Goal: Communication & Community: Ask a question

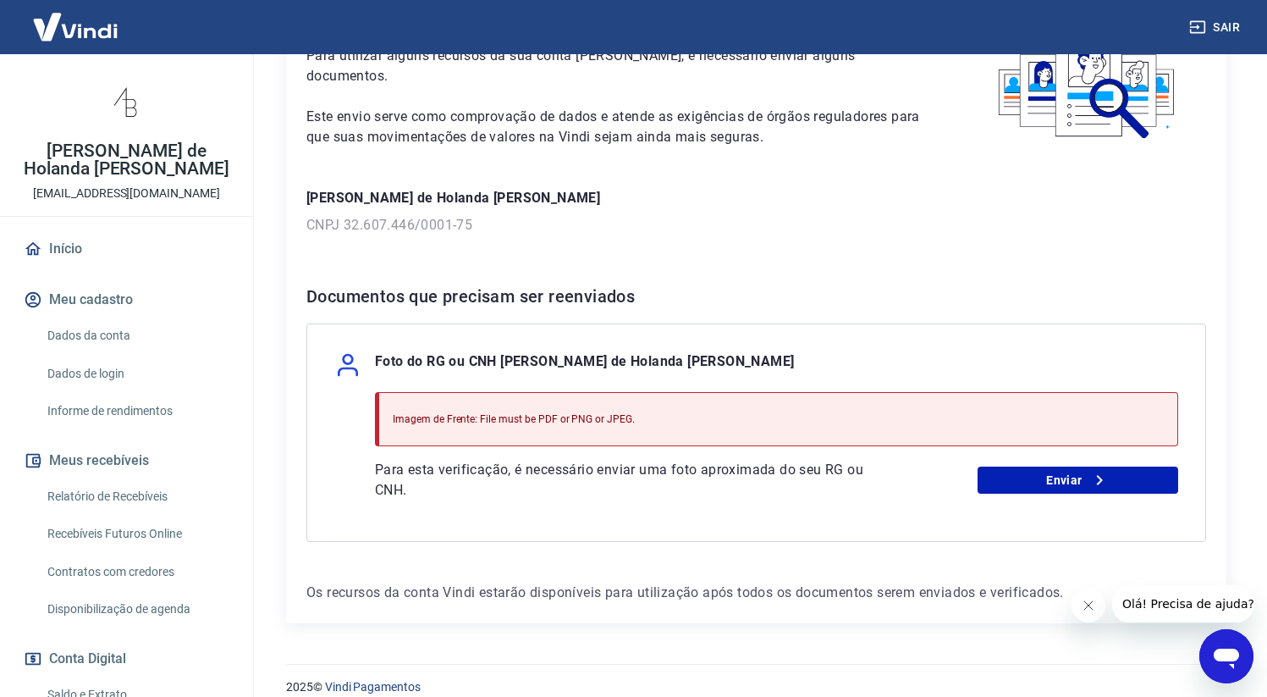
scroll to position [147, 0]
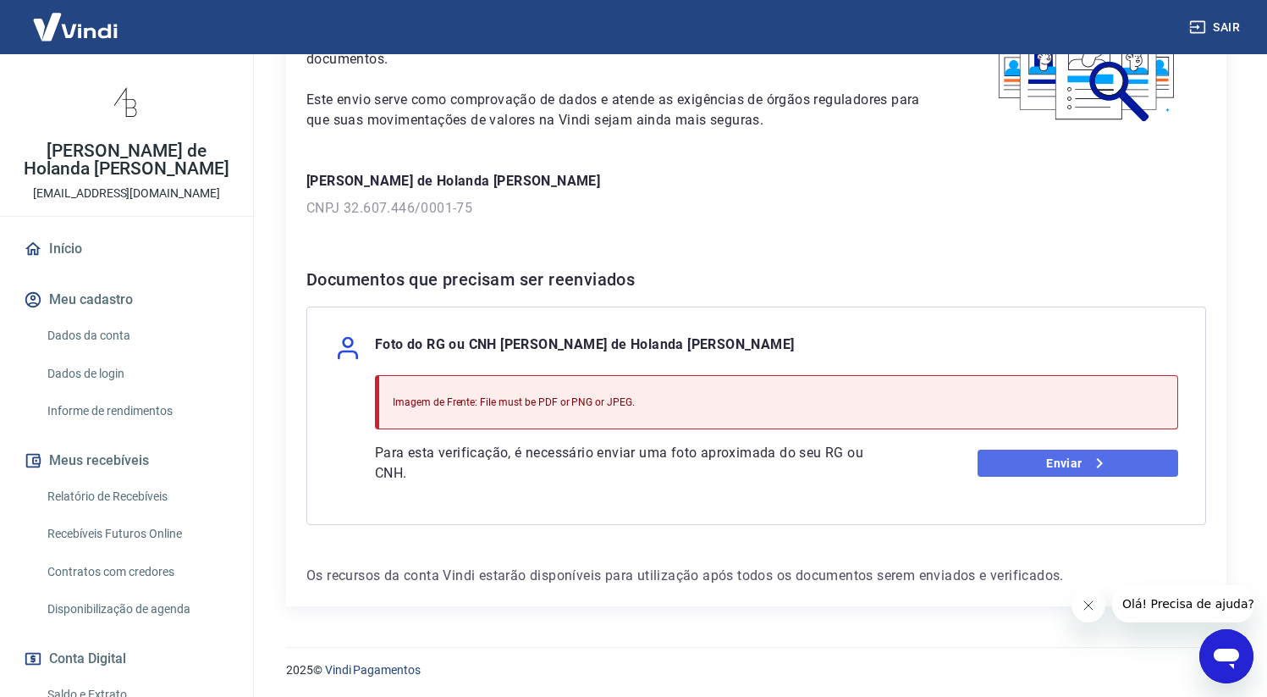
click at [1065, 467] on link "Enviar" at bounding box center [1078, 463] width 201 height 27
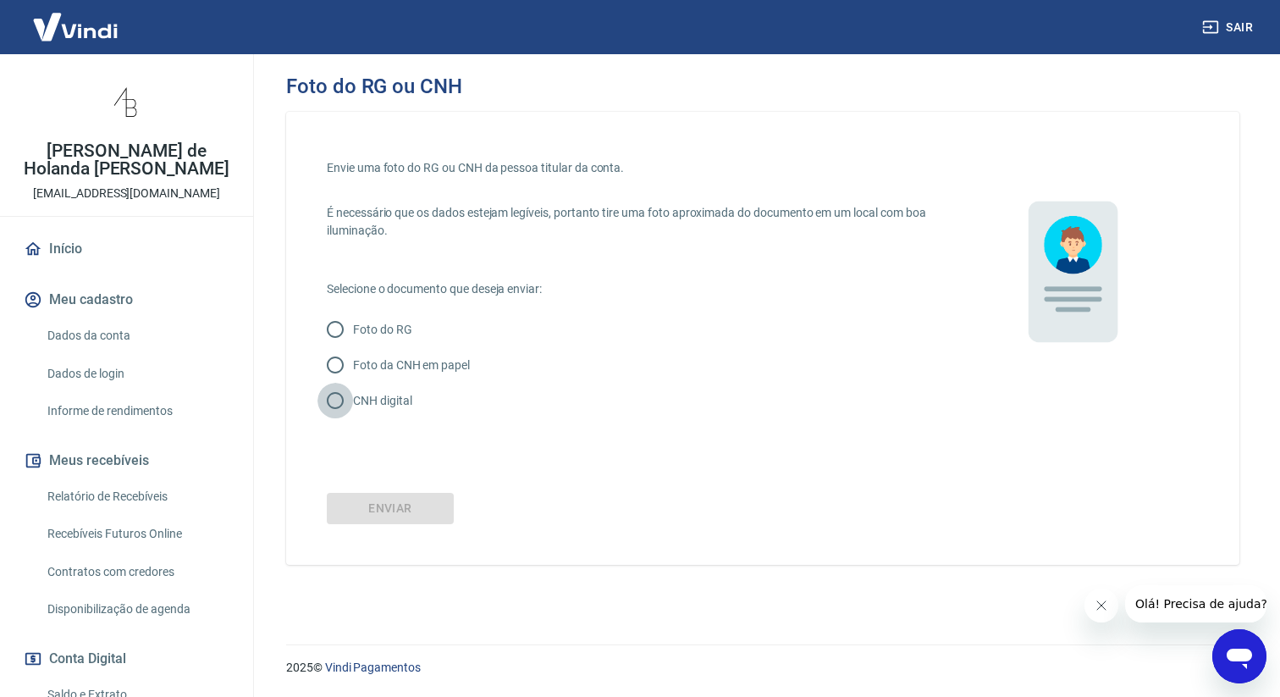
click at [334, 402] on input "CNH digital" at bounding box center [335, 401] width 36 height 36
radio input "true"
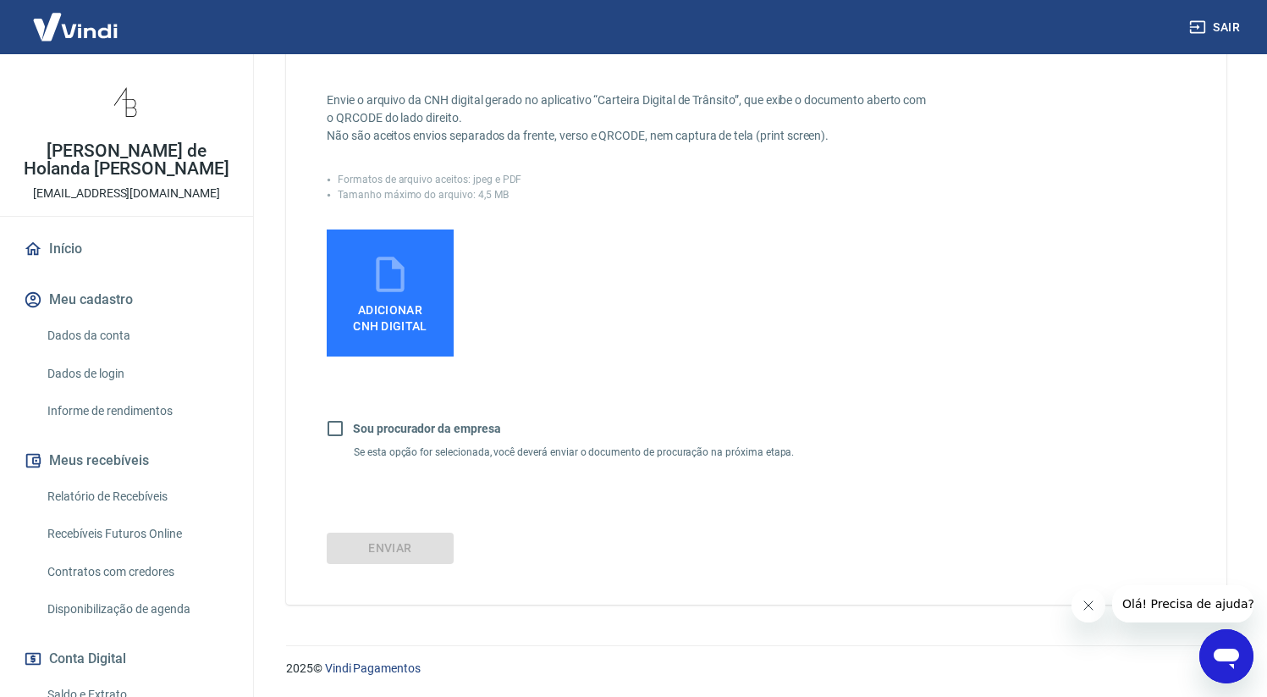
scroll to position [190, 0]
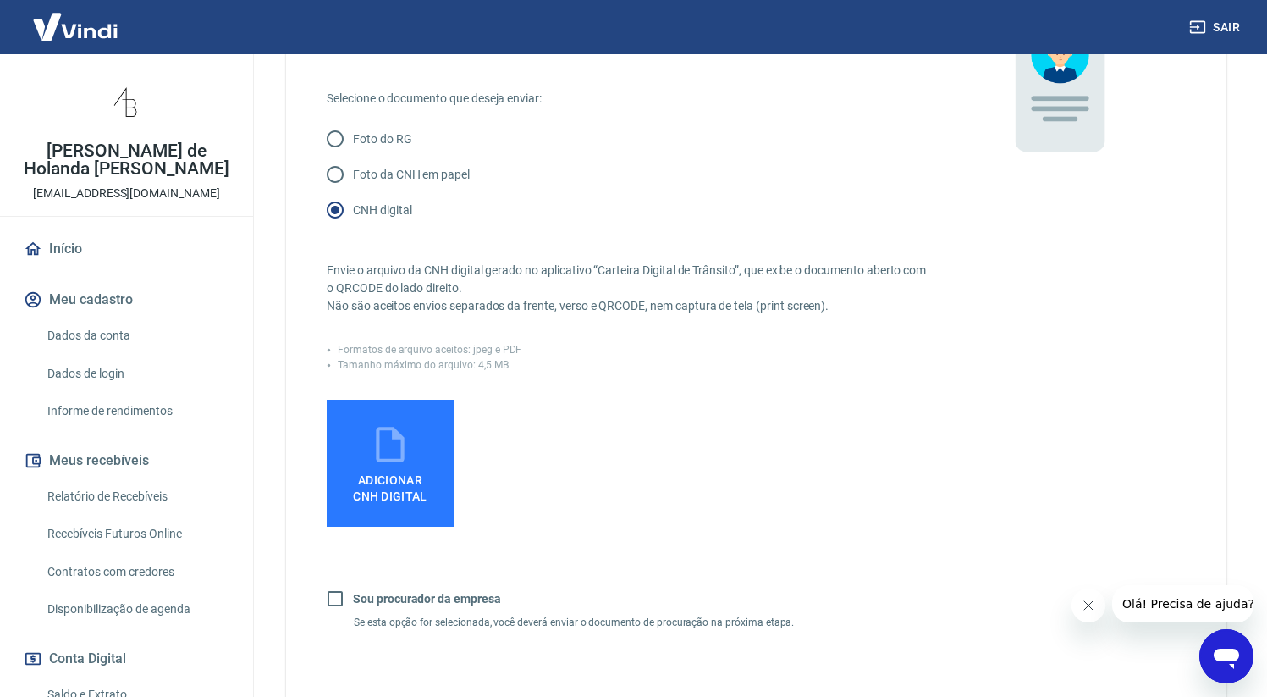
click at [337, 170] on input "Foto da CNH em papel" at bounding box center [335, 175] width 36 height 36
radio input "true"
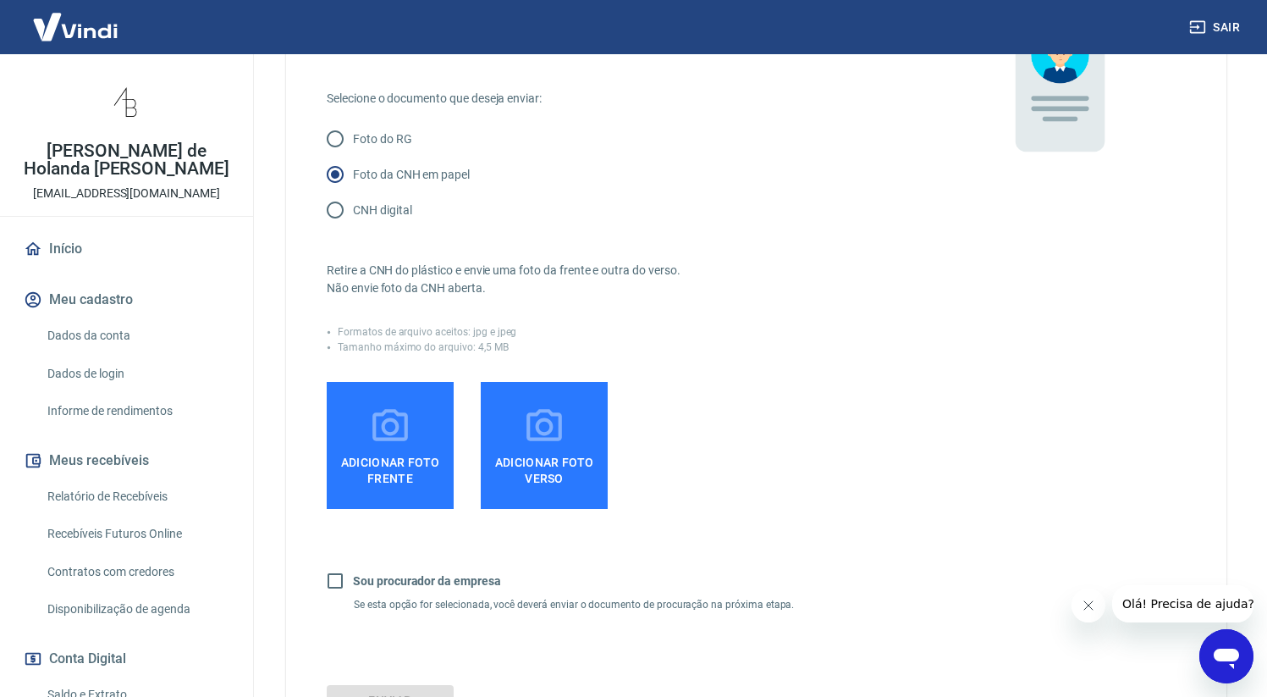
click at [395, 469] on span "Adicionar foto frente" at bounding box center [390, 467] width 113 height 38
click at [0, 0] on input "Adicionar foto frente" at bounding box center [0, 0] width 0 height 0
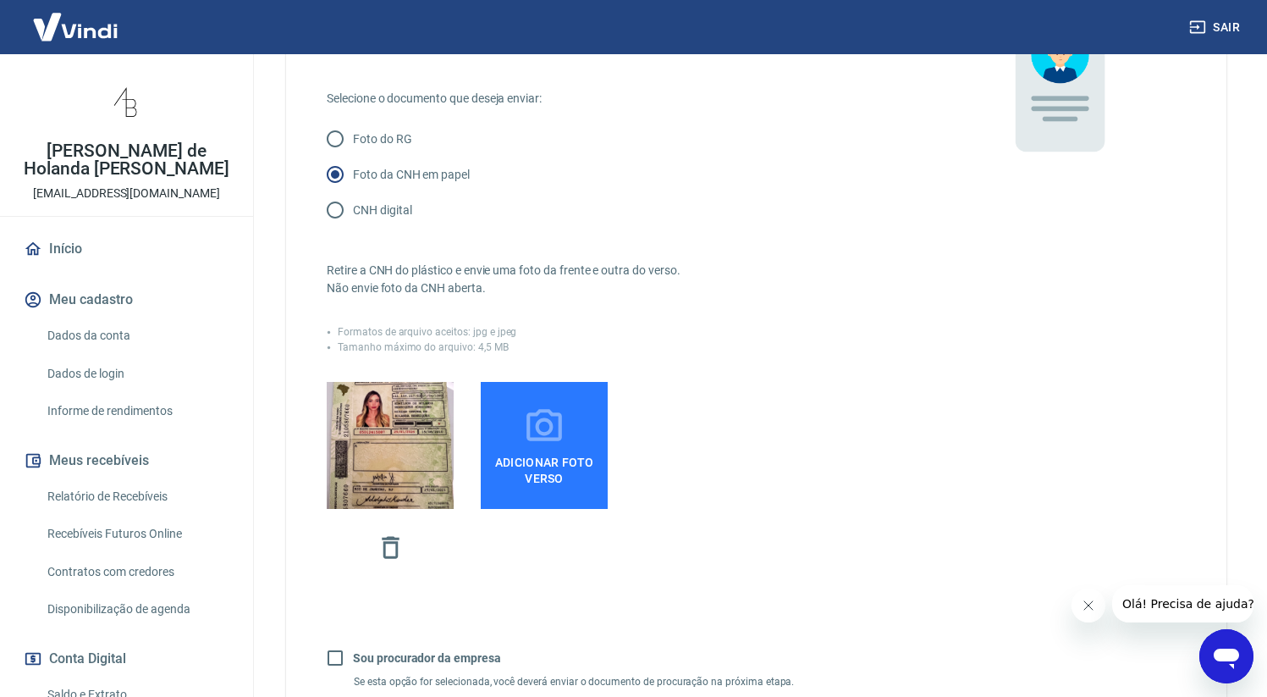
click at [549, 454] on span "Adicionar foto verso" at bounding box center [544, 467] width 113 height 38
click at [0, 0] on input "Adicionar foto verso" at bounding box center [0, 0] width 0 height 0
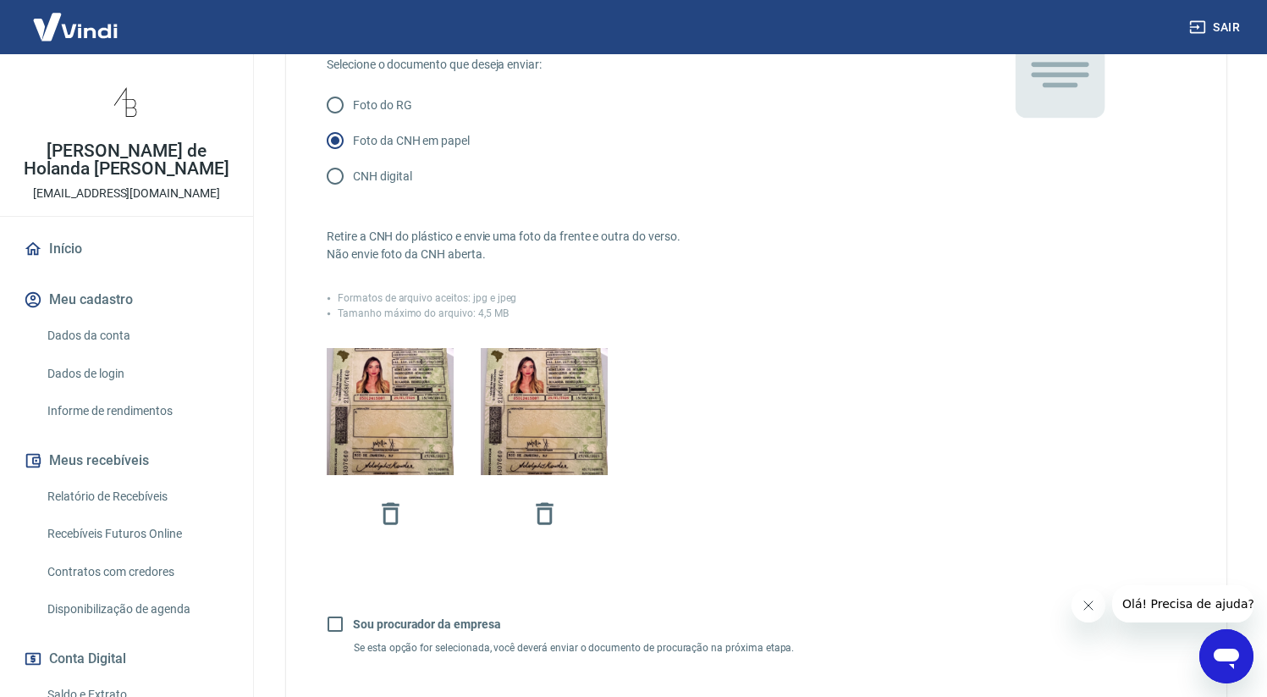
scroll to position [420, 0]
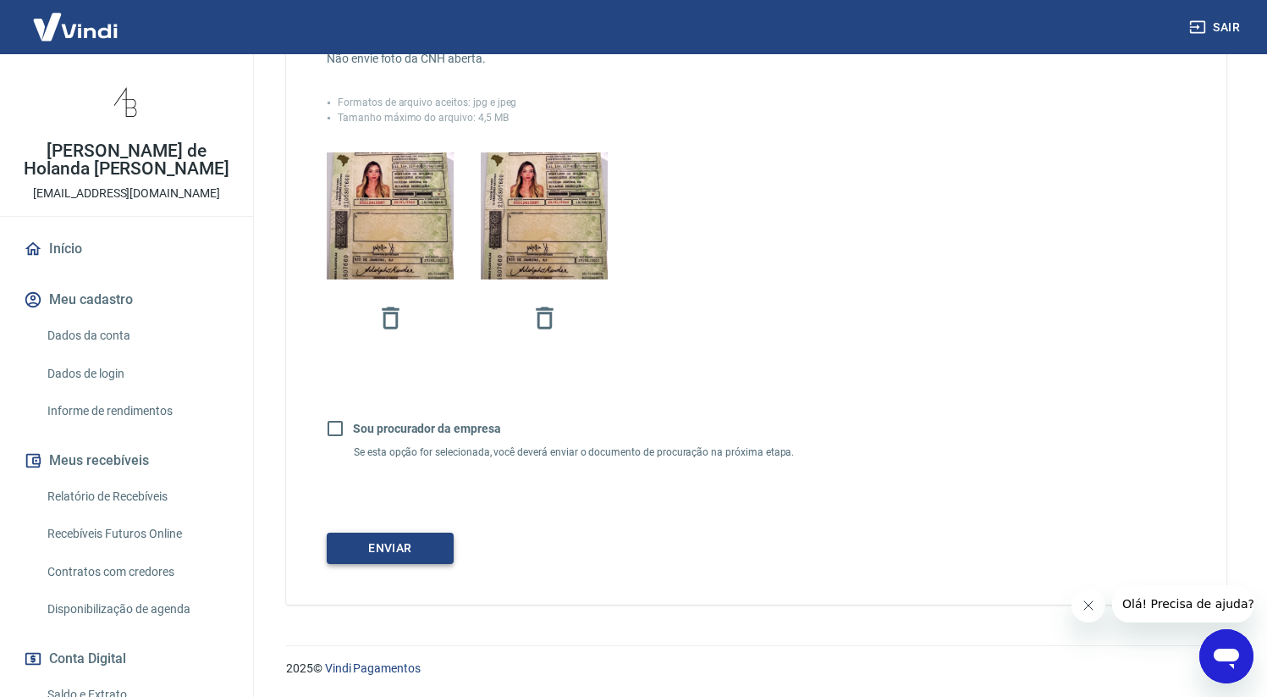
click at [417, 556] on button "Enviar" at bounding box center [390, 548] width 127 height 31
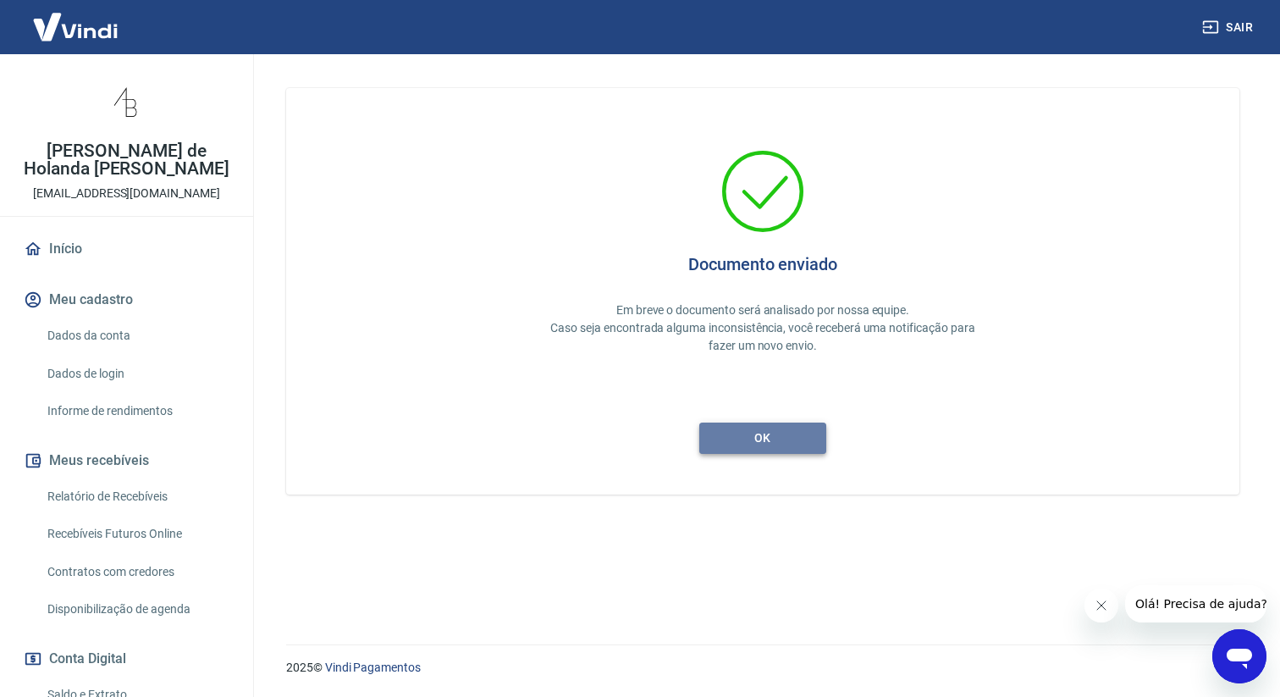
click at [779, 449] on button "ok" at bounding box center [762, 437] width 127 height 31
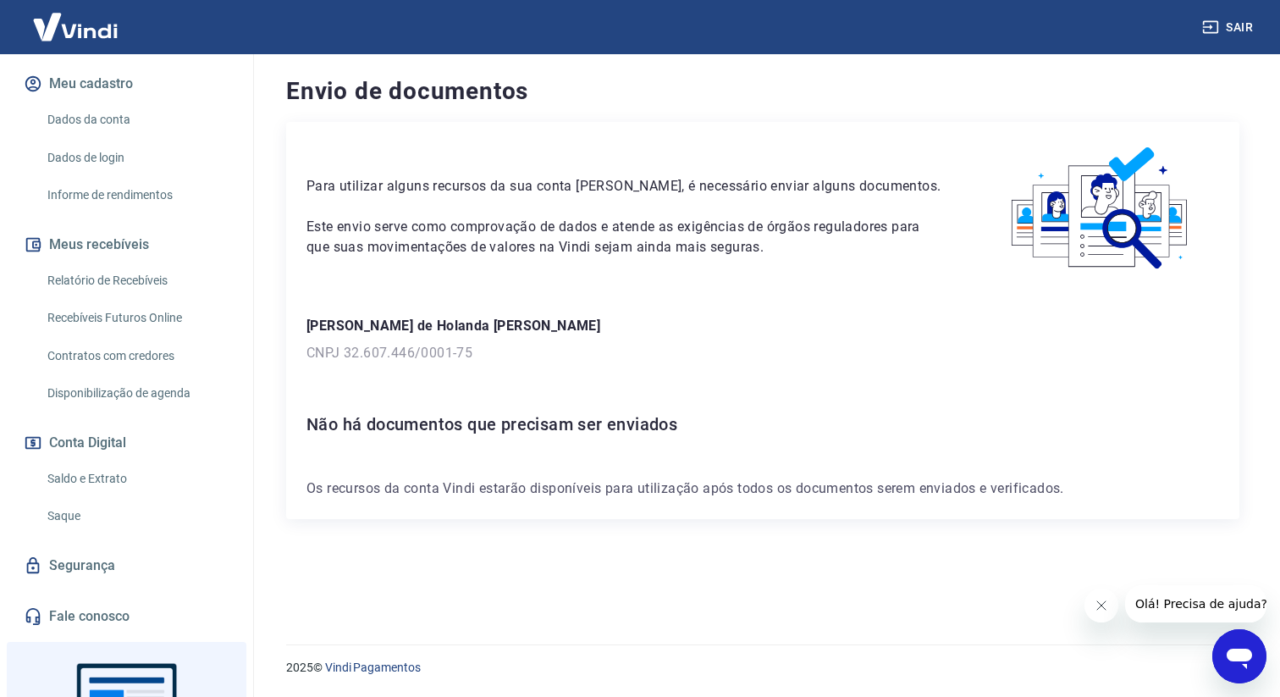
scroll to position [358, 0]
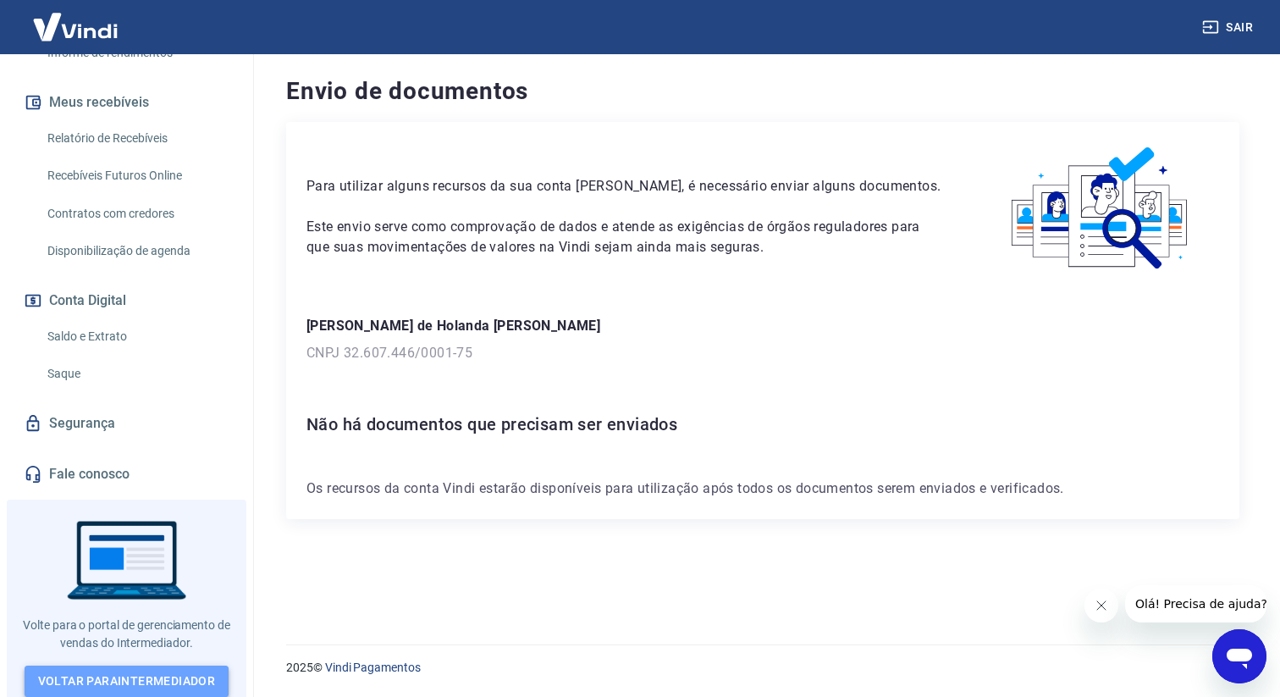
click at [156, 682] on link "Voltar para Intermediador" at bounding box center [127, 680] width 205 height 31
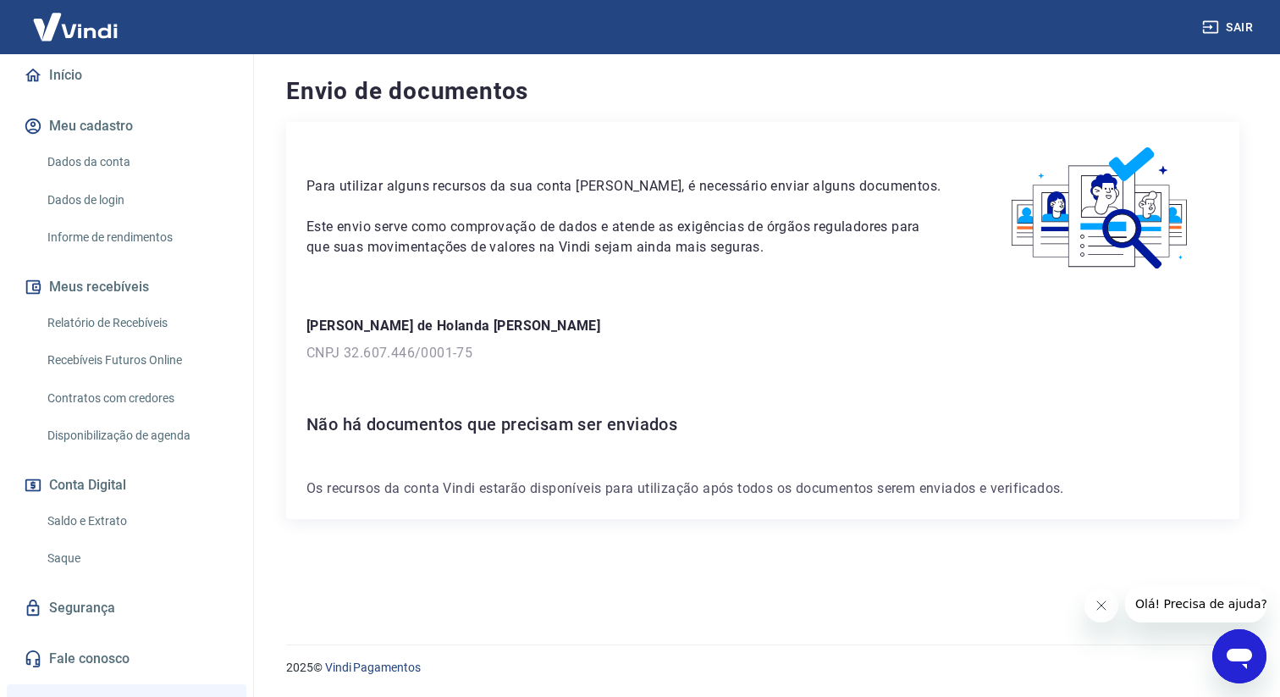
scroll to position [358, 0]
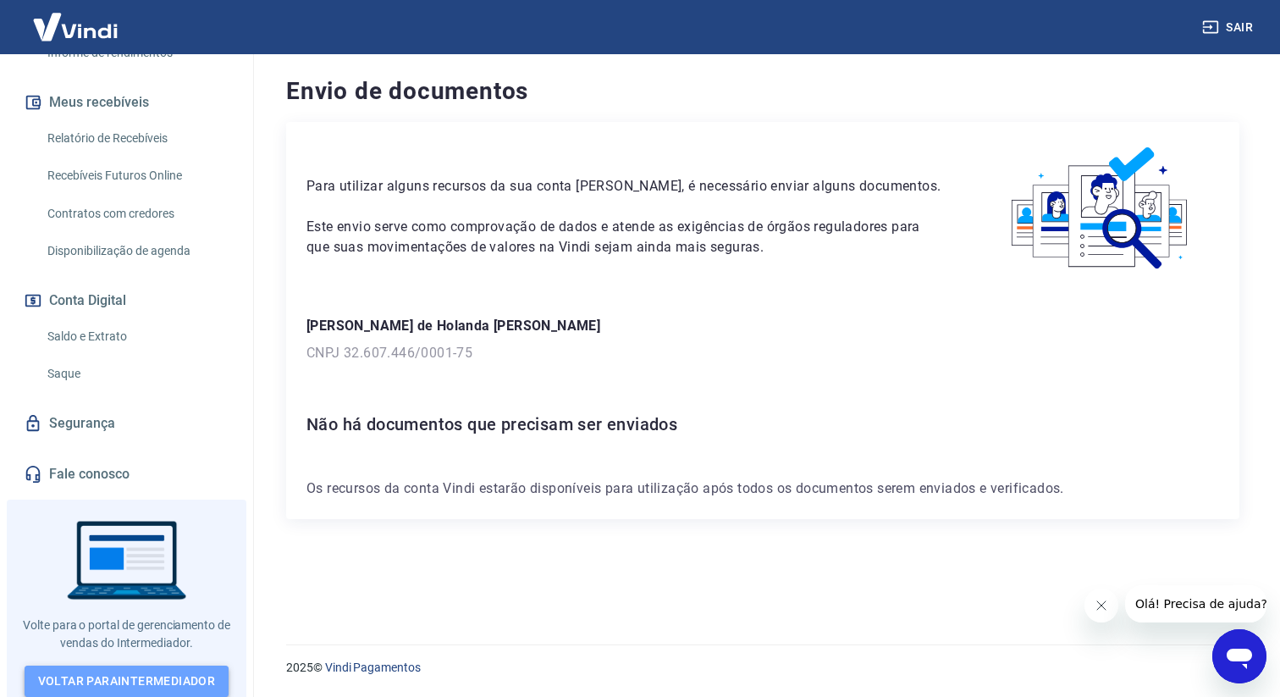
click at [150, 677] on link "Voltar para Intermediador" at bounding box center [127, 680] width 205 height 31
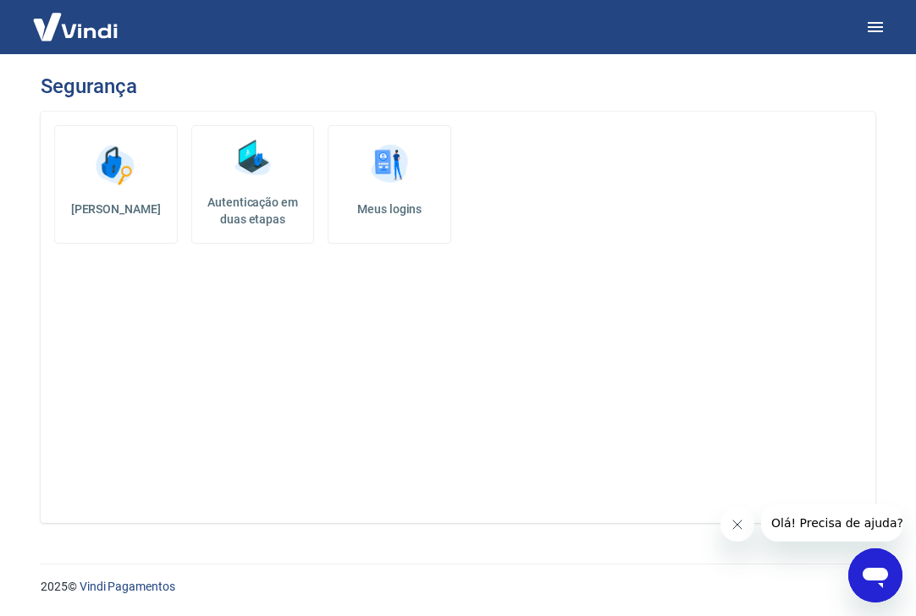
click at [71, 33] on img at bounding box center [75, 27] width 110 height 52
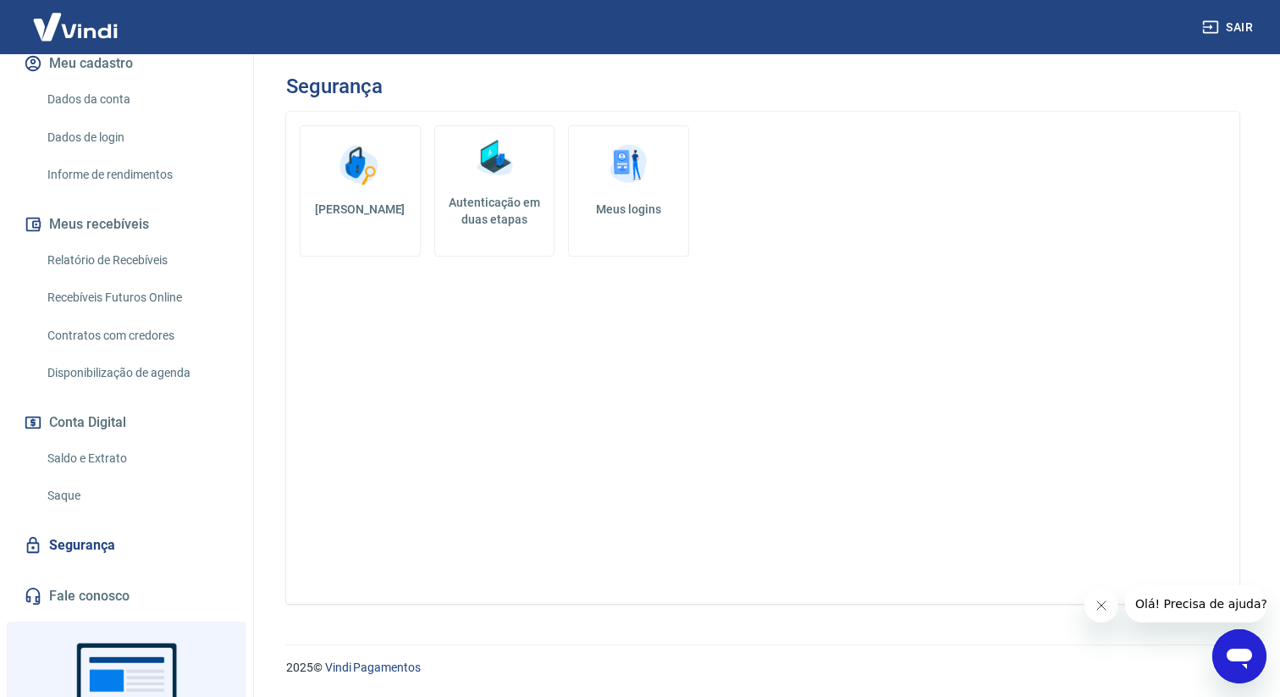
scroll to position [358, 0]
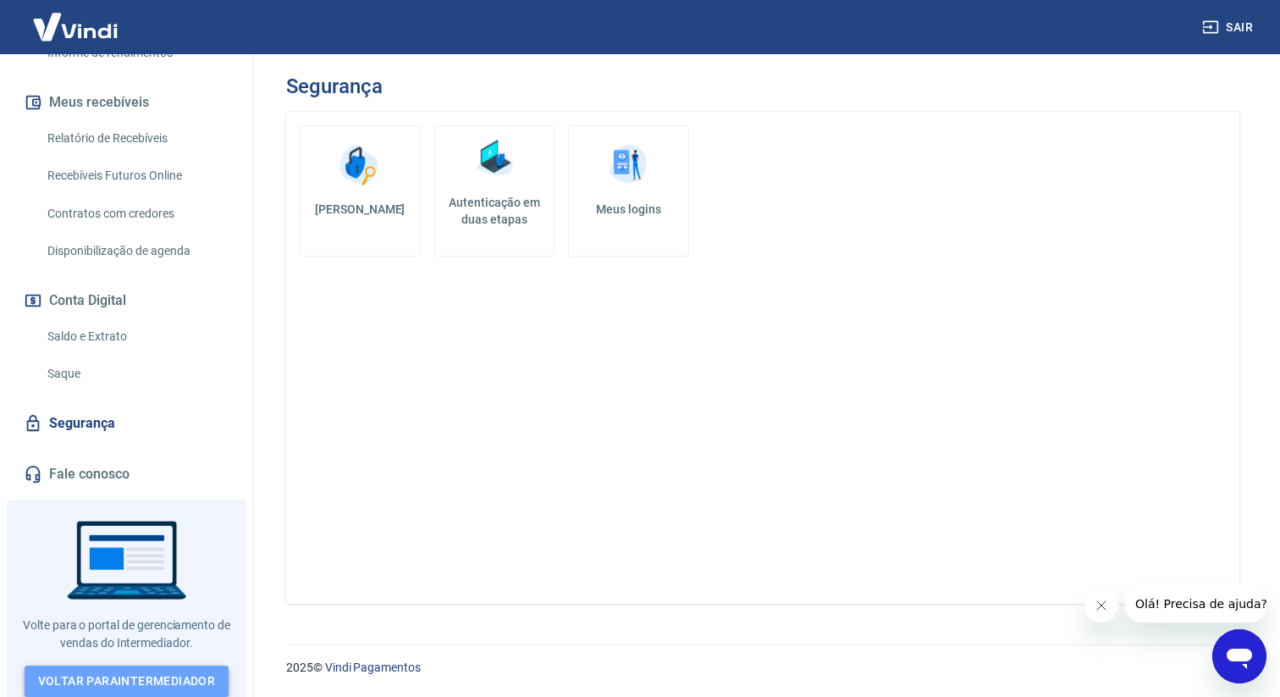
click at [141, 679] on link "Voltar para Intermediador" at bounding box center [127, 680] width 205 height 31
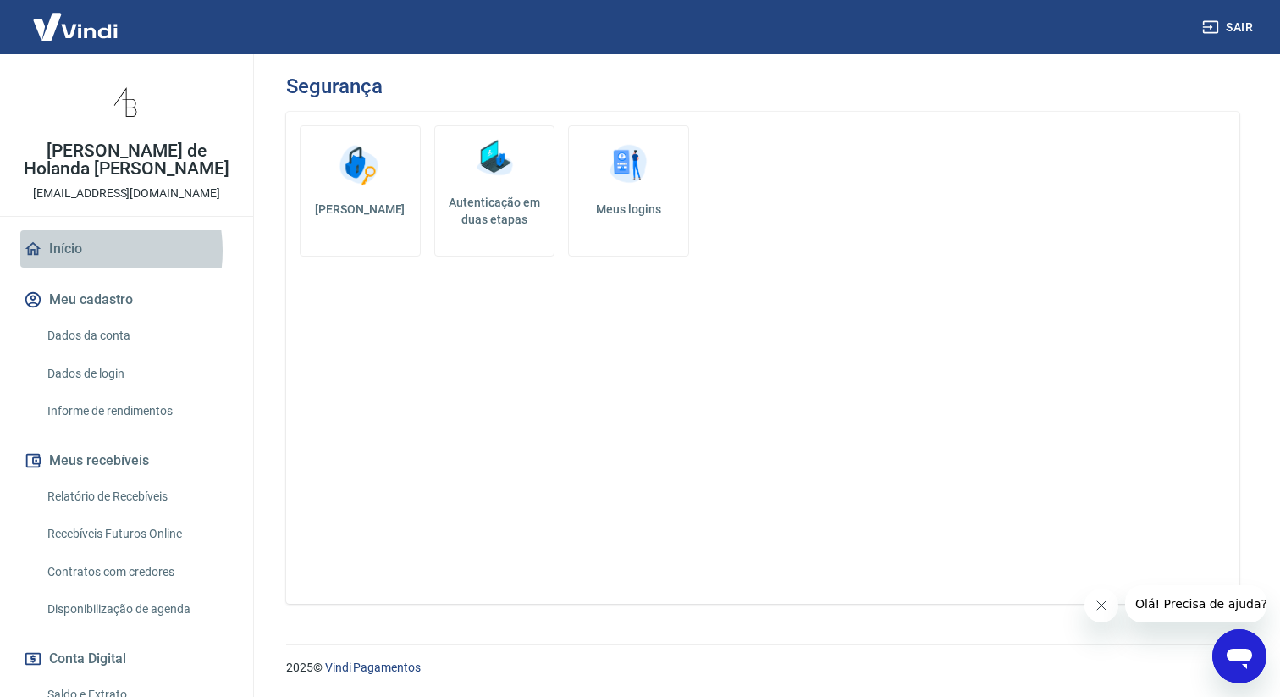
click at [74, 251] on link "Início" at bounding box center [126, 248] width 213 height 37
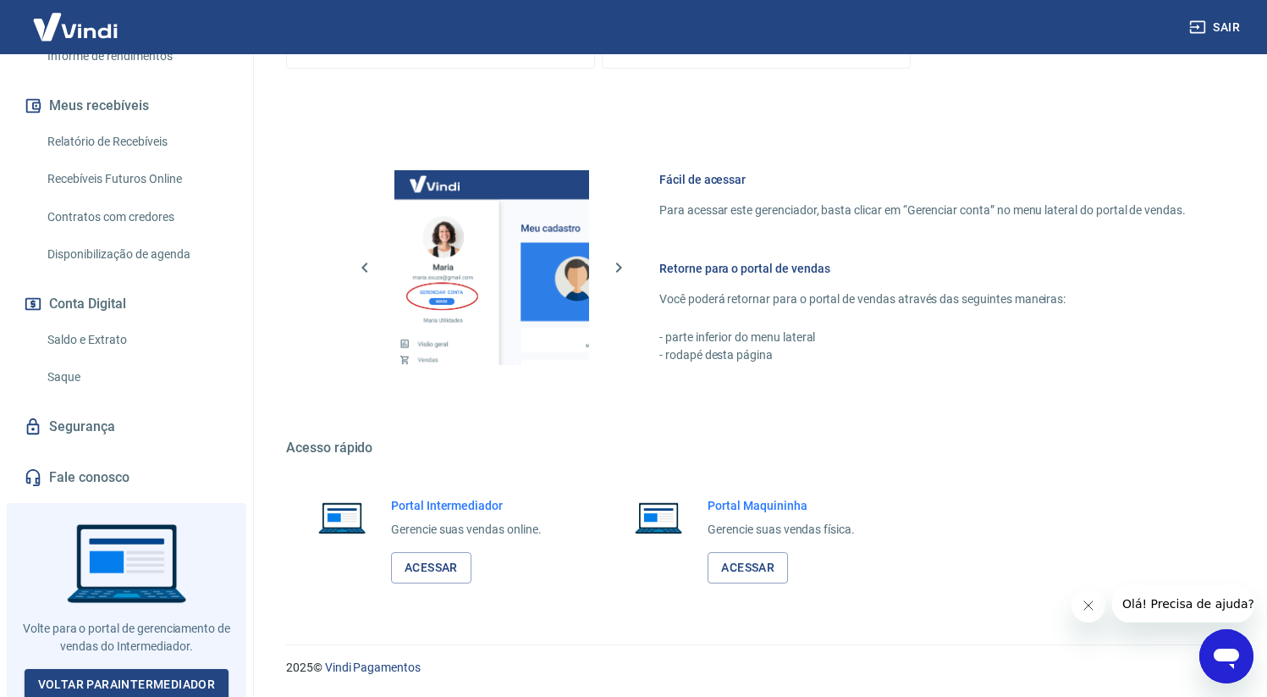
scroll to position [358, 0]
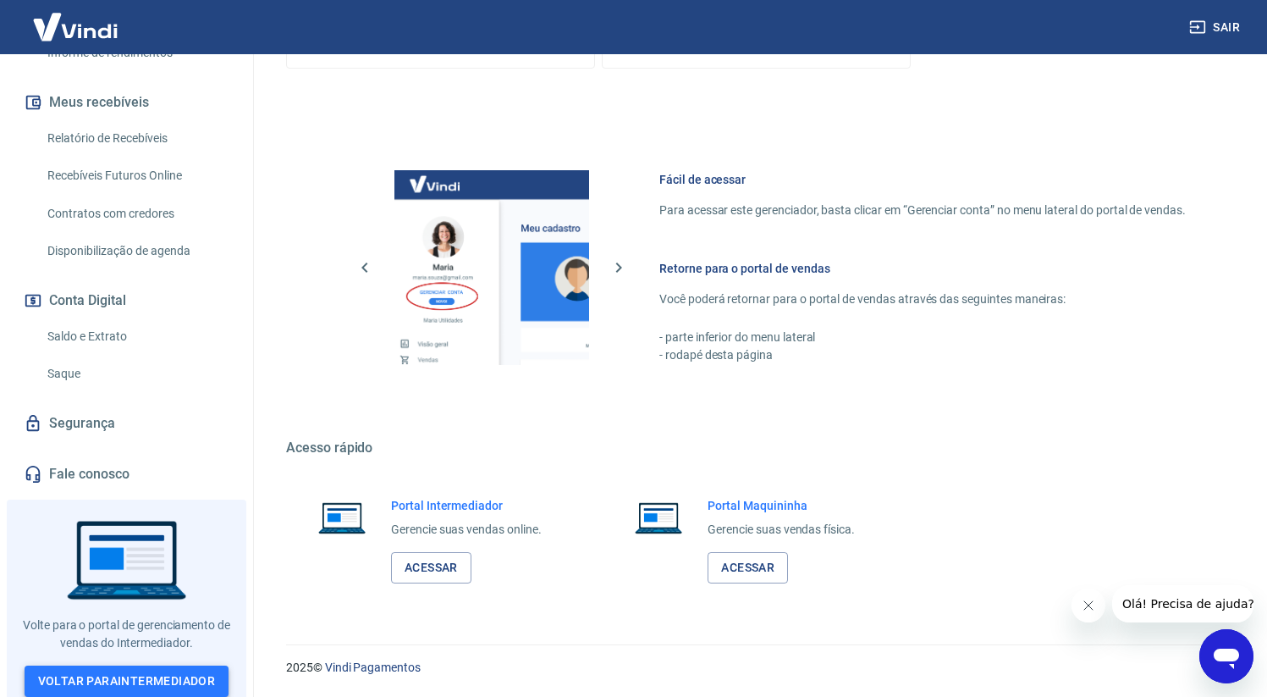
click at [110, 665] on link "Voltar para Intermediador" at bounding box center [127, 680] width 205 height 31
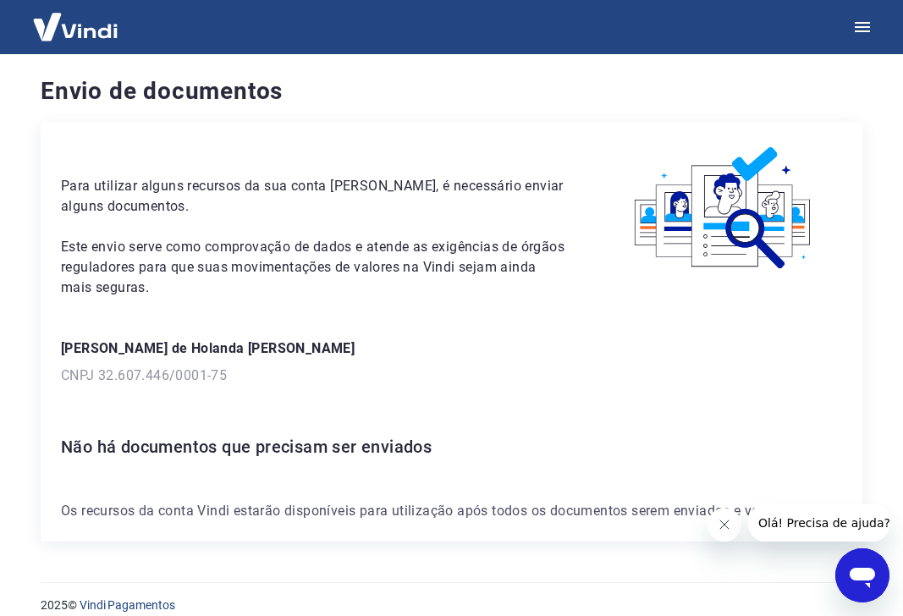
scroll to position [19, 0]
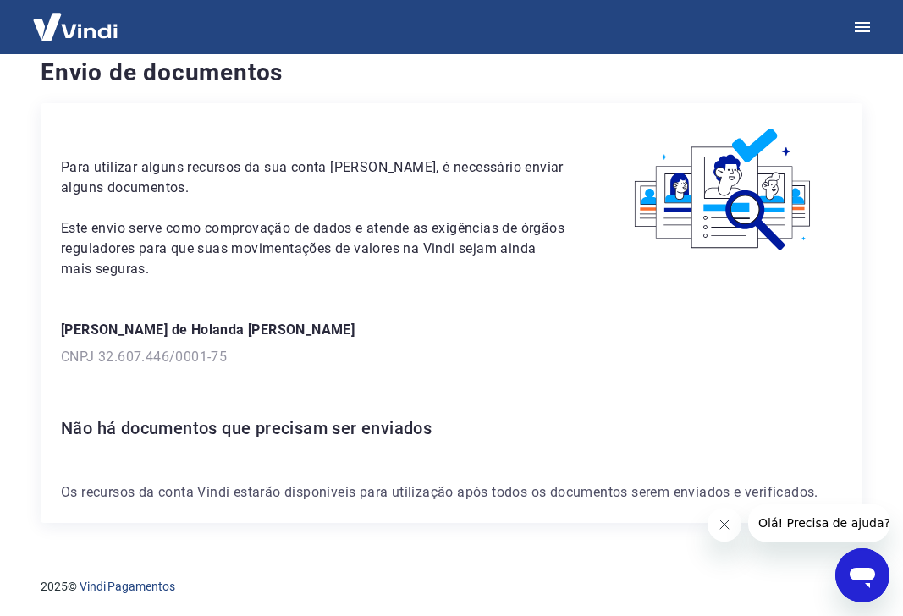
click at [727, 518] on icon "Fechar mensagem da empresa" at bounding box center [725, 525] width 14 height 14
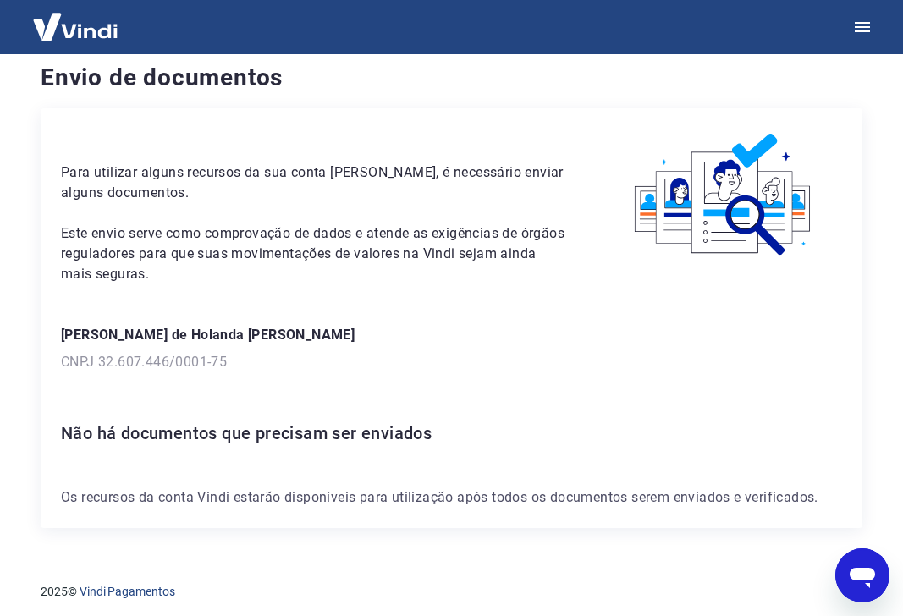
scroll to position [0, 0]
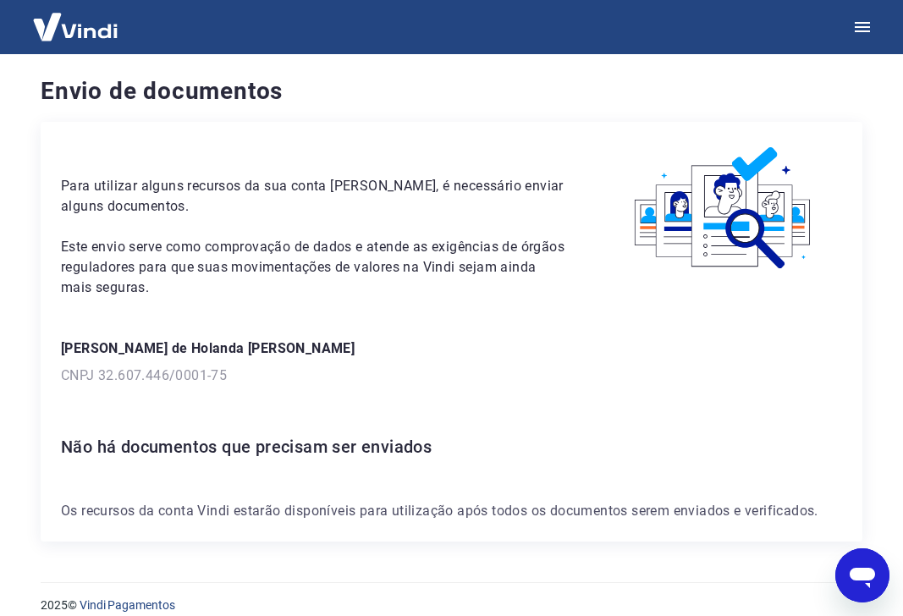
click at [54, 27] on img at bounding box center [75, 27] width 110 height 52
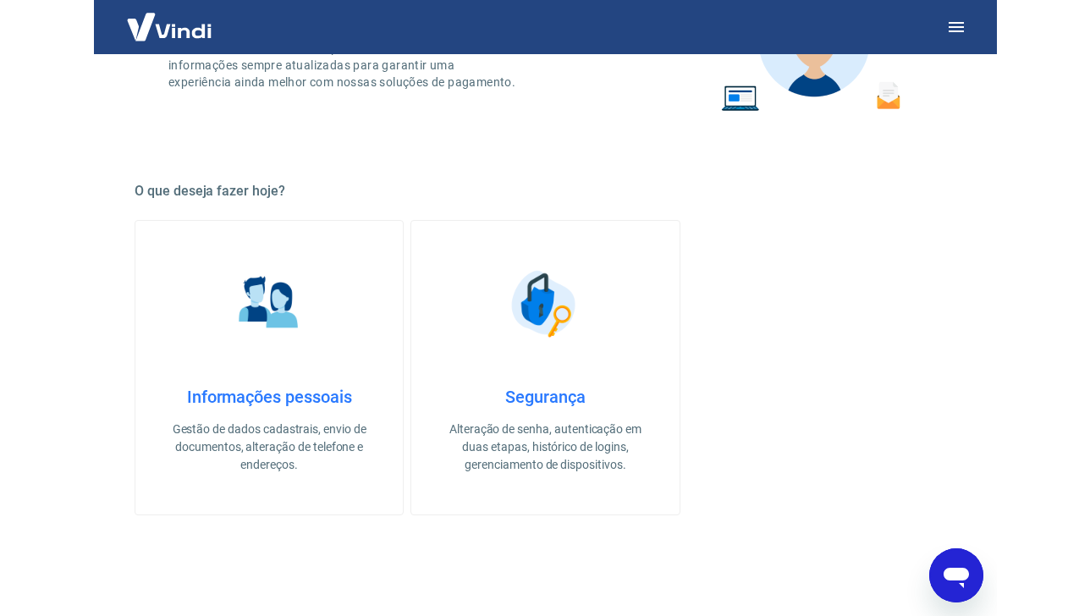
scroll to position [737, 0]
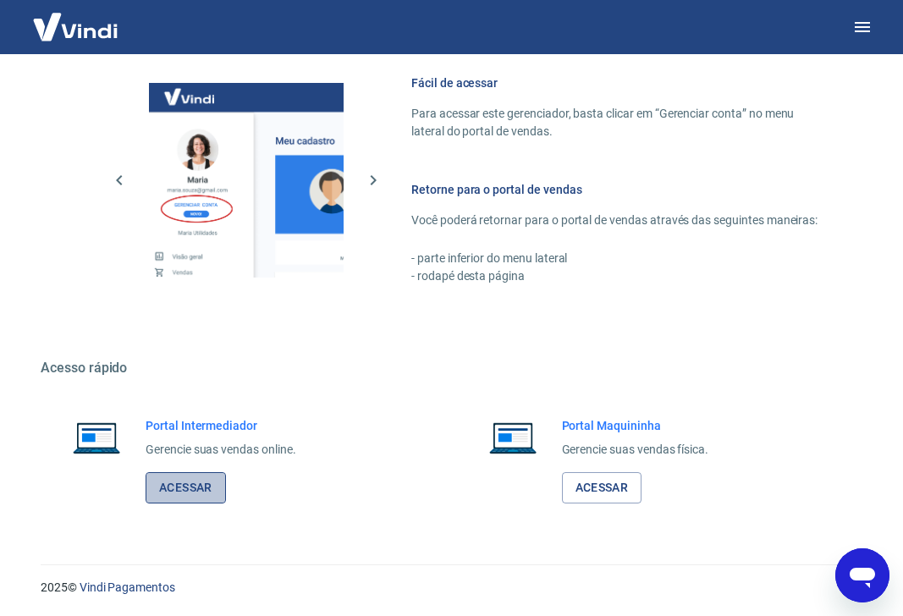
click at [196, 481] on link "Acessar" at bounding box center [186, 487] width 80 height 31
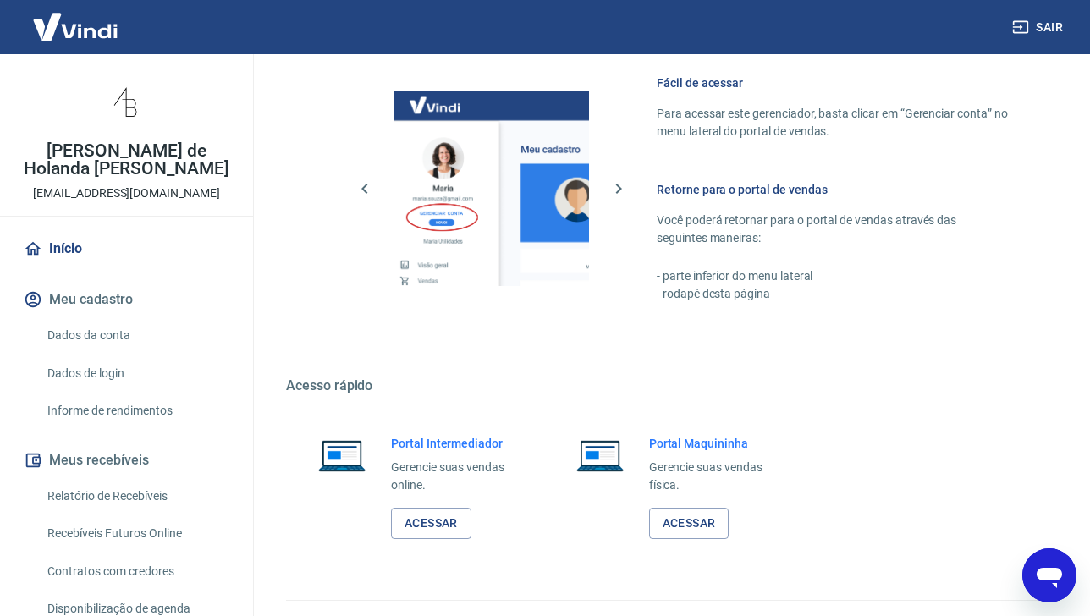
click at [93, 57] on div "Natalia Arruda de Holanda Henriques acessoriosblanc@gmail.com" at bounding box center [126, 135] width 253 height 162
click at [86, 41] on img at bounding box center [75, 27] width 110 height 52
click at [53, 20] on img at bounding box center [75, 27] width 110 height 52
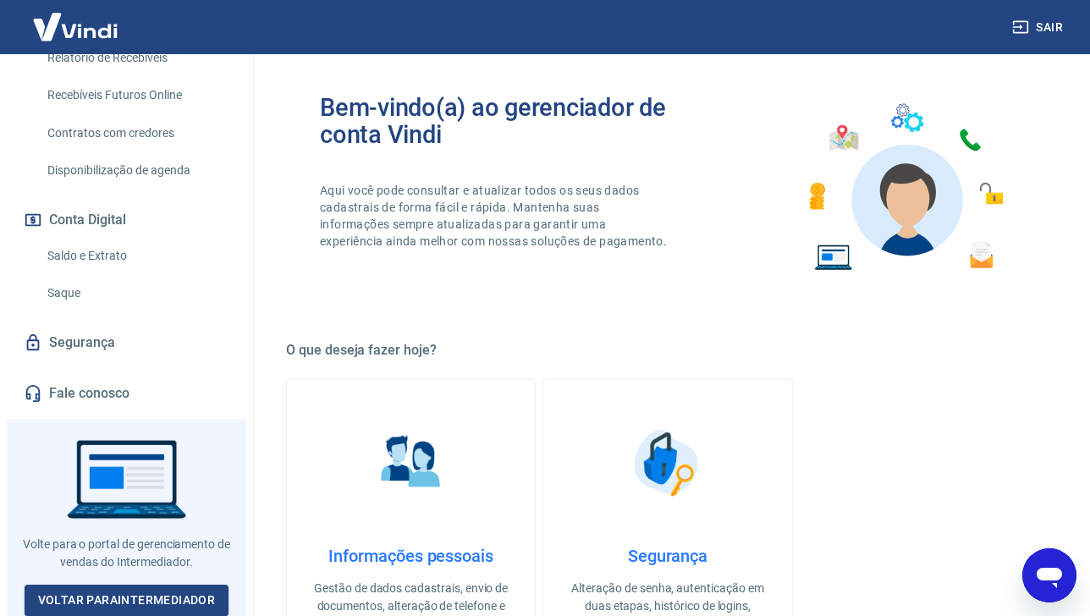
scroll to position [60, 0]
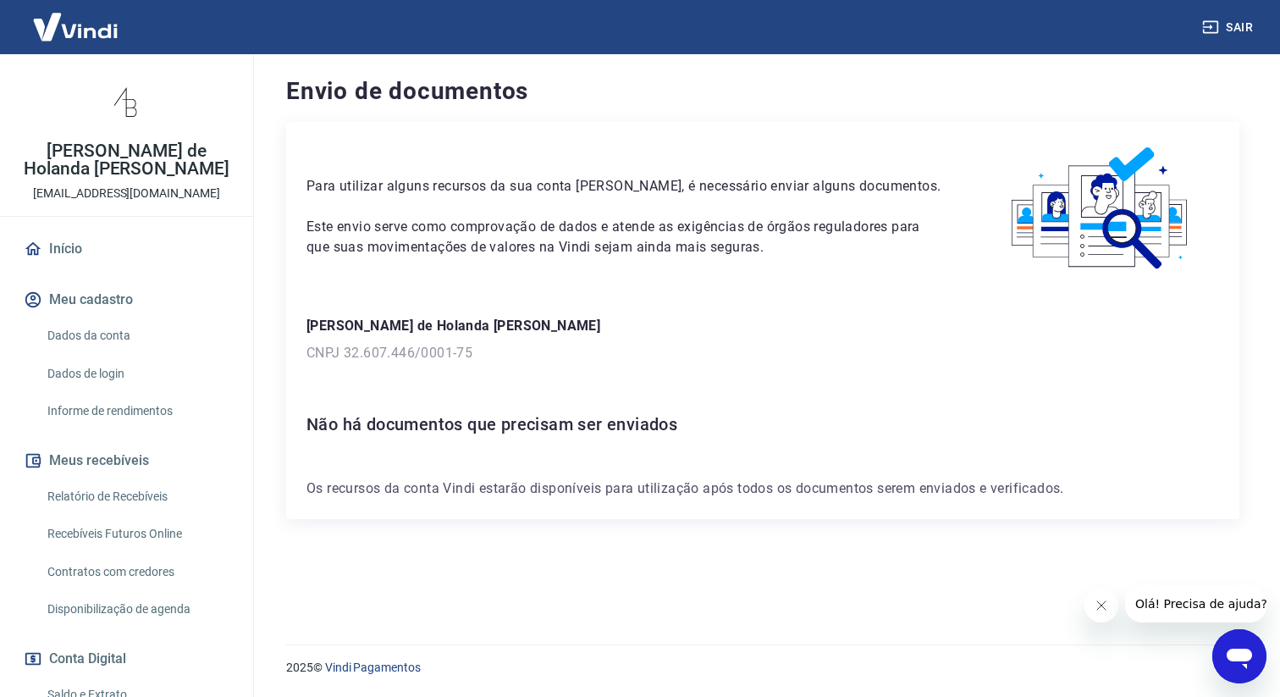
click at [1157, 604] on span "Olá! Precisa de ajuda?" at bounding box center [1201, 604] width 132 height 14
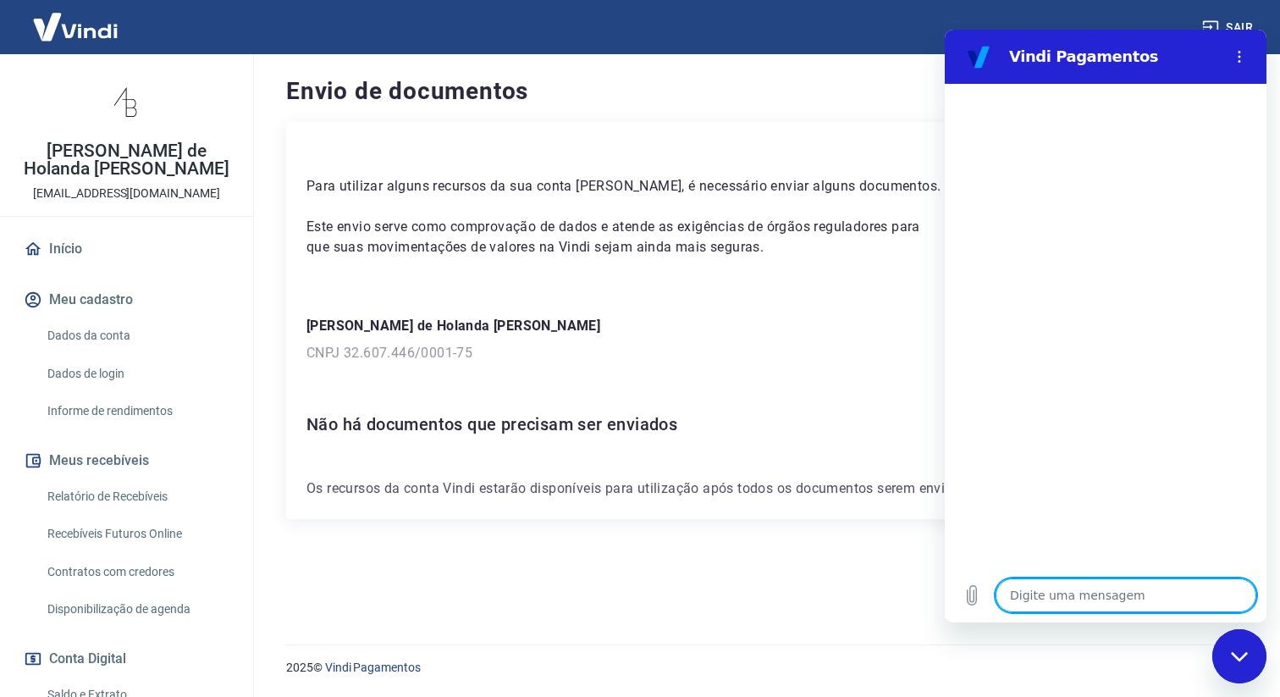
click at [1078, 582] on textarea at bounding box center [1126, 595] width 261 height 34
type textarea "o"
type textarea "x"
type textarea "oL"
type textarea "x"
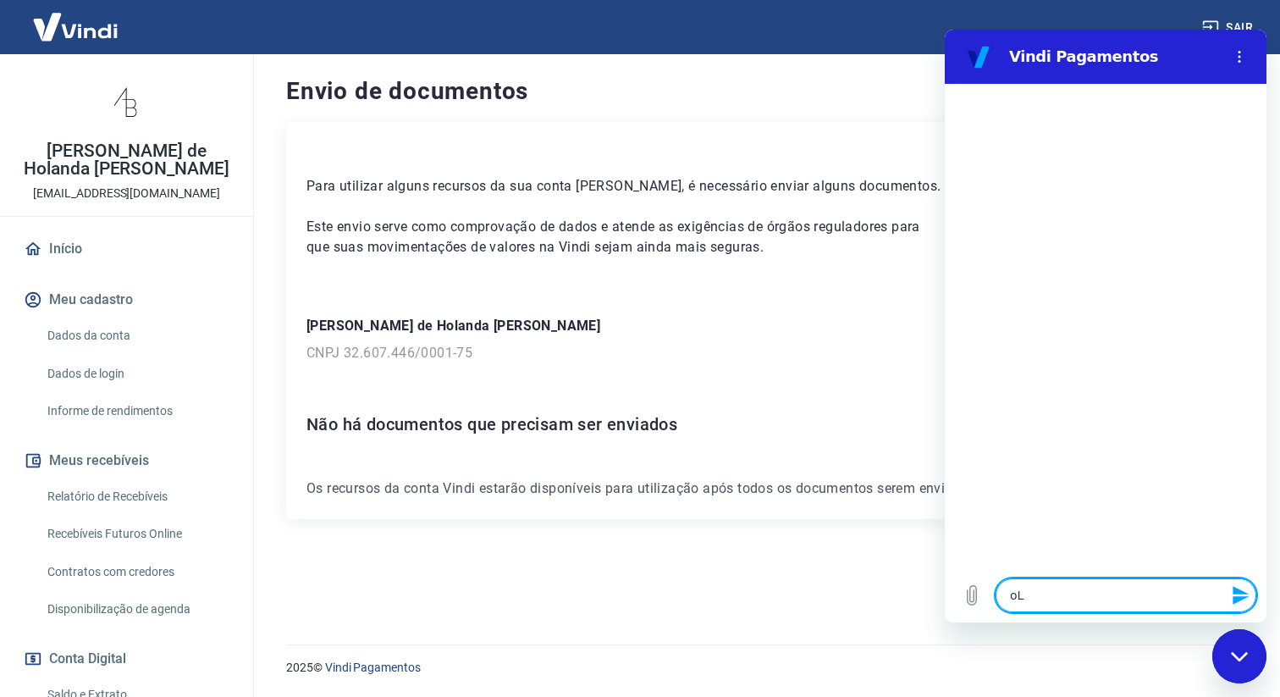
type textarea "o"
type textarea "x"
type textarea "O"
type textarea "x"
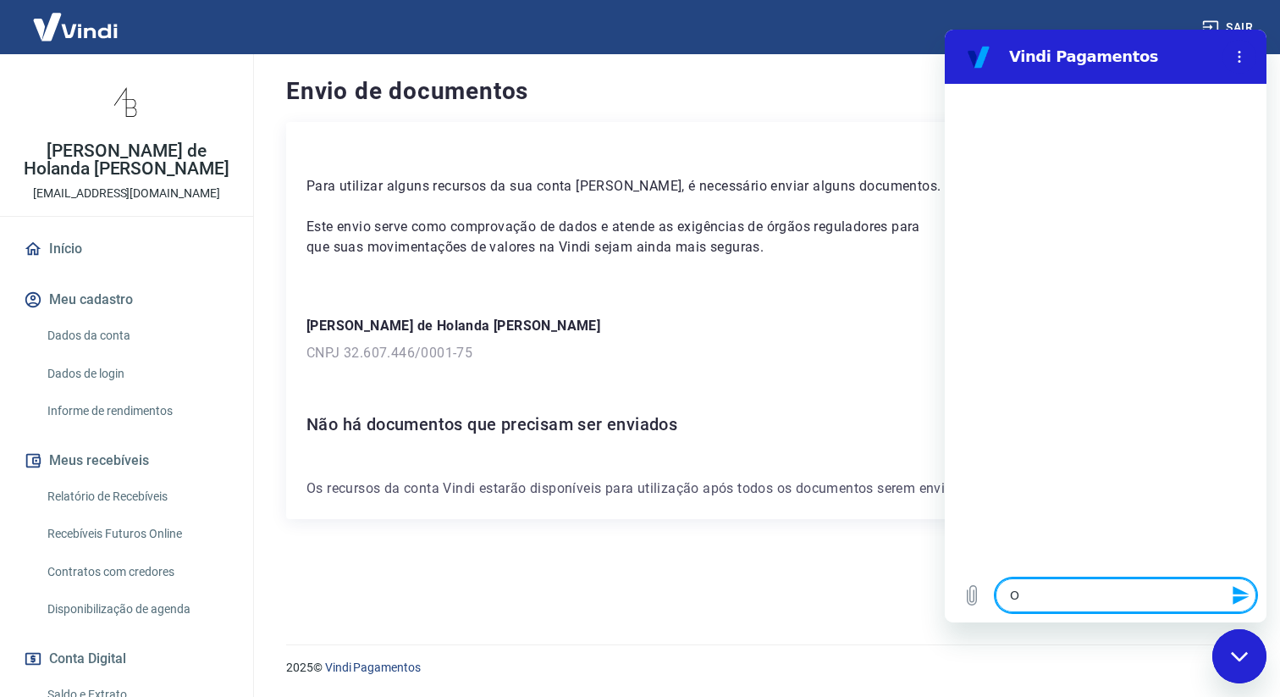
type textarea "Ol"
type textarea "x"
type textarea "Ol'"
type textarea "x"
type textarea "Olá"
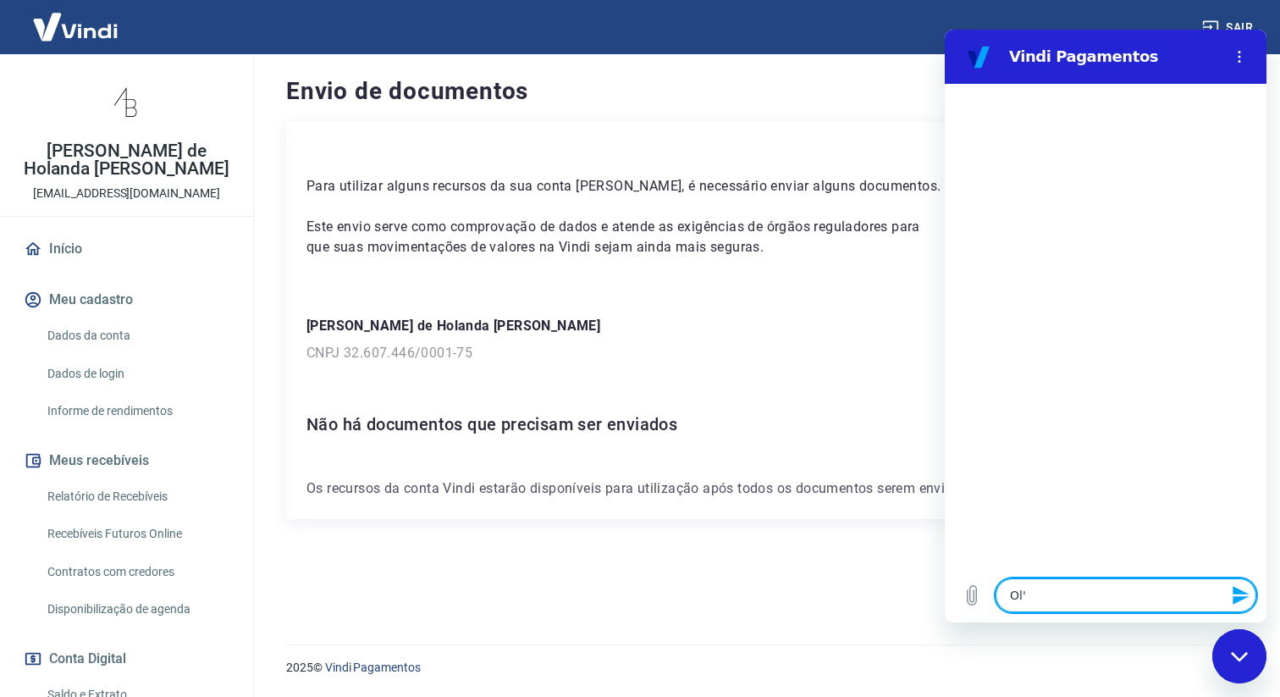
type textarea "x"
type textarea "Olá"
type textarea "x"
type textarea "Olá e"
type textarea "x"
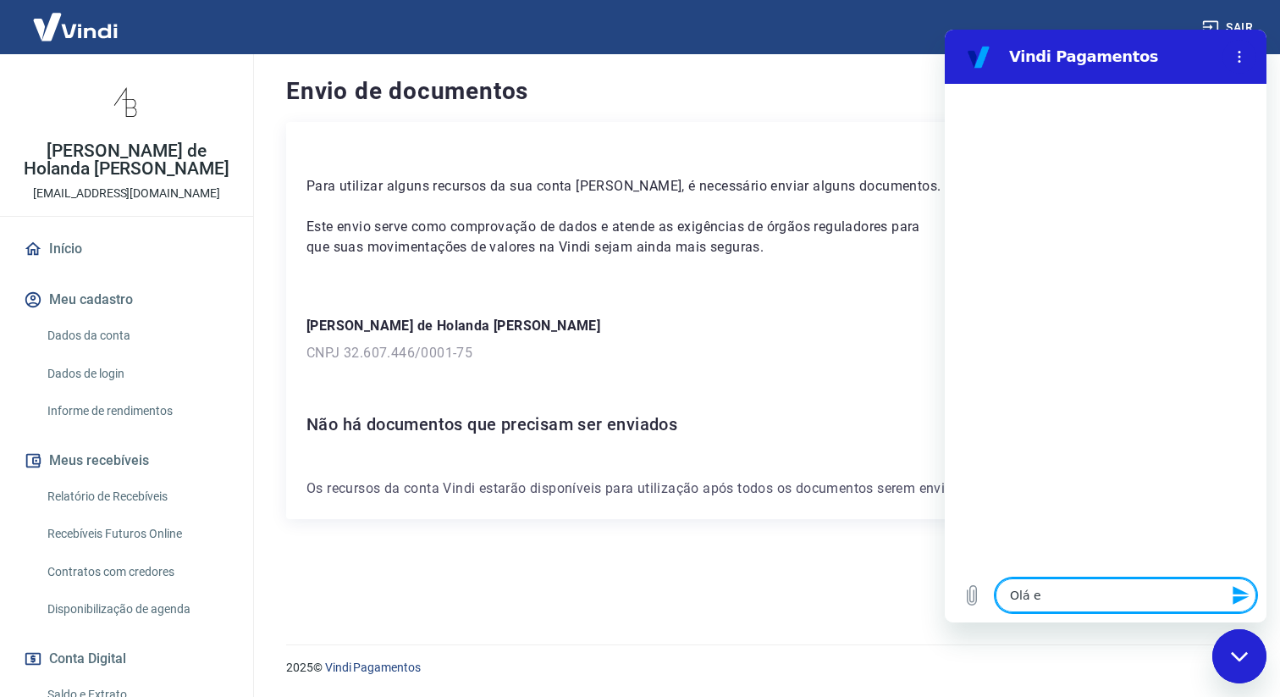
type textarea "Olá"
type textarea "x"
type textarea "Olá p"
type textarea "x"
type textarea "Olá pe"
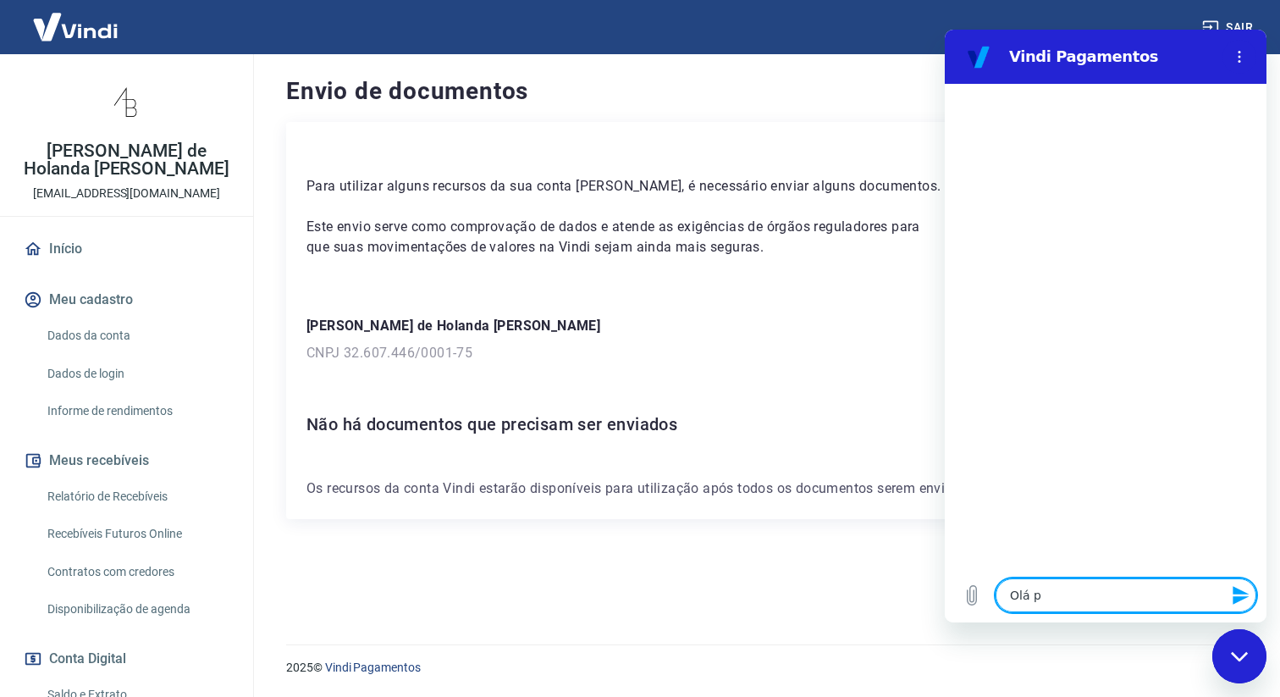
type textarea "x"
type textarea "Olá pes"
type textarea "x"
type textarea "Olá pess"
type textarea "x"
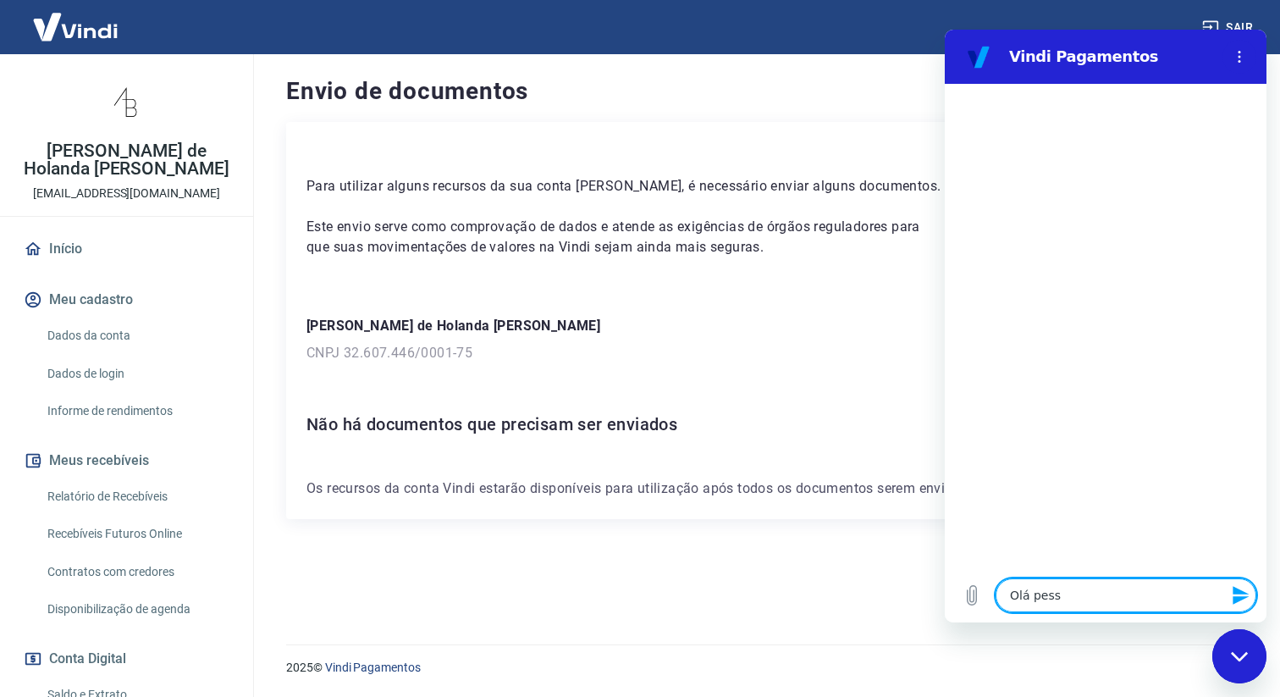
type textarea "Olá pesso"
type textarea "x"
type textarea "Olá pessoa"
type textarea "x"
type textarea "Olá pessoal"
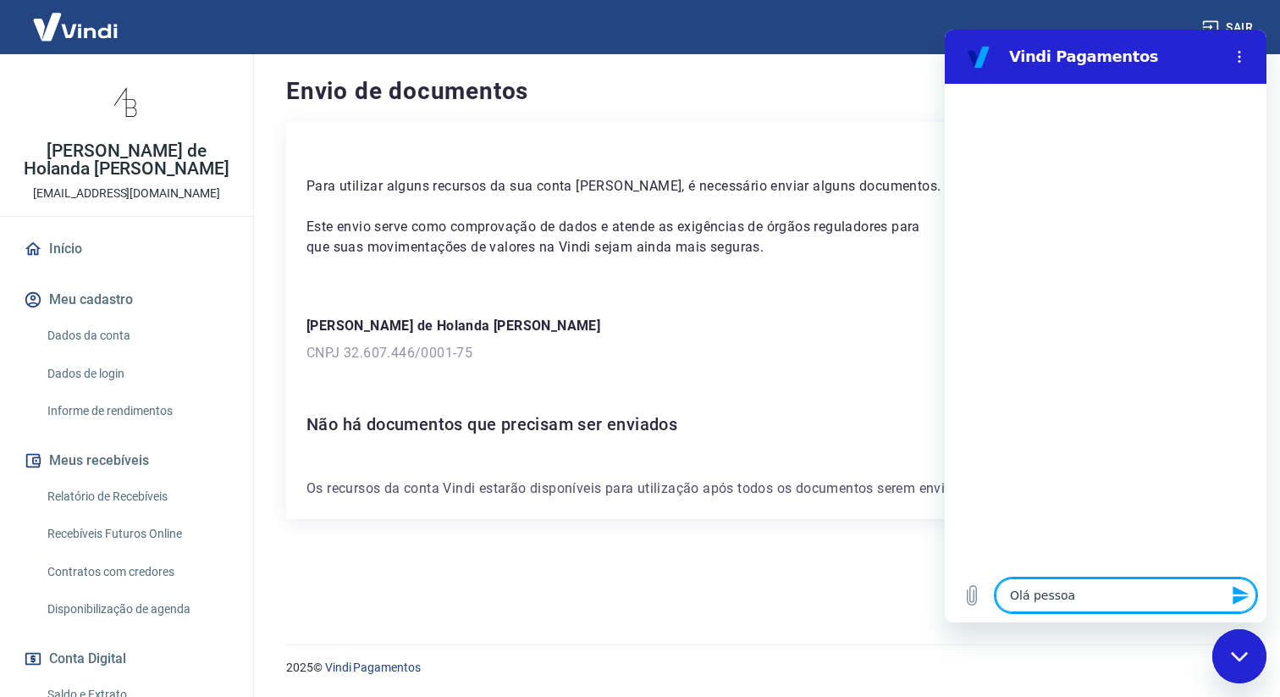
type textarea "x"
type textarea "Olá pessoal,"
type textarea "x"
type textarea "Olá pessoal,"
type textarea "x"
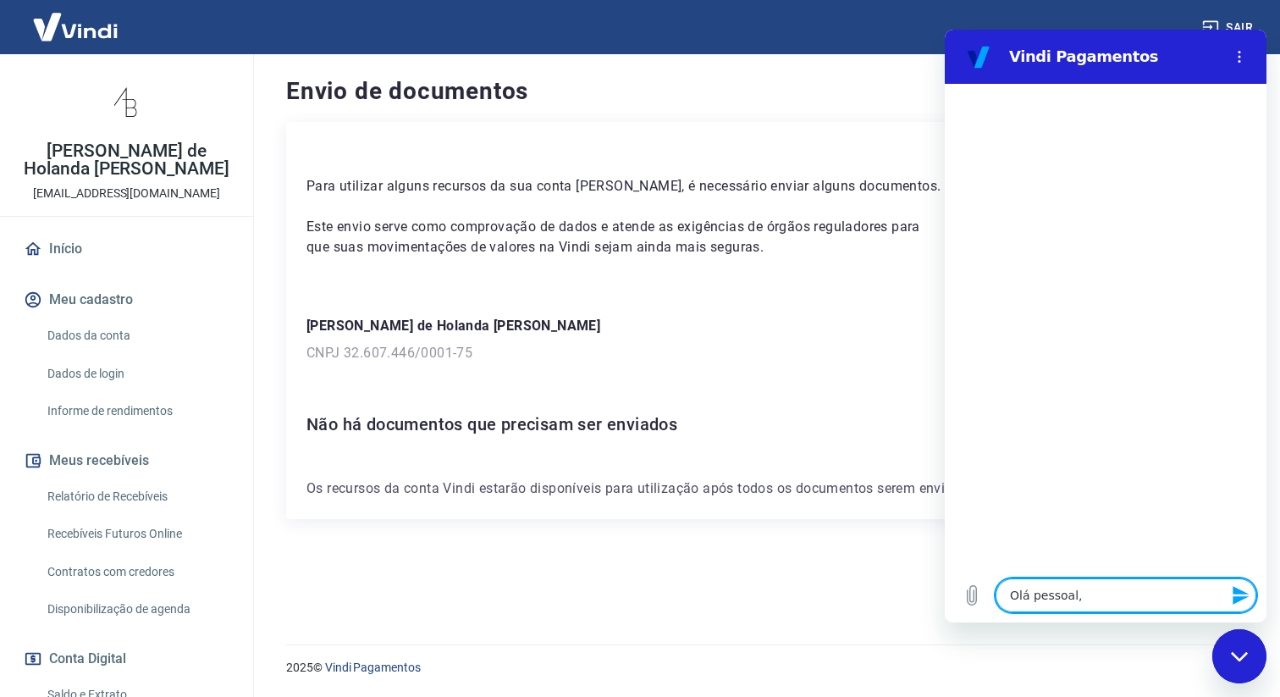
type textarea "Olá pessoal, e"
type textarea "x"
type textarea "Olá pessoal, es"
type textarea "x"
type textarea "Olá pessoal, est"
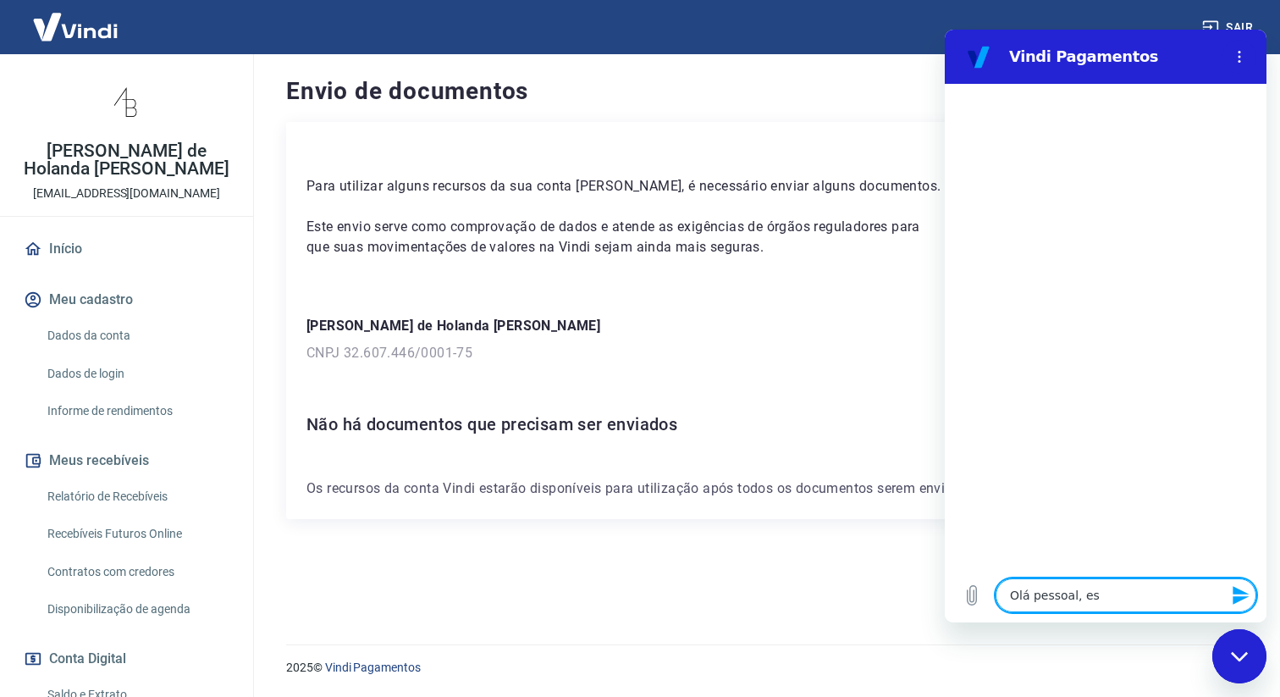
type textarea "x"
type textarea "Olá pessoal, esto"
type textarea "x"
type textarea "Olá pessoal, estou"
type textarea "x"
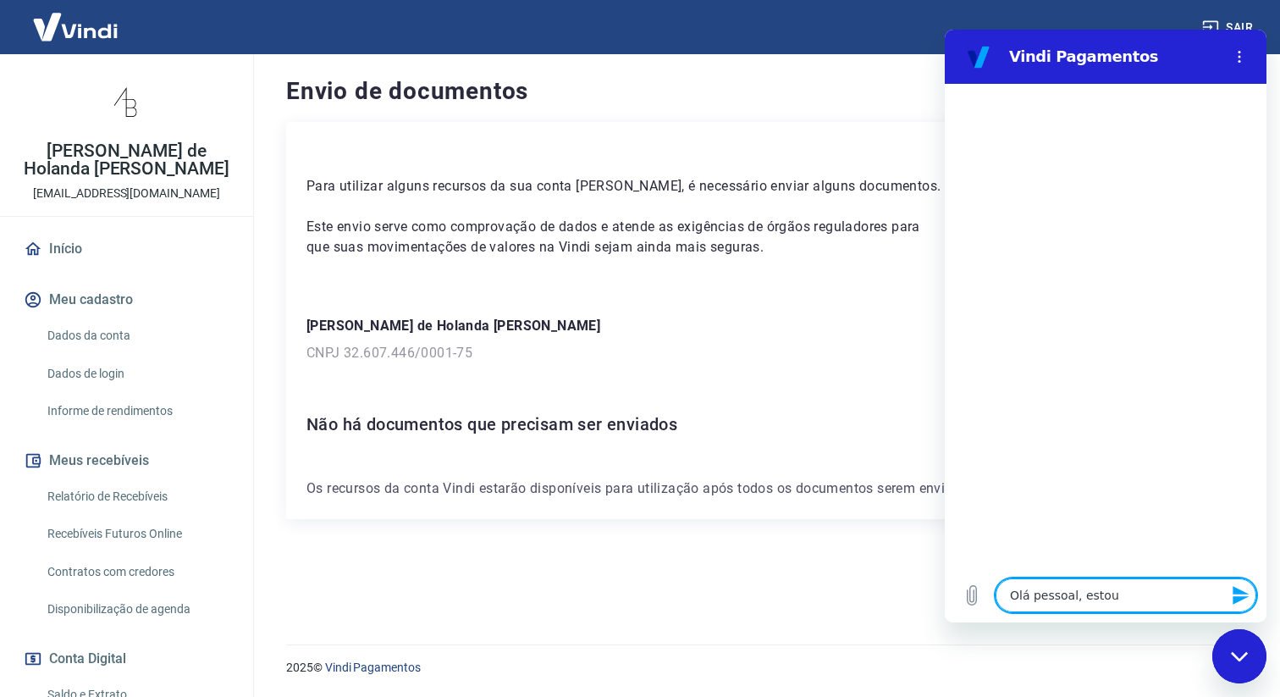
type textarea "Olá pessoal, estou"
type textarea "x"
type textarea "Olá pessoal, estou t"
type textarea "x"
type textarea "Olá pessoal, estou te"
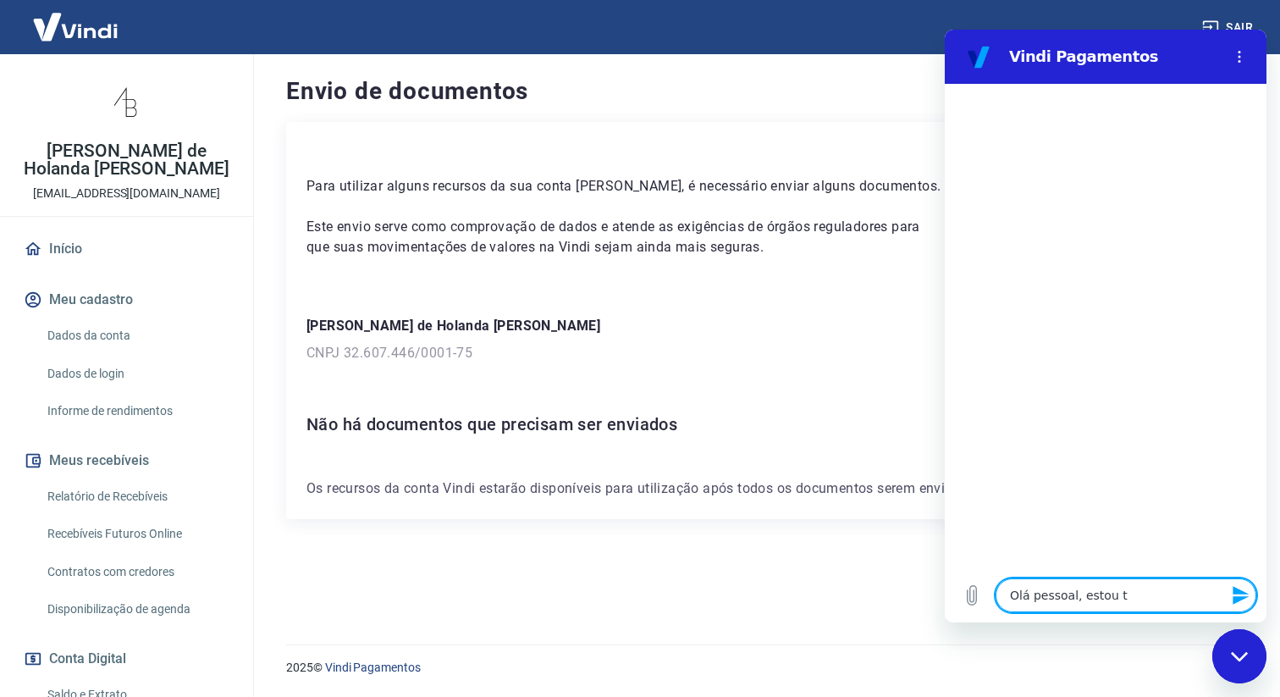
type textarea "x"
type textarea "Olá pessoal, estou ten"
type textarea "x"
type textarea "Olá pessoal, estou ten d"
type textarea "x"
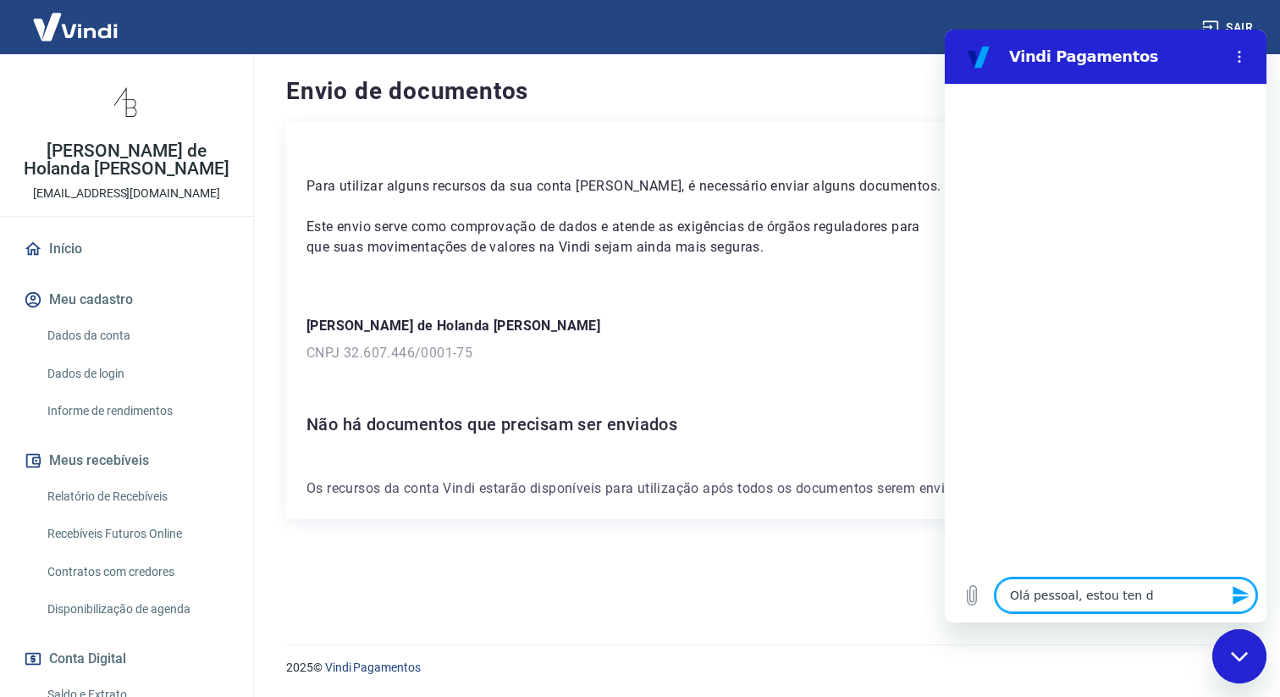
type textarea "Olá pessoal, estou ten do"
type textarea "x"
type textarea "Olá pessoal, estou ten do"
type textarea "x"
type textarea "Olá pessoal, estou ten do u"
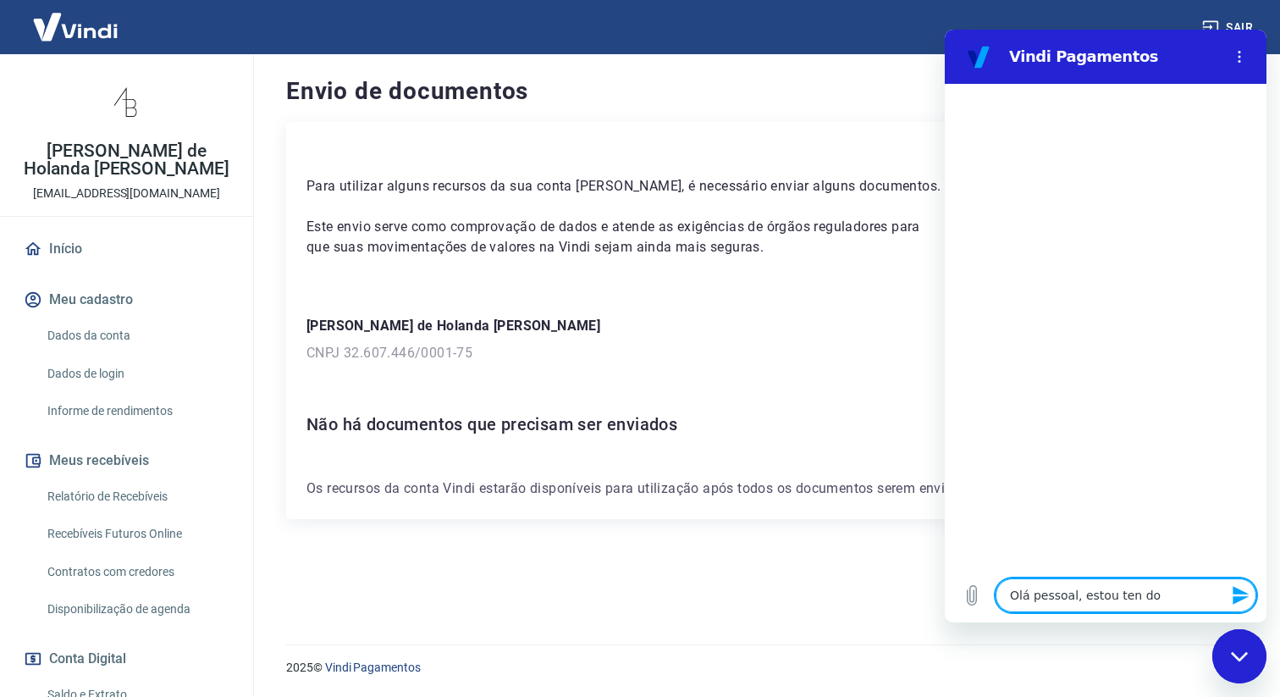
type textarea "x"
type textarea "Olá pessoal, estou ten do um"
type textarea "x"
type textarea "Olá pessoal, estou ten do u"
type textarea "x"
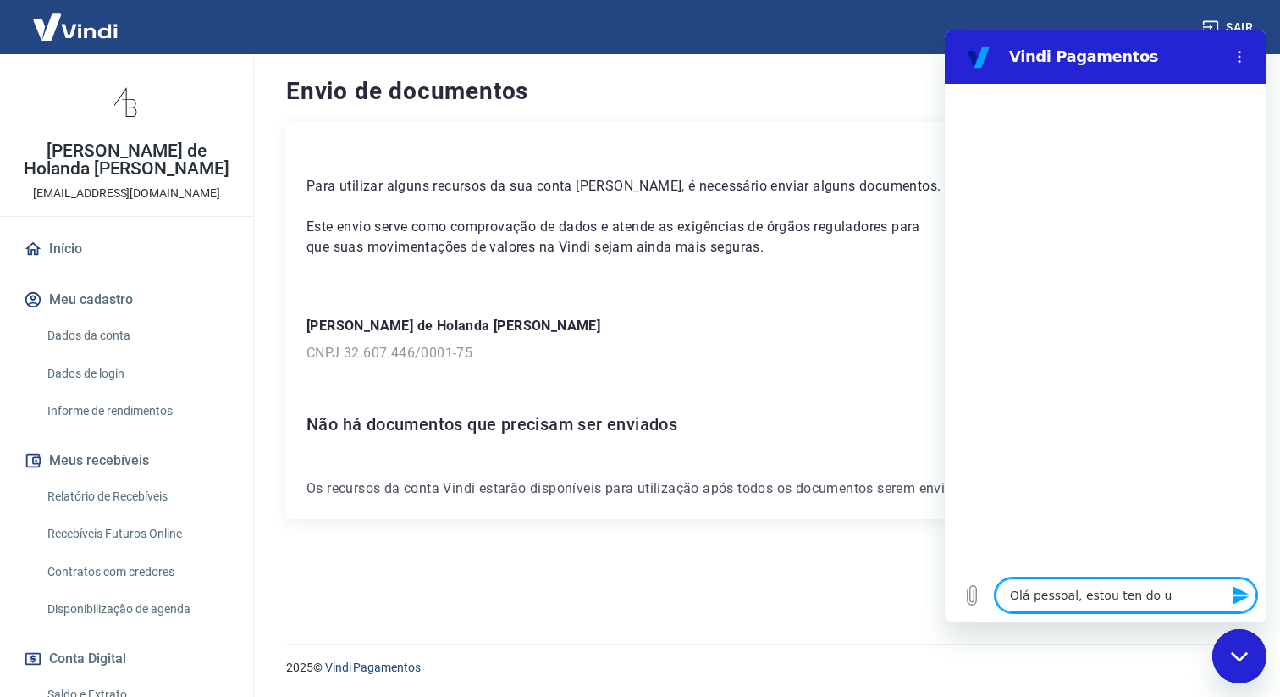
type textarea "Olá pessoal, estou ten do"
type textarea "x"
type textarea "Olá pessoal, estou ten do"
type textarea "x"
type textarea "Olá pessoal, estou ten d"
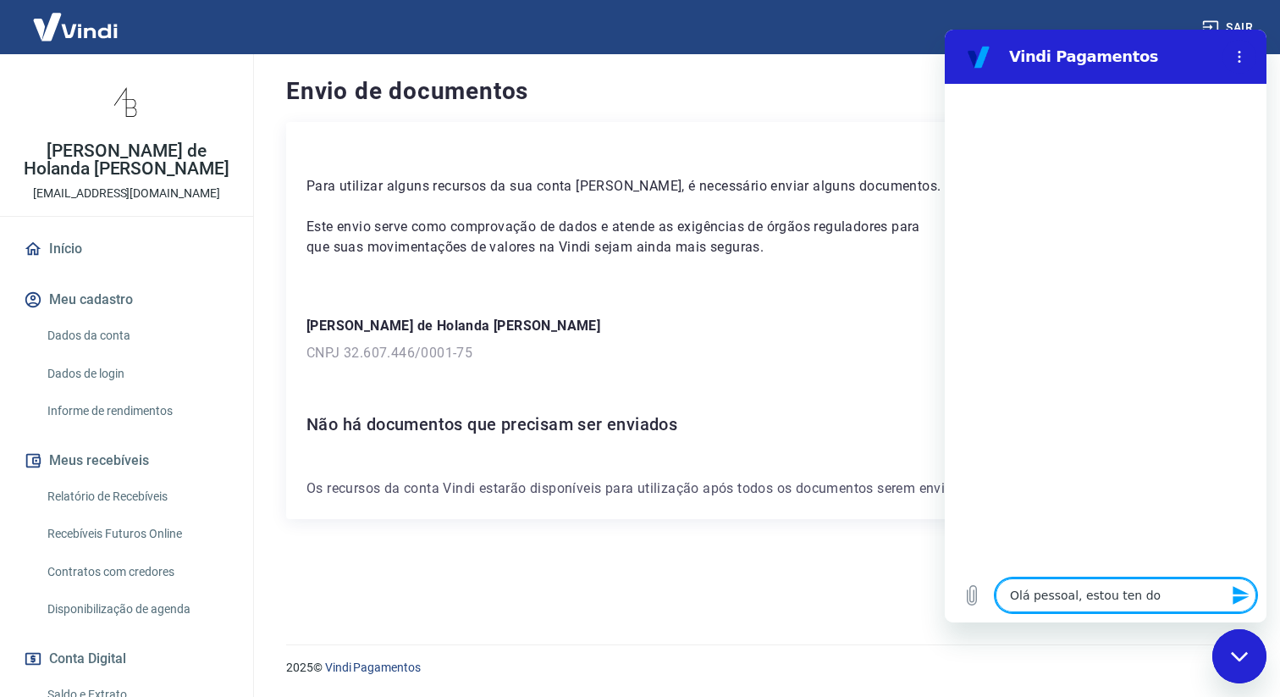
type textarea "x"
type textarea "Olá pessoal, estou ten"
type textarea "x"
type textarea "Olá pessoal, estou ten"
type textarea "x"
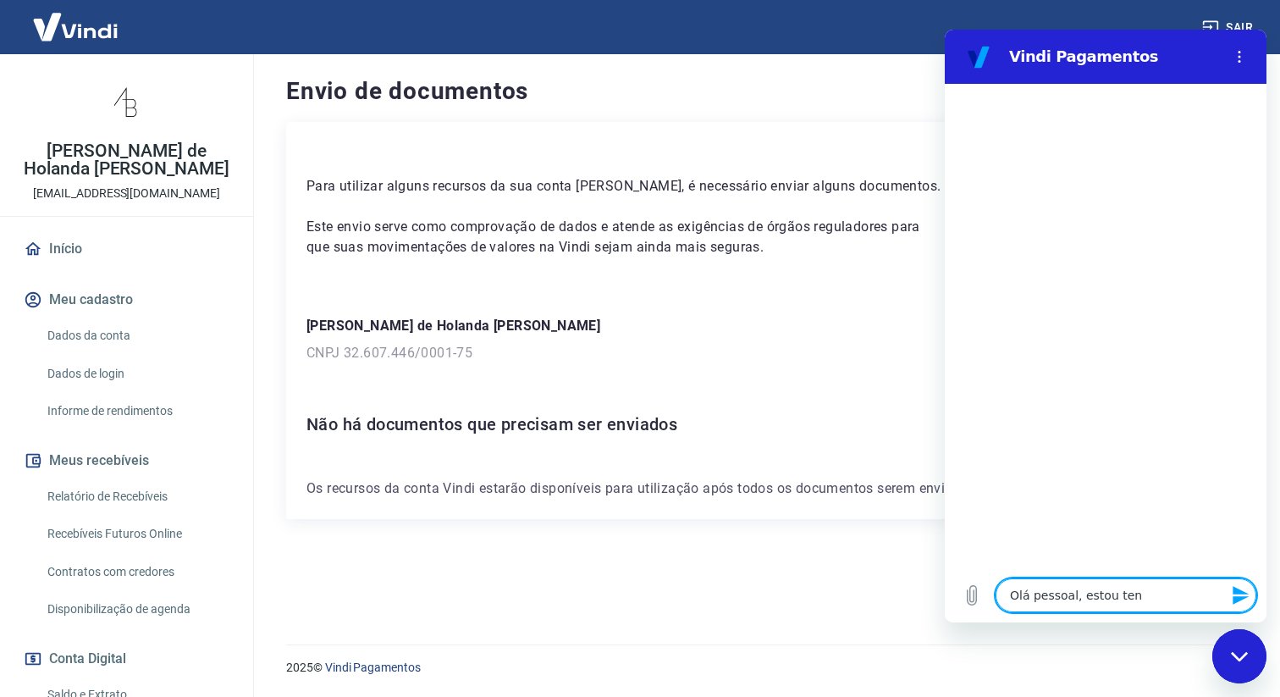
type textarea "Olá pessoal, estou tend"
type textarea "x"
type textarea "Olá pessoal, estou tendo"
type textarea "x"
type textarea "Olá pessoal, estou tendo"
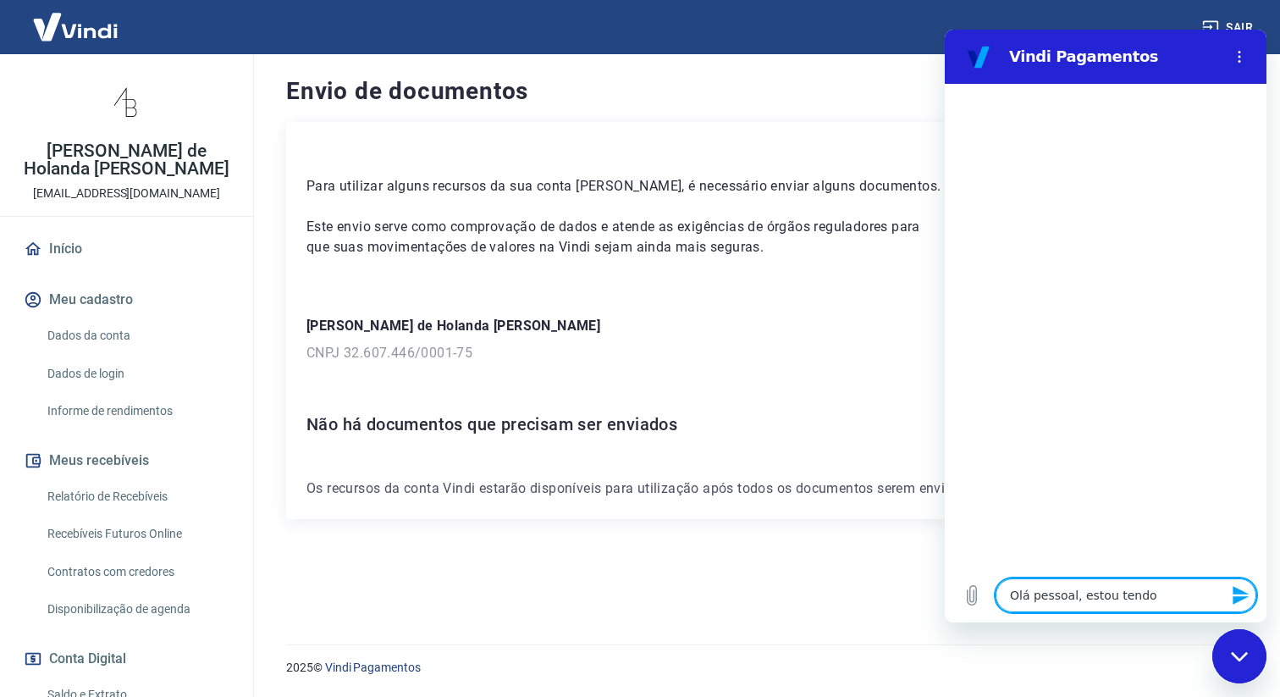
type textarea "x"
type textarea "Olá pessoal, estou tendo u"
type textarea "x"
type textarea "Olá pessoal, estou tendo um"
type textarea "x"
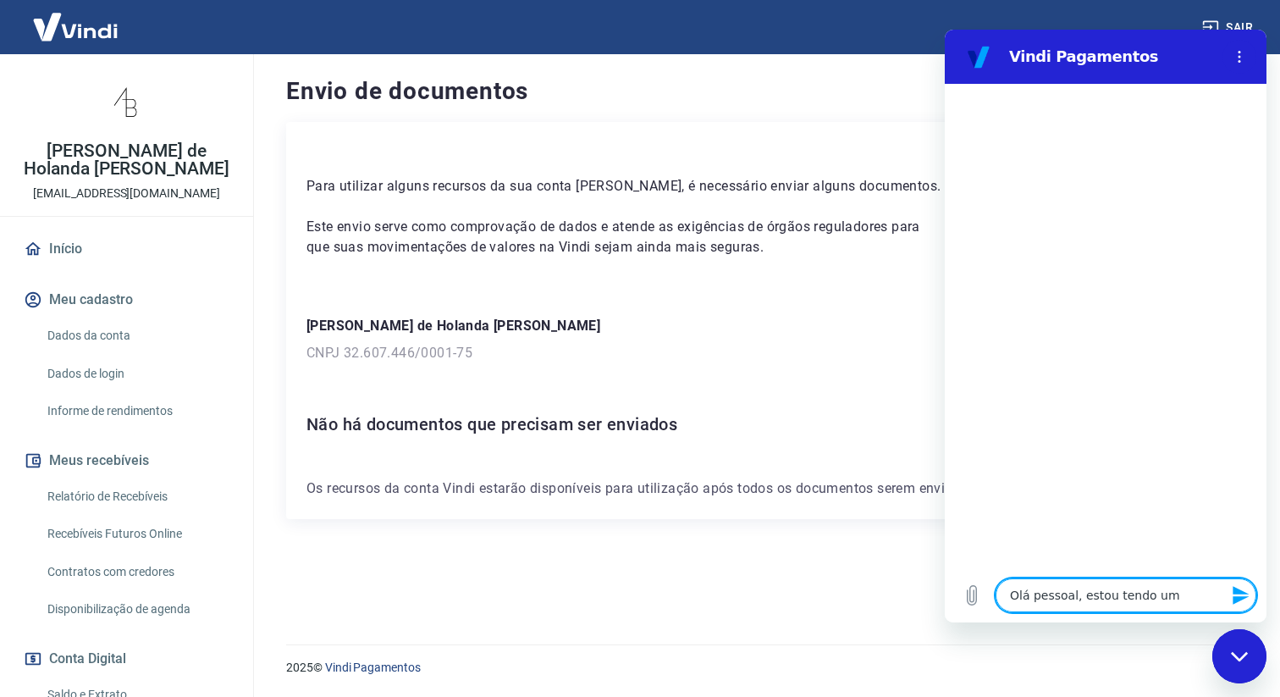
type textarea "Olá pessoal, estou tendo um"
type textarea "x"
type textarea "Olá pessoal, estou tendo um e"
type textarea "x"
type textarea "Olá pessoal, estou tendo um er"
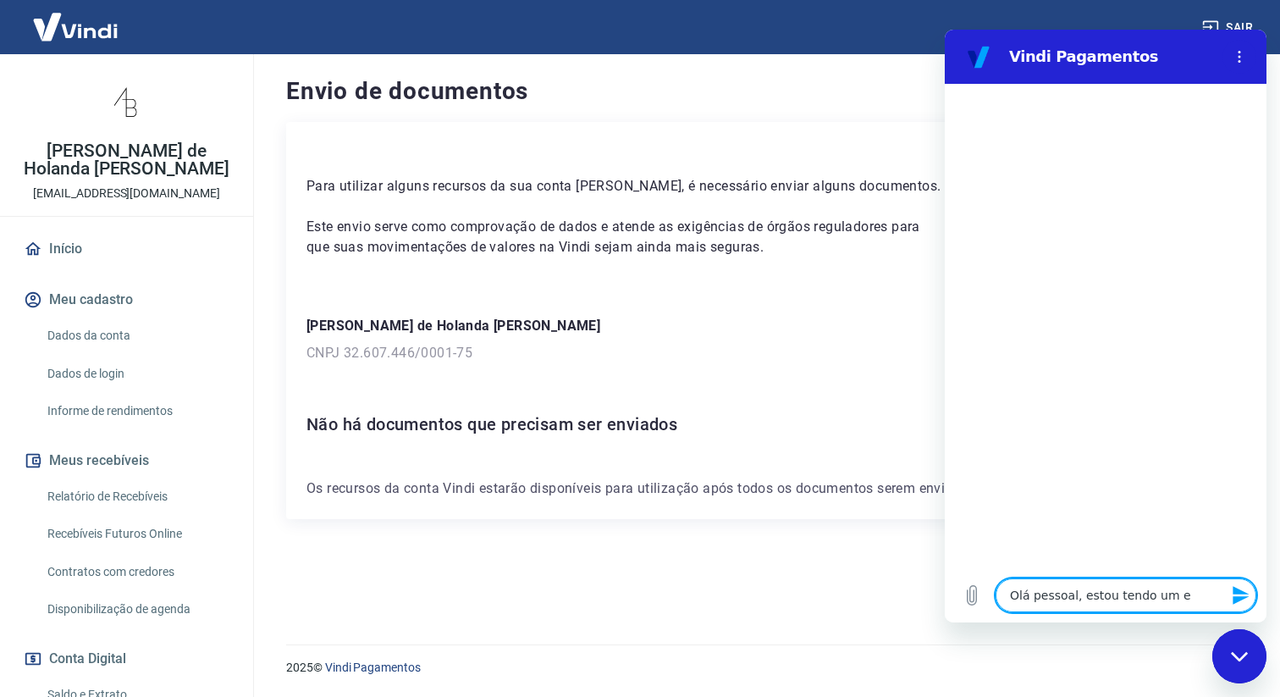
type textarea "x"
type textarea "Olá pessoal, estou tendo um err"
type textarea "x"
type textarea "Olá pessoal, estou tendo um erro"
type textarea "x"
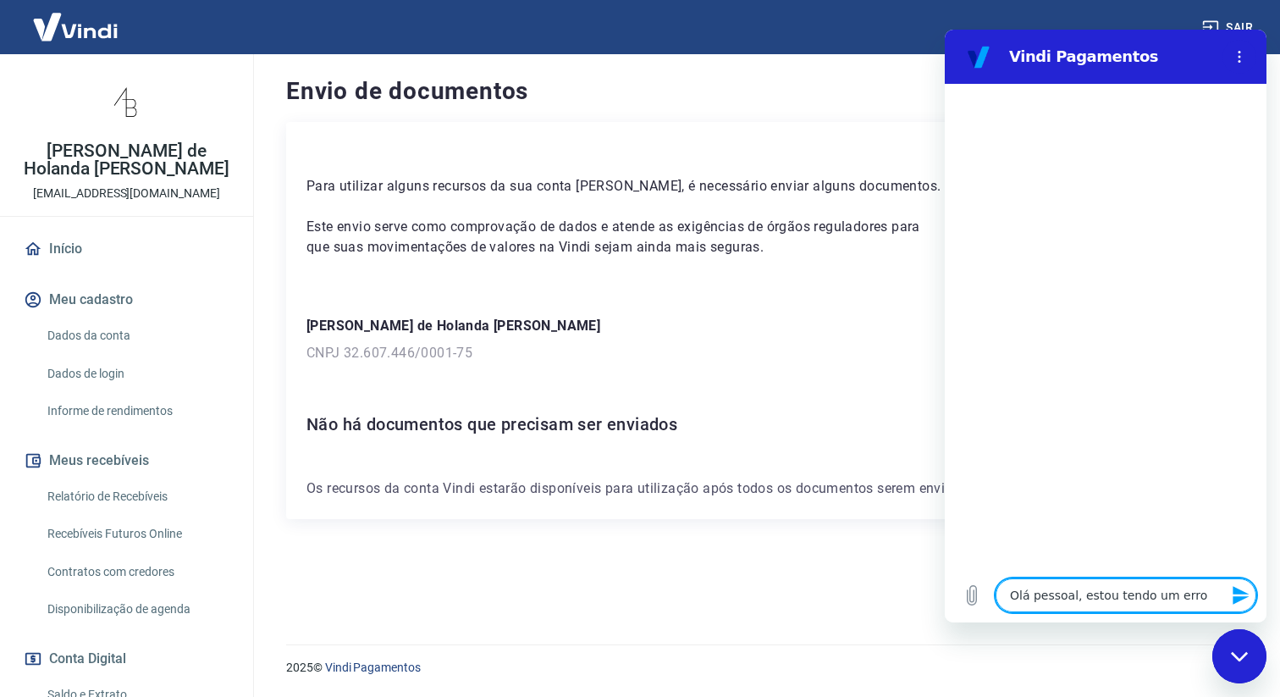
type textarea "Olá pessoal, estou tendo um erro"
type textarea "x"
type textarea "Olá pessoal, estou tendo um erro n"
type textarea "x"
type textarea "Olá pessoal, estou tendo um erro no"
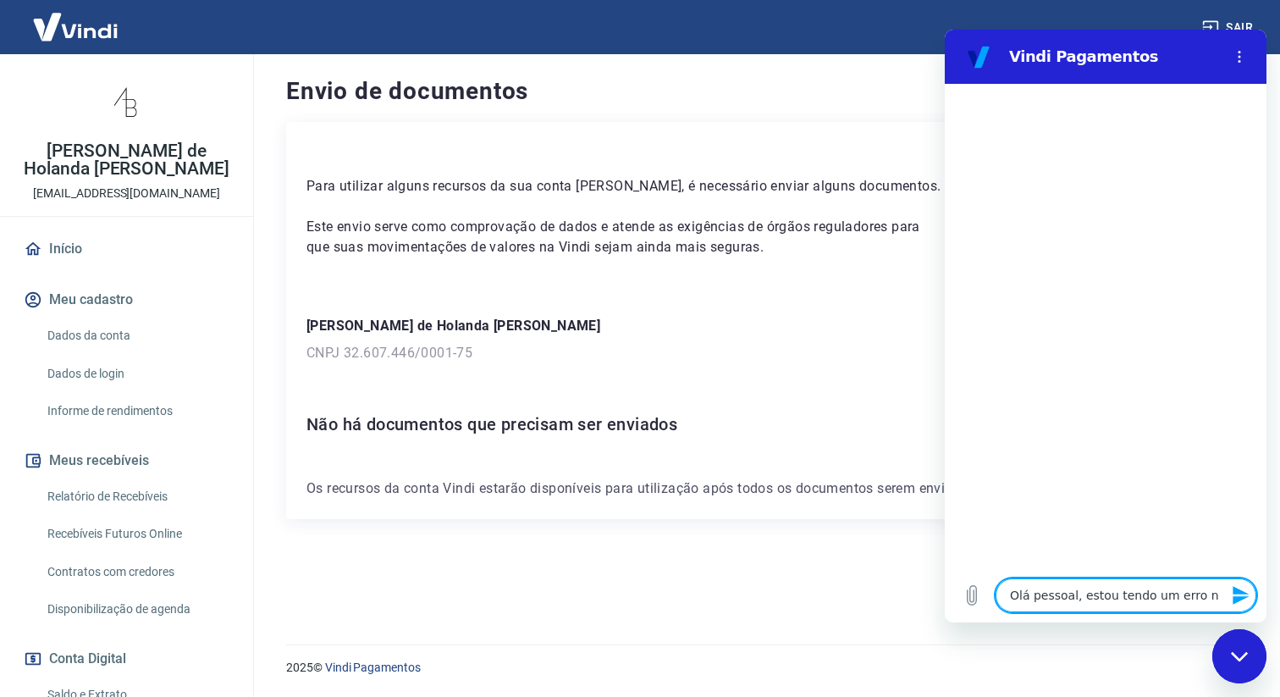
type textarea "x"
type textarea "Olá pessoal, estou tendo um erro no"
type textarea "x"
type textarea "Olá pessoal, estou tendo um erro no m"
type textarea "x"
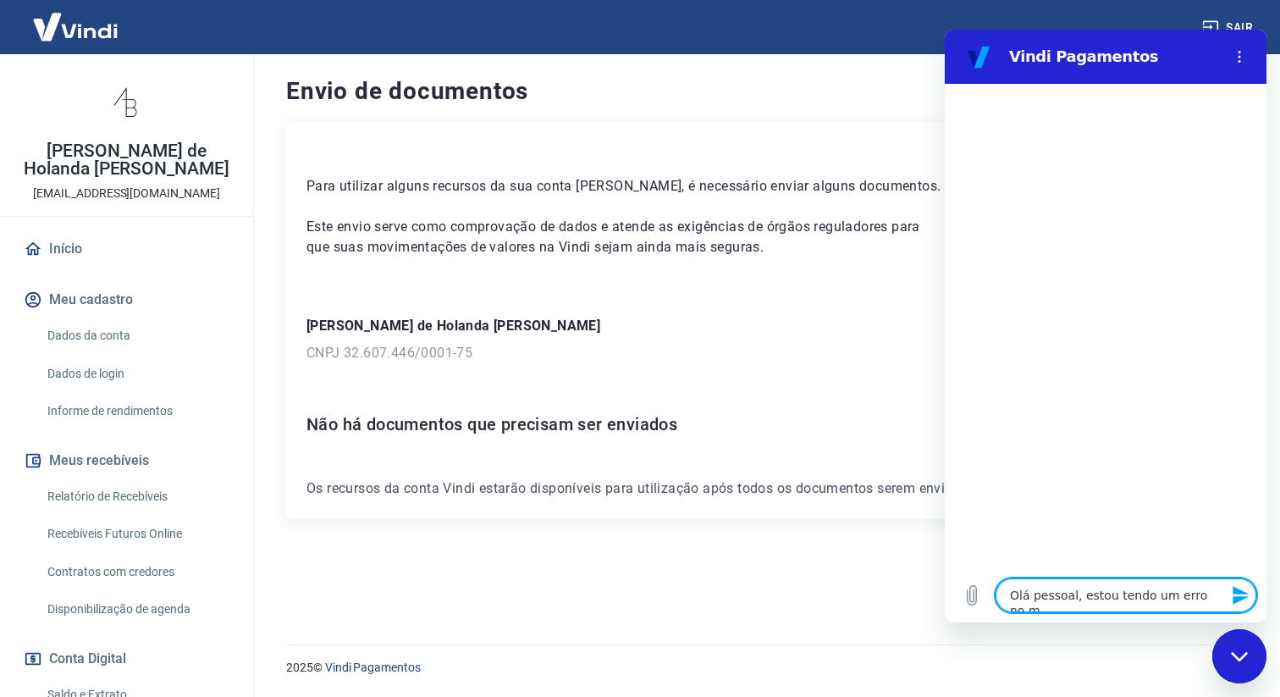
type textarea "Olá pessoal, estou tendo um erro no me"
type textarea "x"
type textarea "Olá pessoal, estou tendo um erro no meu"
type textarea "x"
type textarea "Olá pessoal, estou tendo um erro no meu"
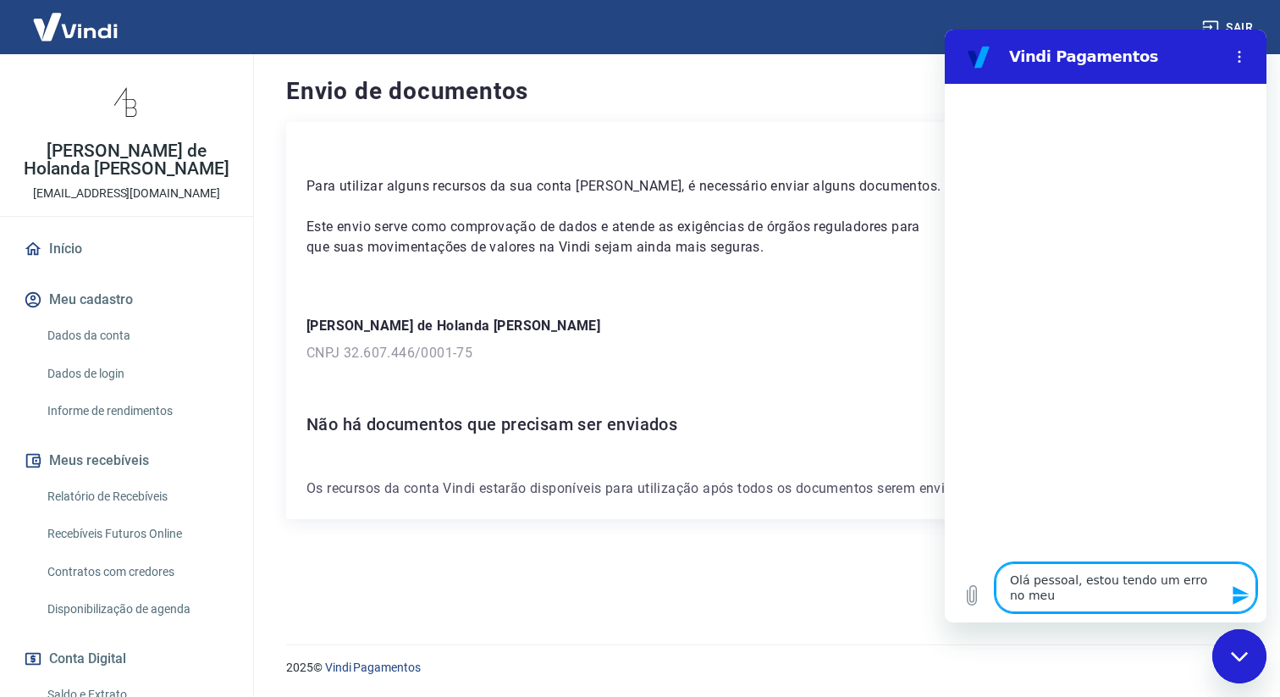
type textarea "x"
type textarea "Olá pessoal, estou tendo um erro no meu s"
type textarea "x"
type textarea "Olá pessoal, estou tendo um erro no meu si"
type textarea "x"
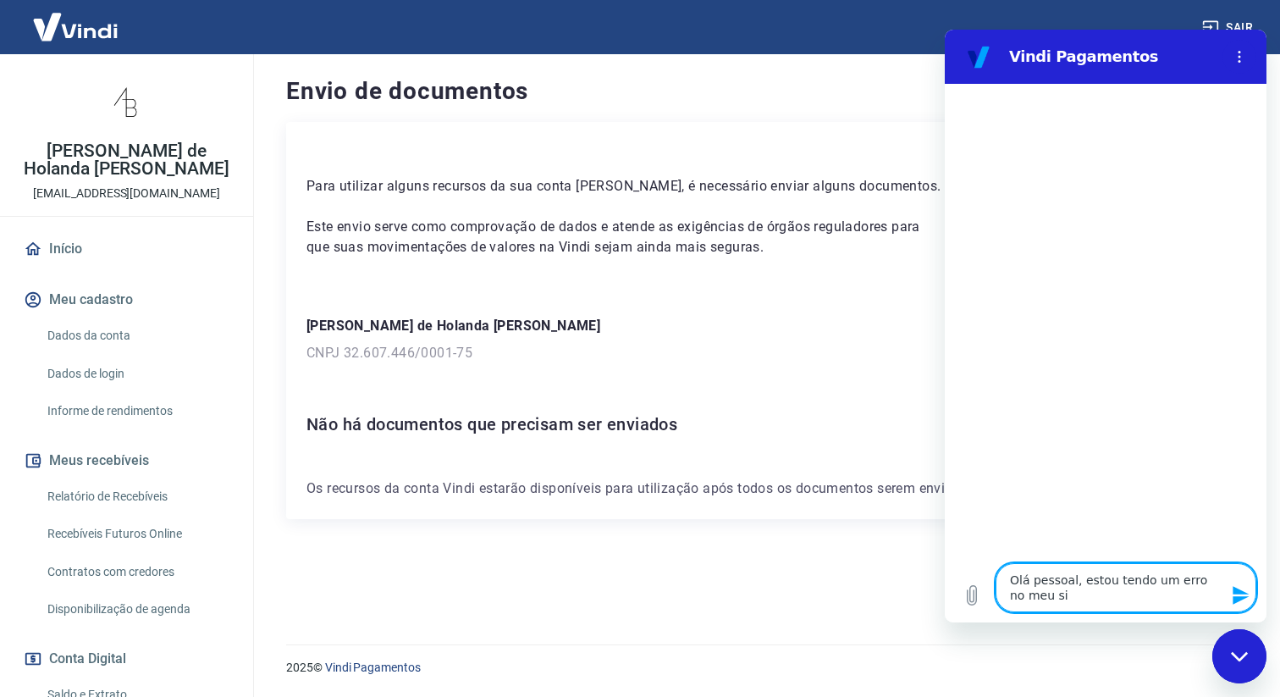
type textarea "Olá pessoal, estou tendo um erro no meu sit"
type textarea "x"
type textarea "Olá pessoal, estou tendo um erro no meu site"
type textarea "x"
type textarea "Olá pessoal, estou tendo um erro no meu site,"
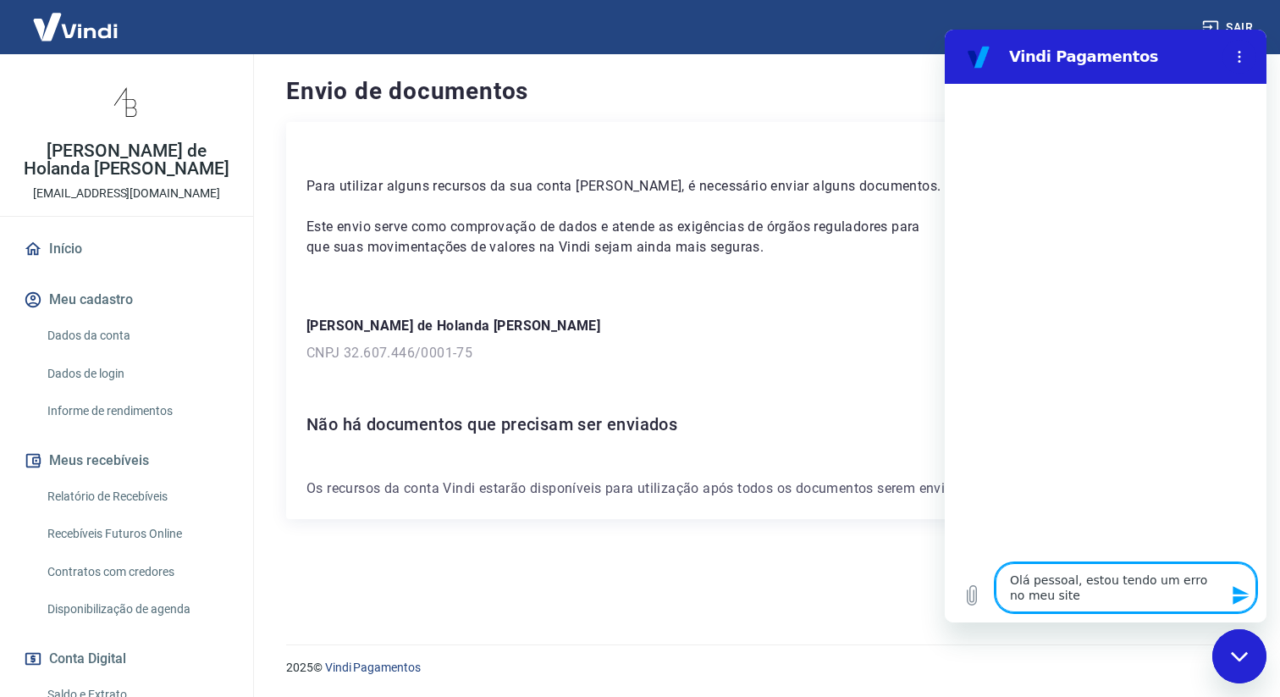
type textarea "x"
type textarea "Olá pessoal, estou tendo um erro no meu site,"
type textarea "x"
type textarea "Olá pessoal, estou tendo um erro no meu site, P"
type textarea "x"
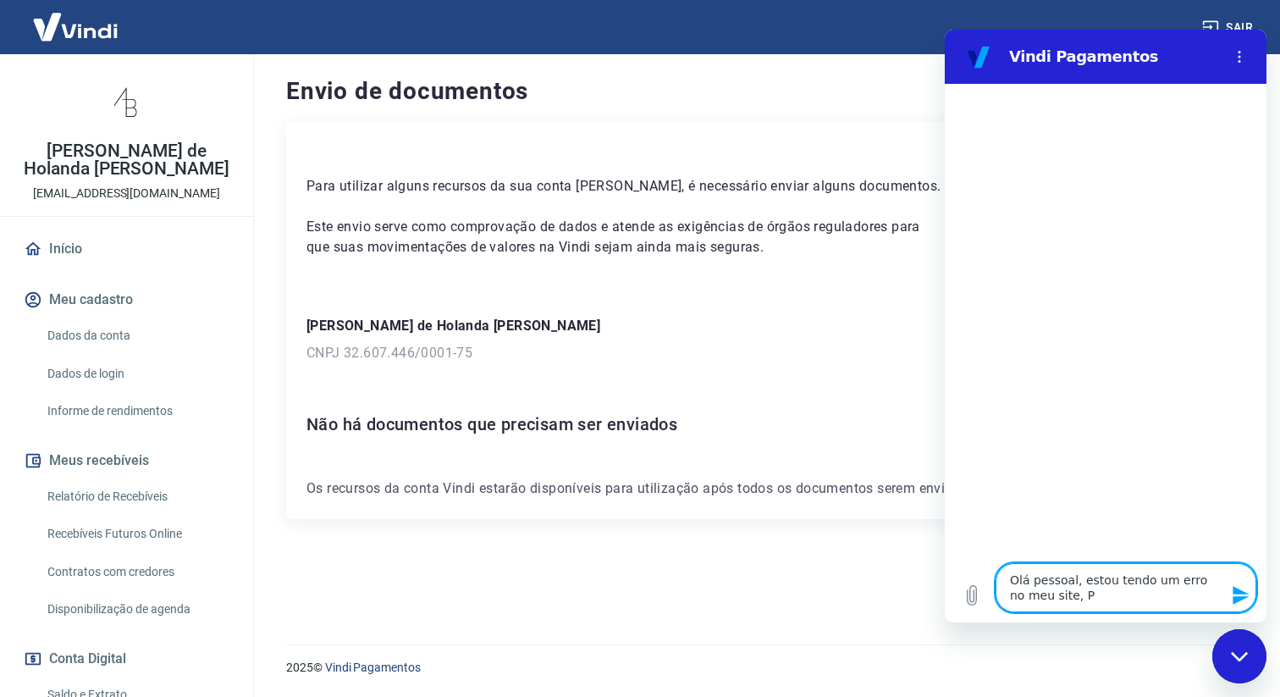
type textarea "Olá pessoal, estou tendo um erro no meu site, Po"
type textarea "x"
type textarea "Olá pessoal, estou tendo um erro no meu site, Poi"
type textarea "x"
type textarea "Olá pessoal, estou tendo um erro no meu site, Pois"
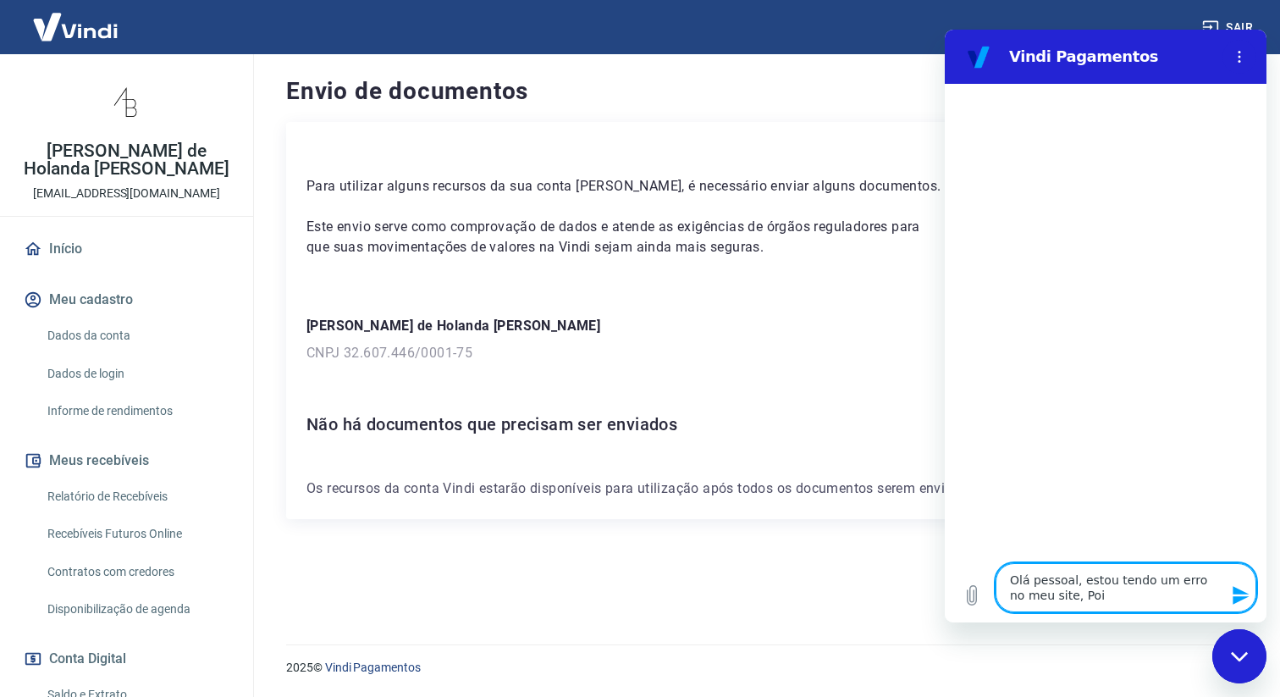
type textarea "x"
type textarea "Olá pessoal, estou tendo um erro no meu site, Pois"
type textarea "x"
type textarea "Olá pessoal, estou tendo um erro no meu site, Pois i"
type textarea "x"
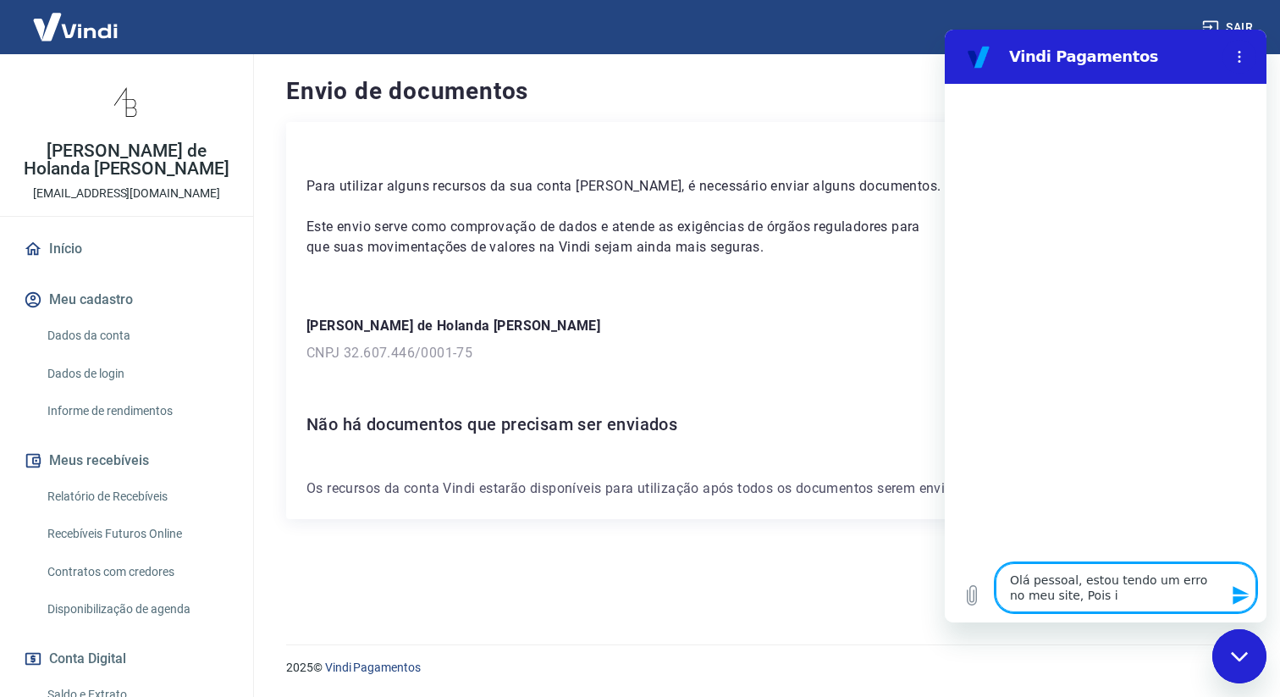
type textarea "Olá pessoal, estou tendo um erro no meu site, Pois in"
type textarea "x"
type textarea "Olá pessoal, estou tendo um erro no meu site, Pois inf"
type textarea "x"
type textarea "Olá pessoal, estou tendo um erro no meu site, Pois info"
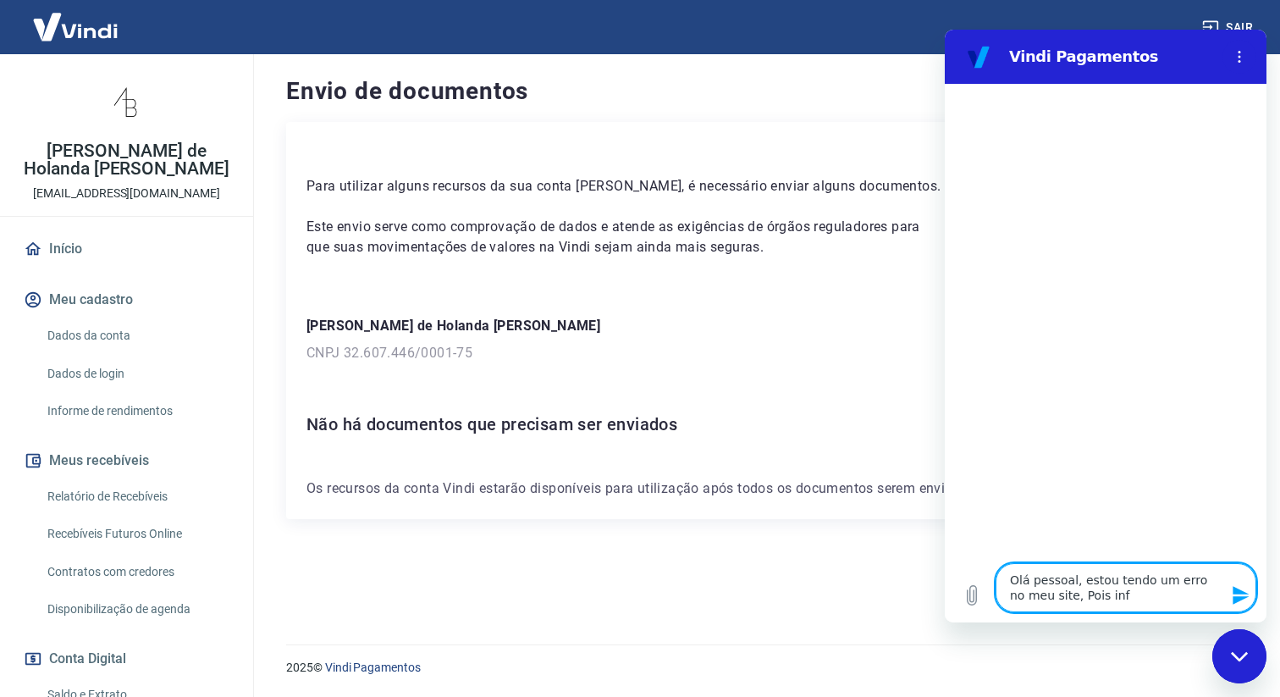
type textarea "x"
type textarea "Olá pessoal, estou tendo um erro no meu site, Pois infor"
type textarea "x"
type textarea "Olá pessoal, estou tendo um erro no meu site, Pois inform"
type textarea "x"
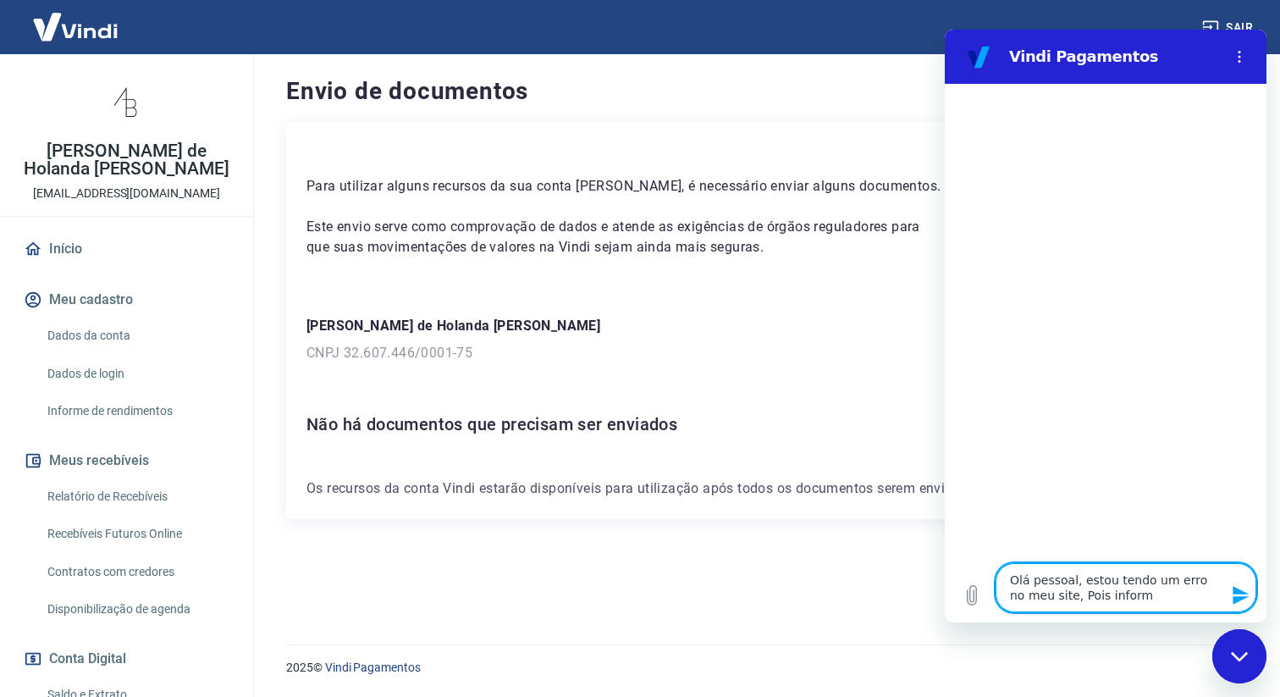
type textarea "Olá pessoal, estou tendo um erro no meu site, [PERSON_NAME] informa"
type textarea "x"
type textarea "Olá pessoal, estou tendo um erro no meu site, [PERSON_NAME] informa"
type textarea "x"
type textarea "Olá pessoal, estou tendo um erro no meu site, [PERSON_NAME] informa q"
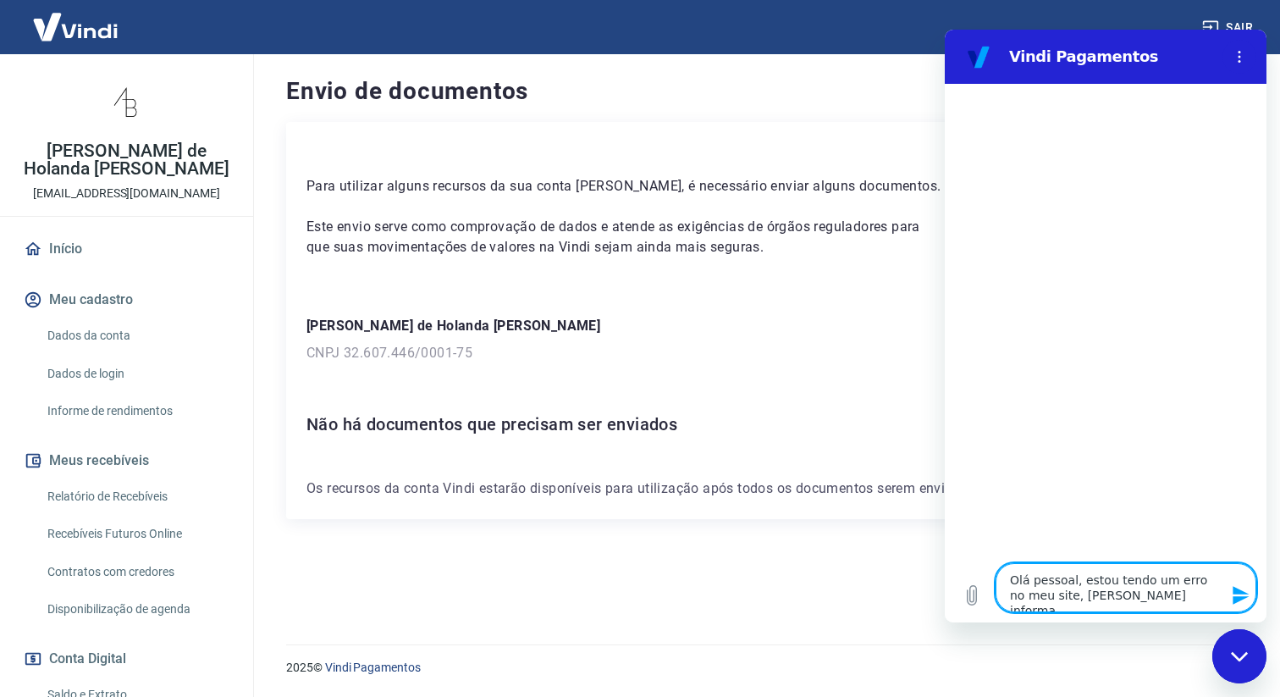
type textarea "x"
type textarea "Olá pessoal, estou tendo um erro no meu site, [PERSON_NAME] informa qu"
type textarea "x"
type textarea "Olá pessoal, estou tendo um erro no meu site, Pois informa que"
type textarea "x"
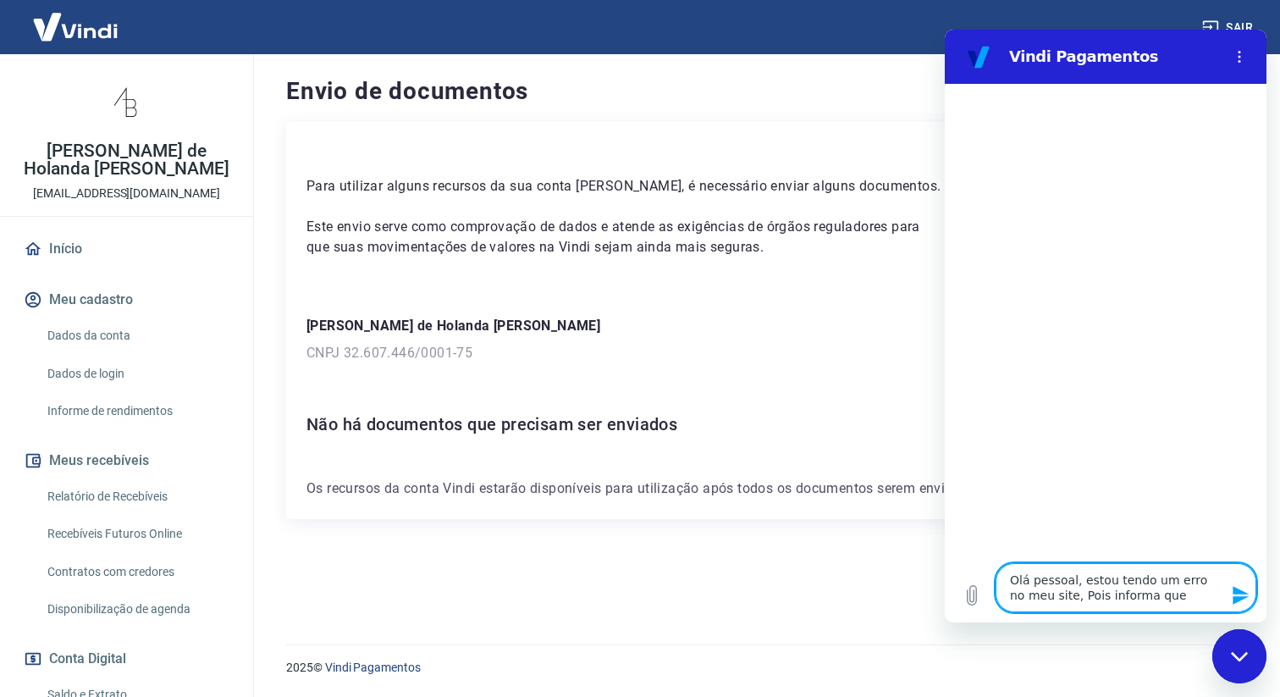
type textarea "Olá pessoal, estou tendo um erro no meu site, Pois informa que"
type textarea "x"
type textarea "Olá pessoal, estou tendo um erro no meu site, [PERSON_NAME] informa que n"
type textarea "x"
type textarea "Olá pessoal, estou tendo um erro no meu site, [PERSON_NAME] informa que n˜"
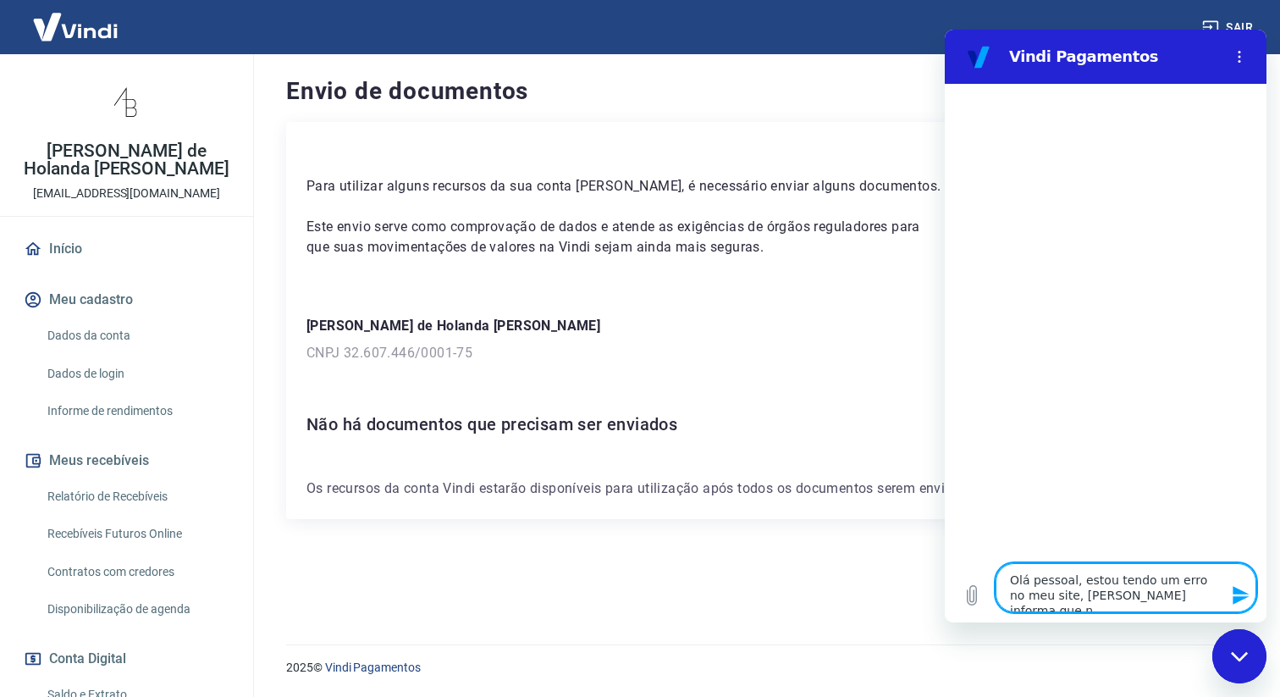
type textarea "x"
type textarea "Olá pessoal, estou tendo um erro no meu site, [PERSON_NAME] informa que nã"
type textarea "x"
type textarea "Olá pessoal, estou tendo um erro no meu site, [PERSON_NAME] informa que não"
type textarea "x"
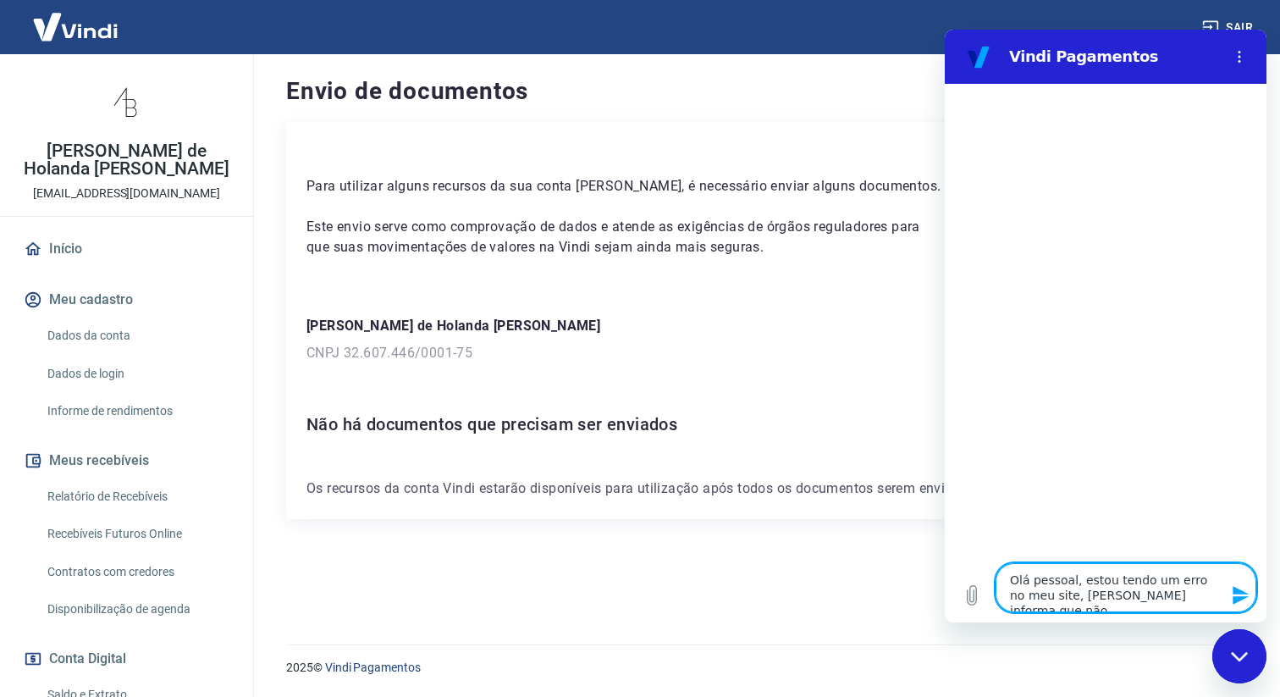
type textarea "Olá pessoal, estou tendo um erro no meu site, [PERSON_NAME] informa que não"
type textarea "x"
type textarea "Olá pessoal, estou tendo um erro no meu site, [PERSON_NAME] informa que não h"
type textarea "x"
type textarea "Olá pessoal, estou tendo um erro no meu site, [PERSON_NAME] informa que não h'"
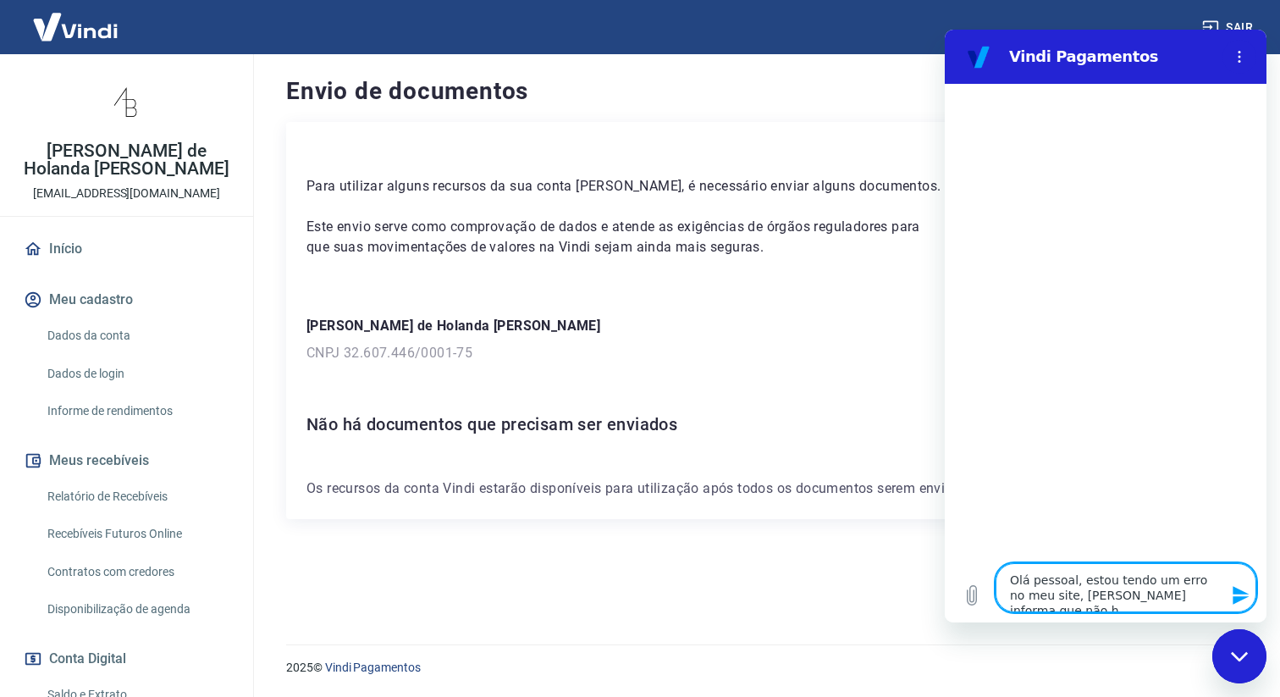
type textarea "x"
type textarea "Olá pessoal, estou tendo um erro no meu site, [PERSON_NAME] informa que não h';"
type textarea "x"
type textarea "Olá pessoal, estou tendo um erro no meu site, [PERSON_NAME] informa que não h';a"
type textarea "x"
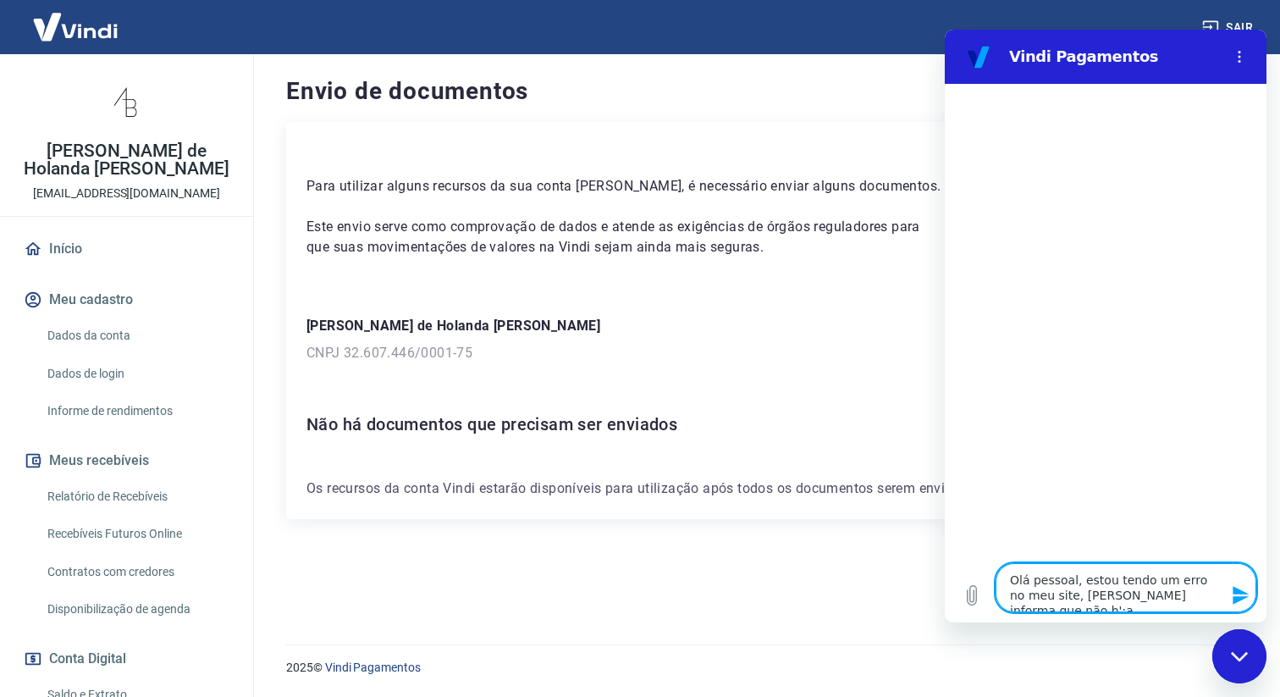
type textarea "Olá pessoal, estou tendo um erro no meu site, [PERSON_NAME] informa que não h';a"
type textarea "x"
type textarea "Olá pessoal, estou tendo um erro no meu site, [PERSON_NAME] informa que não h';a"
type textarea "x"
type textarea "Olá pessoal, estou tendo um erro no meu site, [PERSON_NAME] informa que não h';"
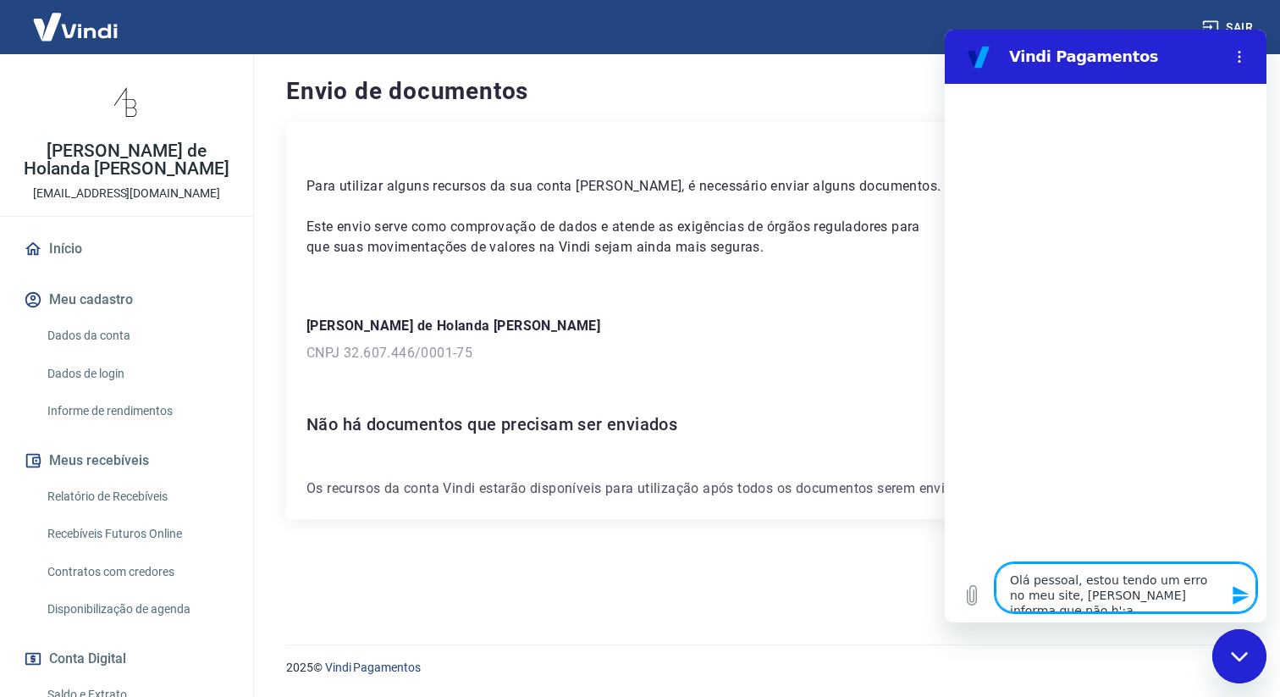
type textarea "x"
type textarea "Olá pessoal, estou tendo um erro no meu site, [PERSON_NAME] informa que não h'"
type textarea "x"
type textarea "Olá pessoal, estou tendo um erro no meu site, [PERSON_NAME] informa que não h"
type textarea "x"
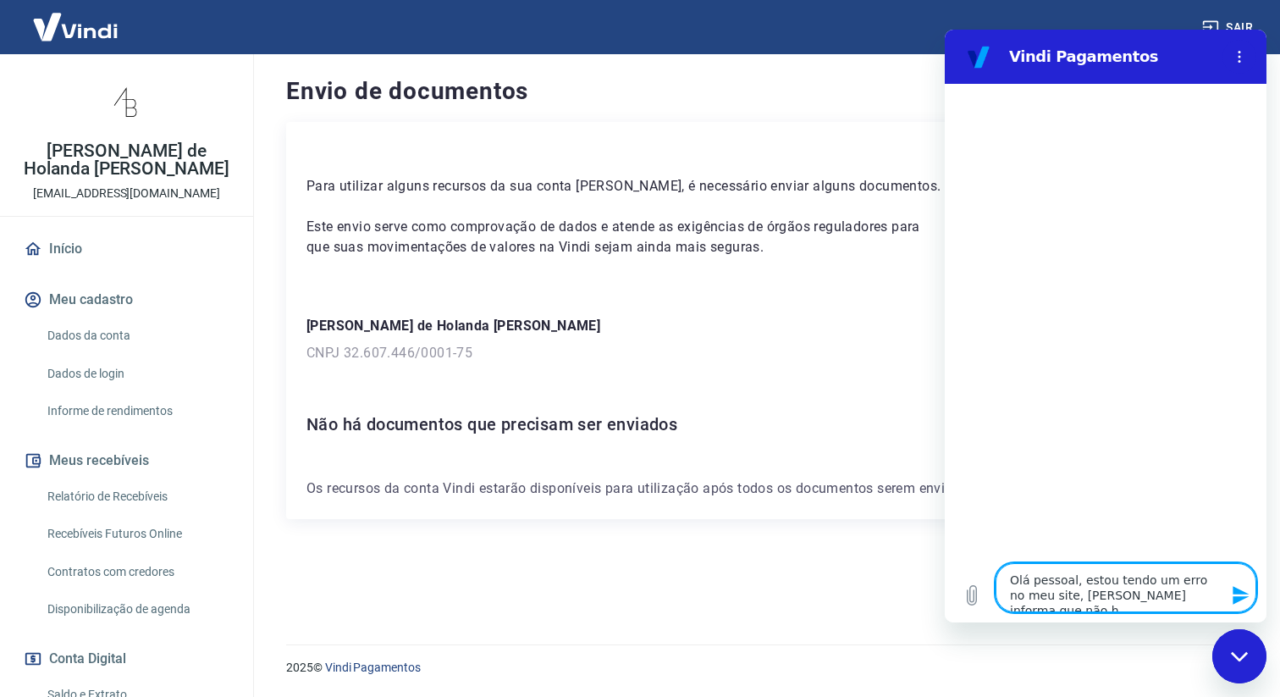
type textarea "Olá pessoal, estou tendo um erro no meu site, [PERSON_NAME] informa que não h'"
type textarea "x"
type textarea "Olá pessoal, estou tendo um erro no meu site, [PERSON_NAME] informa que não há"
type textarea "x"
type textarea "Olá pessoal, estou tendo um erro no meu site, [PERSON_NAME] informa que não há"
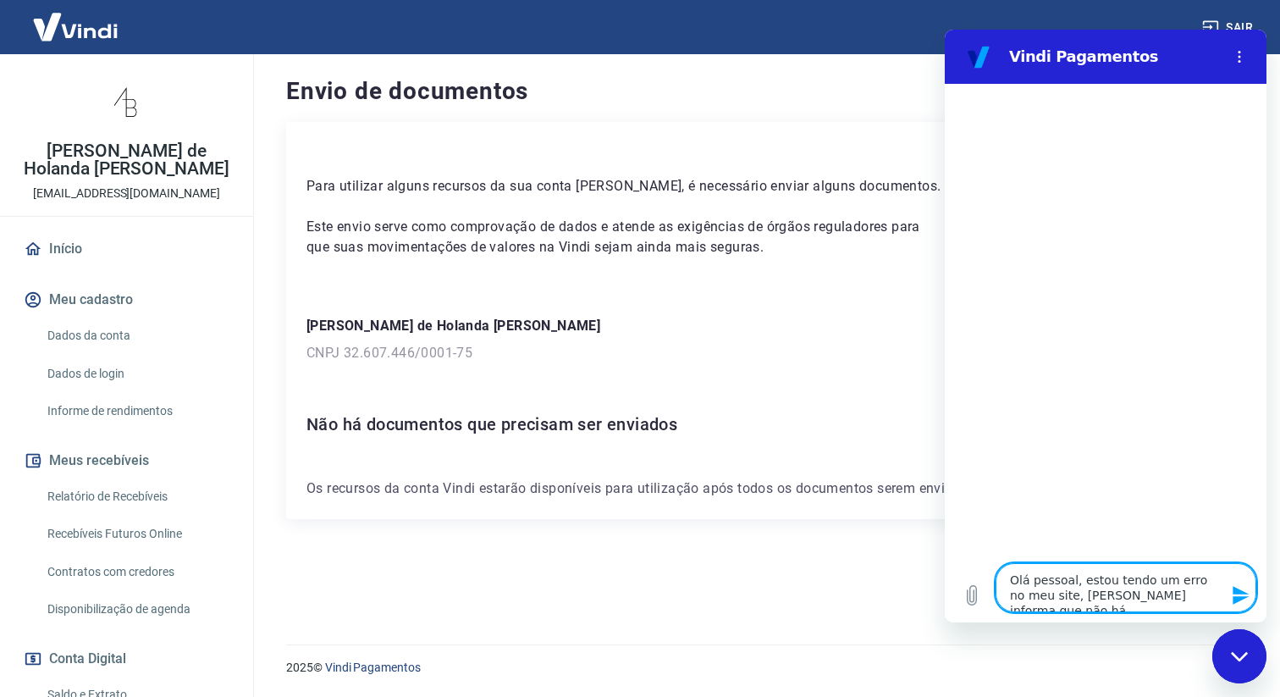
type textarea "x"
type textarea "Olá pessoal, estou tendo um erro no meu site, [PERSON_NAME] informa que não há o"
type textarea "x"
type textarea "Olá pessoal, estou tendo um erro no meu site, [PERSON_NAME] informa que não há …"
type textarea "x"
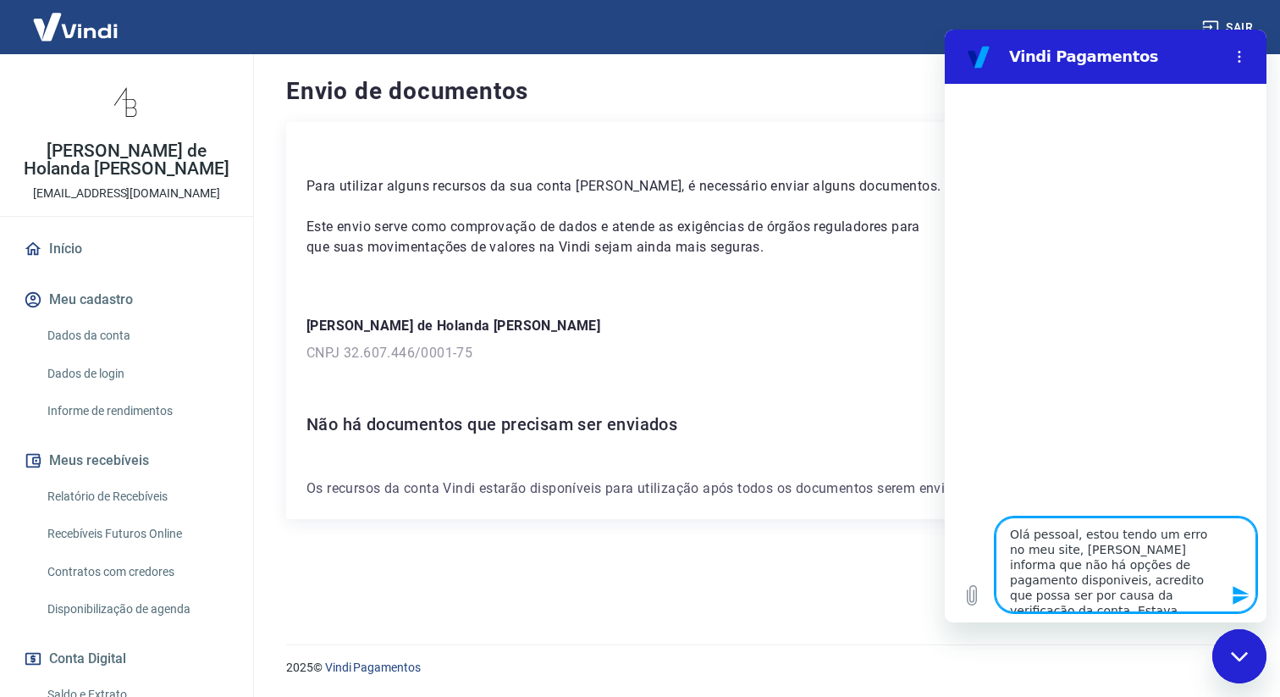
drag, startPoint x: 1078, startPoint y: 605, endPoint x: 992, endPoint y: 470, distance: 159.5
click at [992, 470] on div "Digite uma mensagem Olá pessoal, estou tendo um erro no meu site, [PERSON_NAME]…" at bounding box center [1106, 353] width 322 height 538
click at [1239, 583] on button "Enviar mensagem" at bounding box center [1240, 595] width 34 height 34
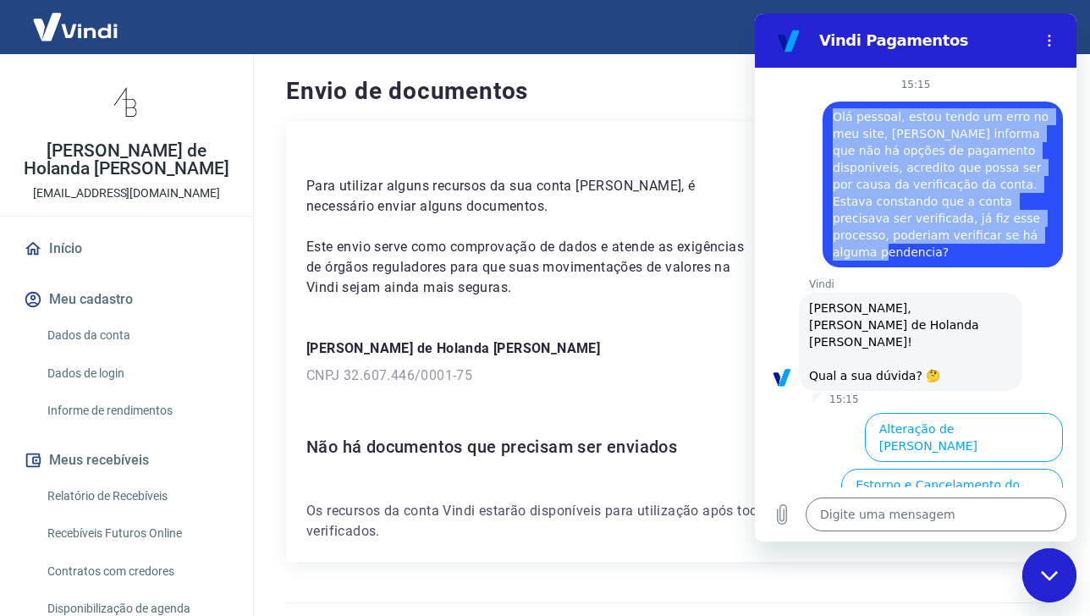
drag, startPoint x: 926, startPoint y: 246, endPoint x: 826, endPoint y: 106, distance: 172.4
click at [826, 106] on div "diz: Olá pessoal, estou tendo um erro no meu site, [PERSON_NAME] informa que nã…" at bounding box center [909, 179] width 308 height 176
copy span "Olá pessoal, estou tendo um erro no meu site, [PERSON_NAME] informa que não há …"
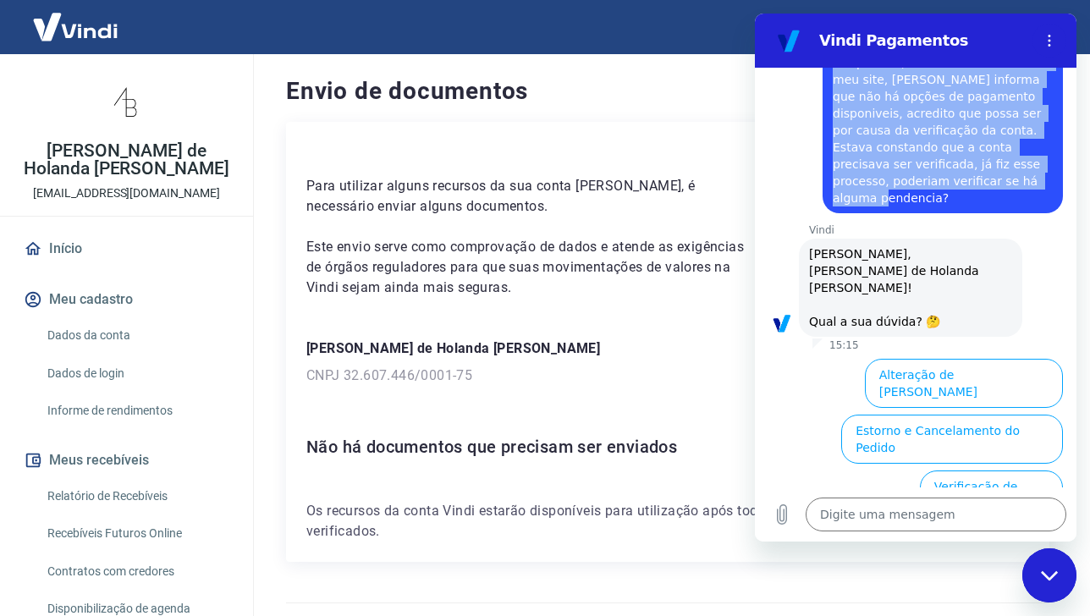
scroll to position [165, 0]
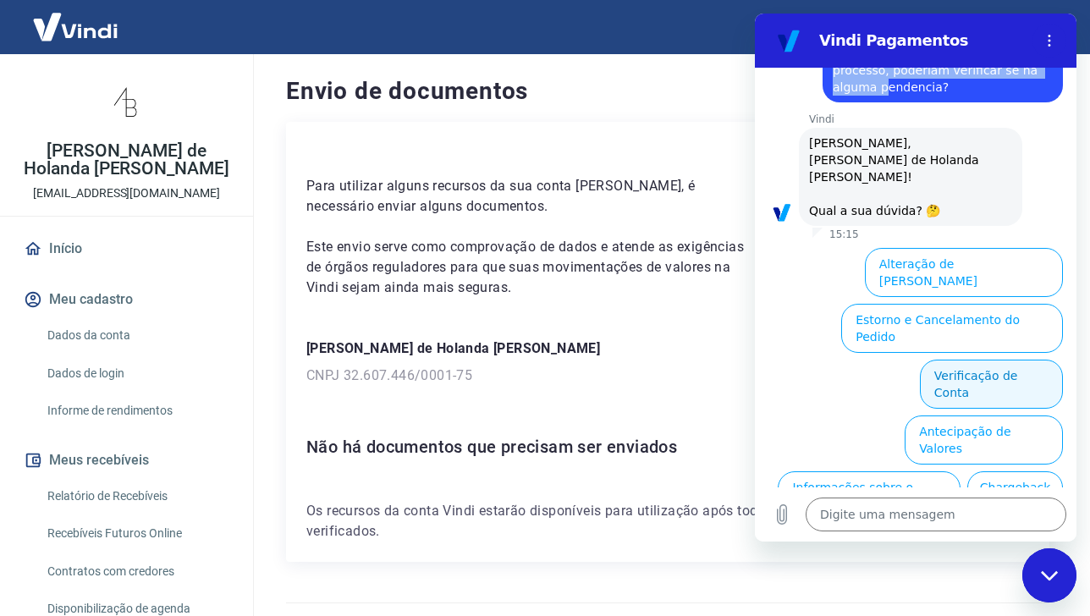
click at [1005, 360] on button "Verificação de Conta" at bounding box center [991, 384] width 143 height 49
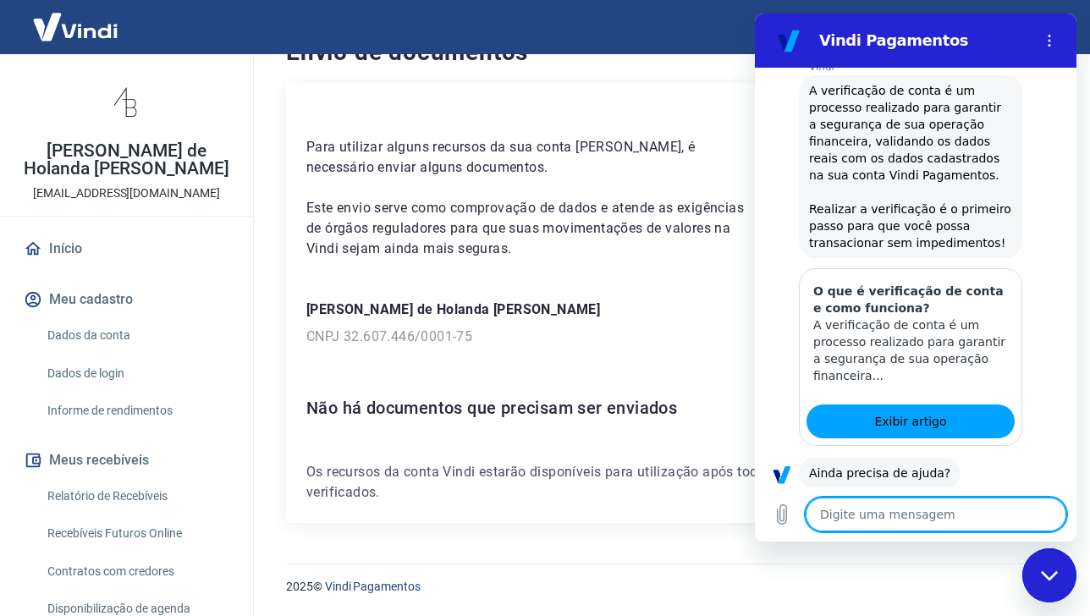
scroll to position [424, 0]
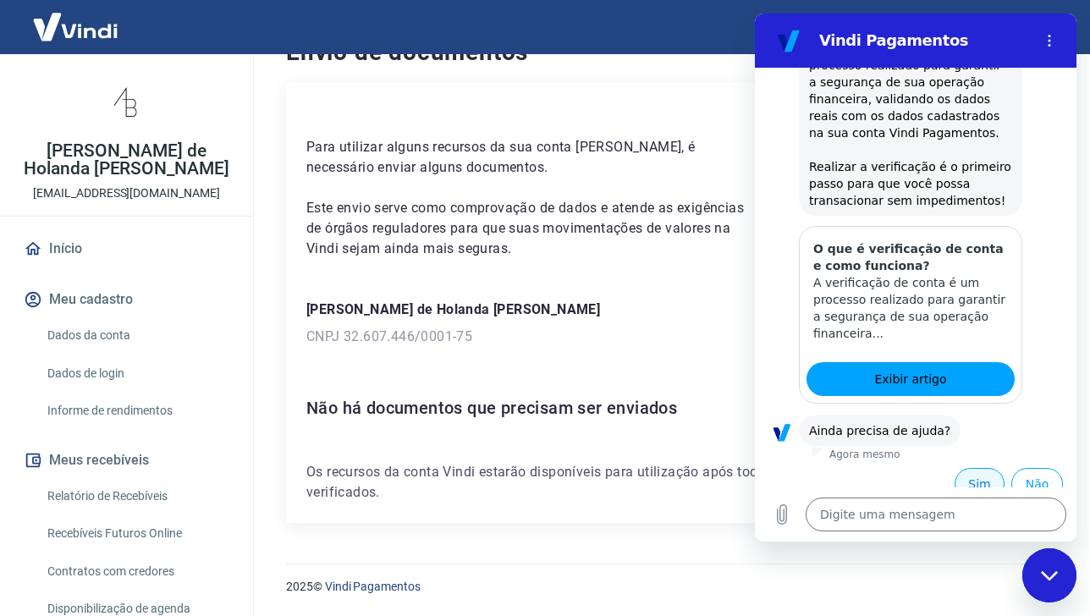
click at [961, 468] on button "Sim" at bounding box center [980, 484] width 50 height 32
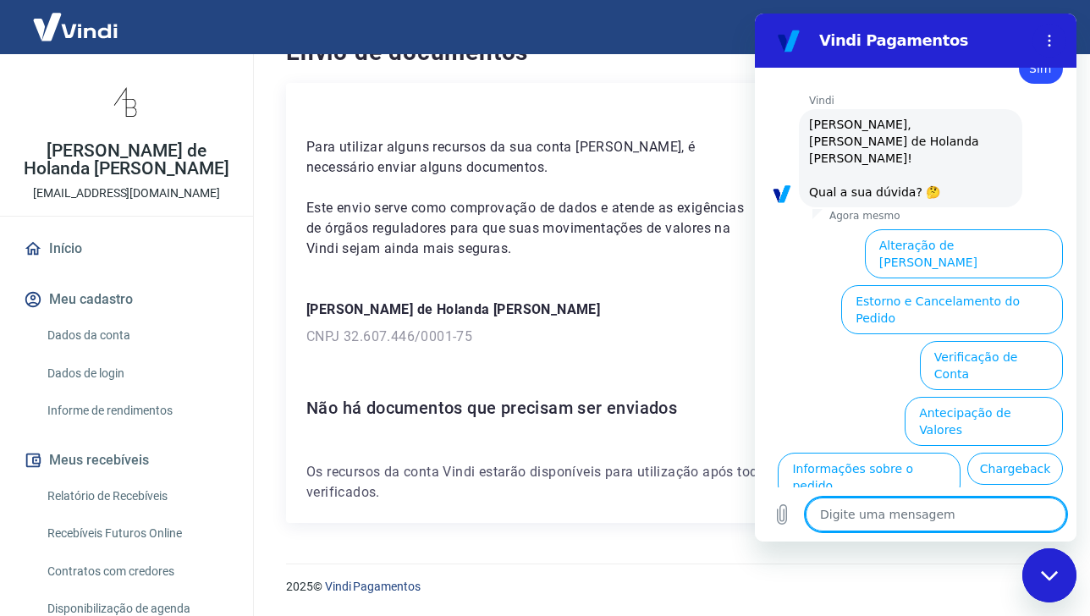
scroll to position [883, 0]
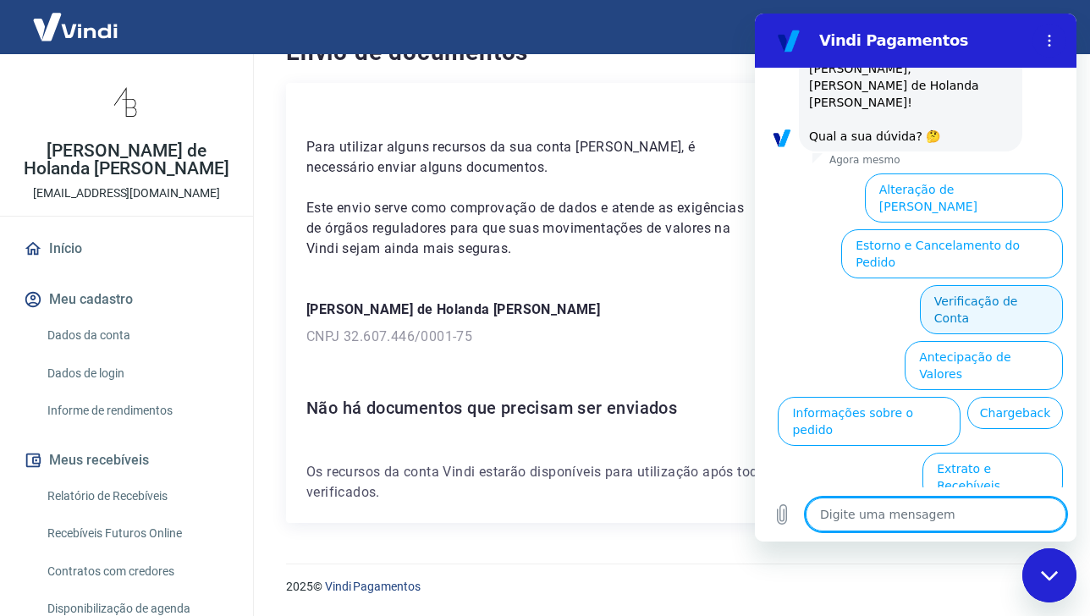
click at [995, 285] on button "Verificação de Conta" at bounding box center [991, 309] width 143 height 49
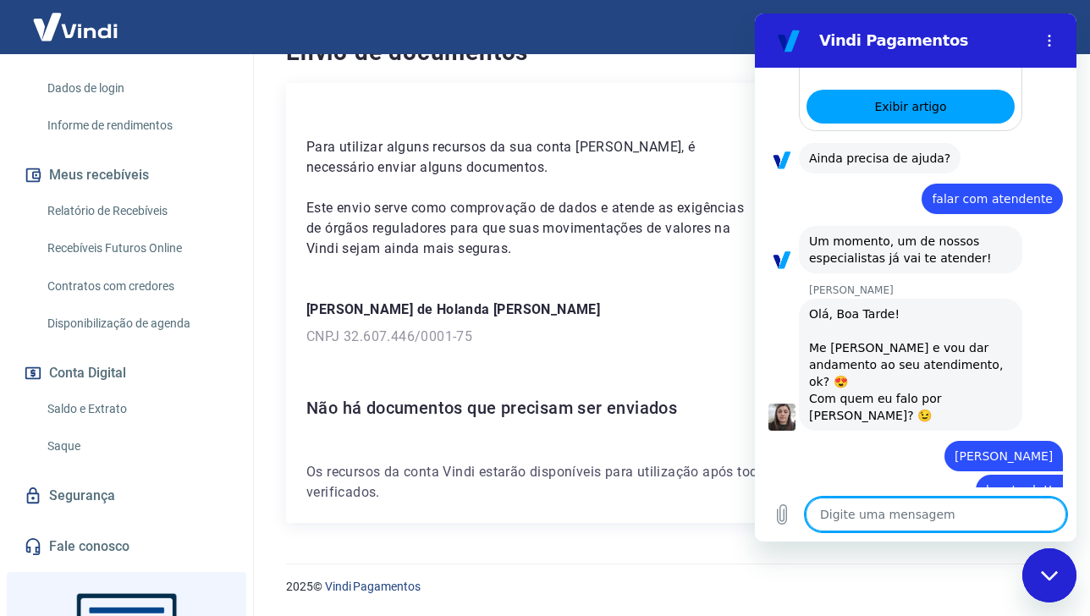
scroll to position [1339, 0]
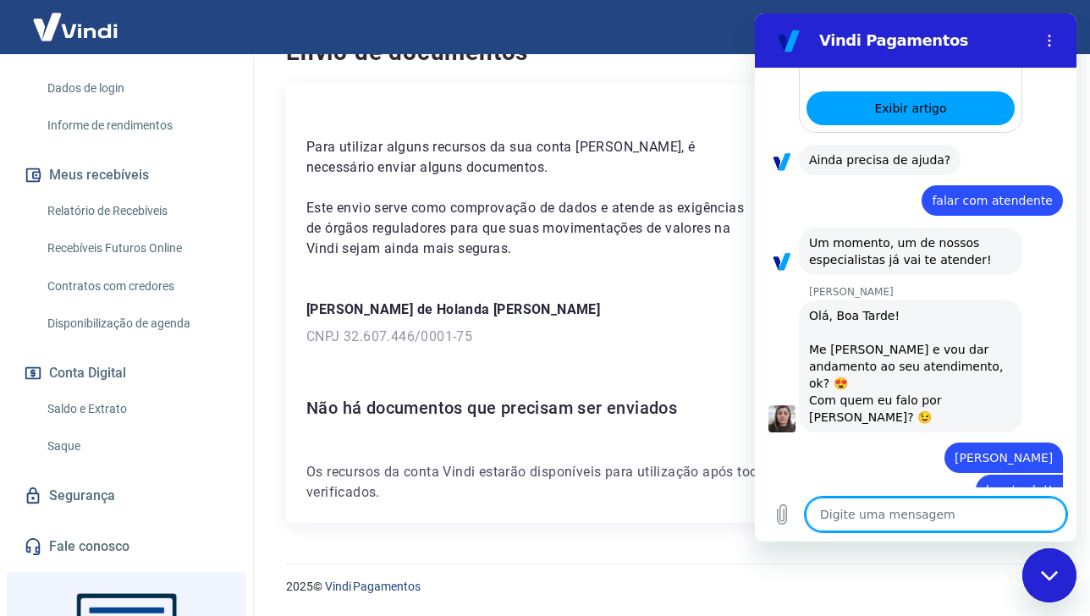
paste textarea "Olá pessoal, estou tendo um erro no meu site, [PERSON_NAME] informa que não há …"
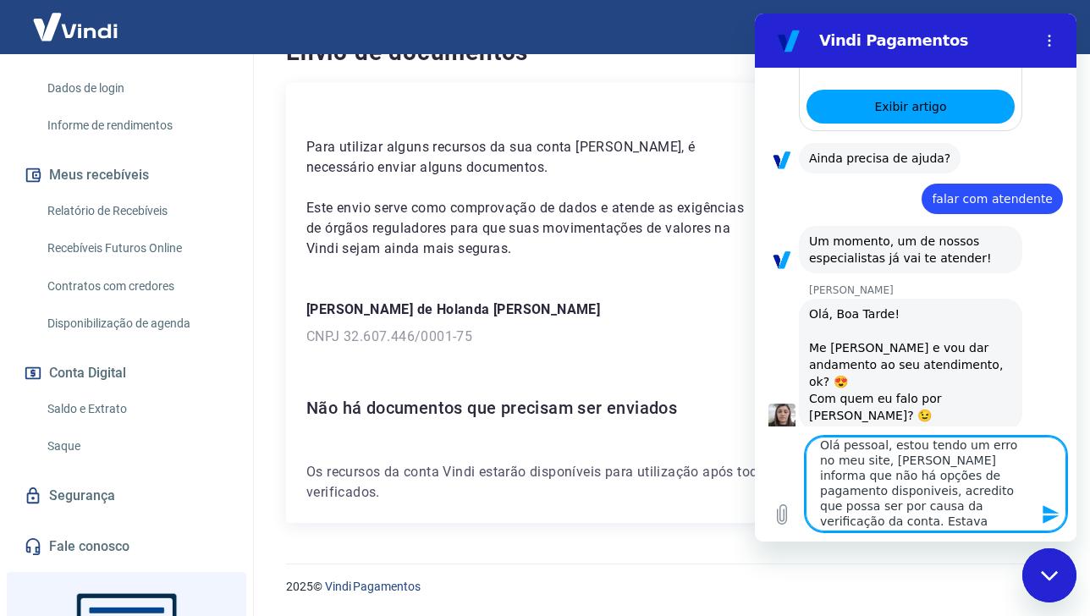
scroll to position [0, 0]
drag, startPoint x: 890, startPoint y: 452, endPoint x: 788, endPoint y: 451, distance: 101.6
click at [788, 451] on div "Digite uma mensagem Olá pessoal, estou tendo um erro no meu site, [PERSON_NAME]…" at bounding box center [916, 484] width 322 height 115
click at [986, 525] on textarea "estou tendo um erro no meu site, [PERSON_NAME] informa que não há opções de pag…" at bounding box center [936, 484] width 261 height 95
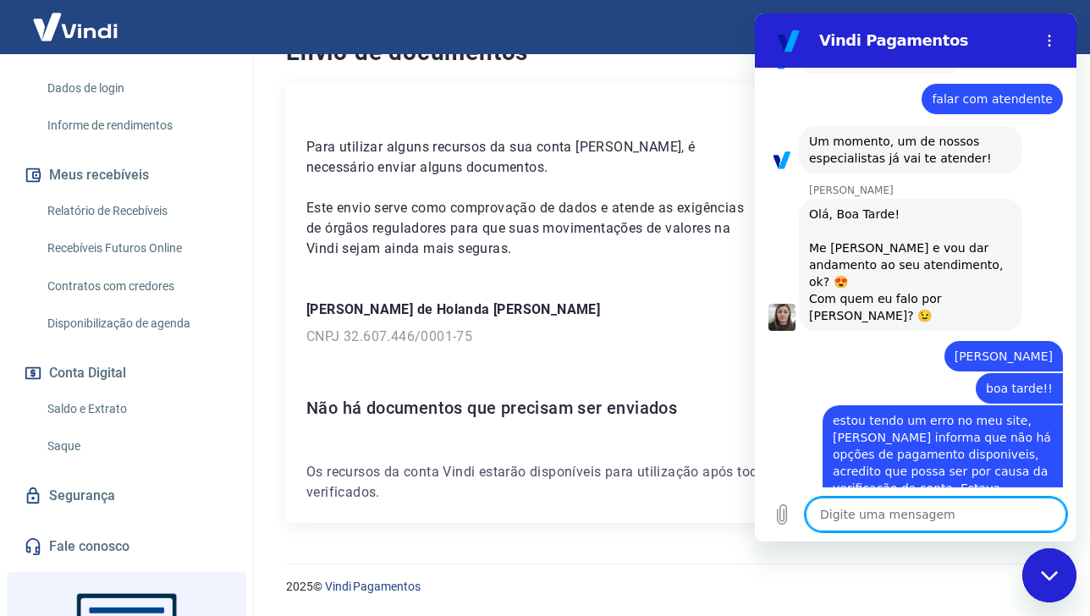
scroll to position [1493, 0]
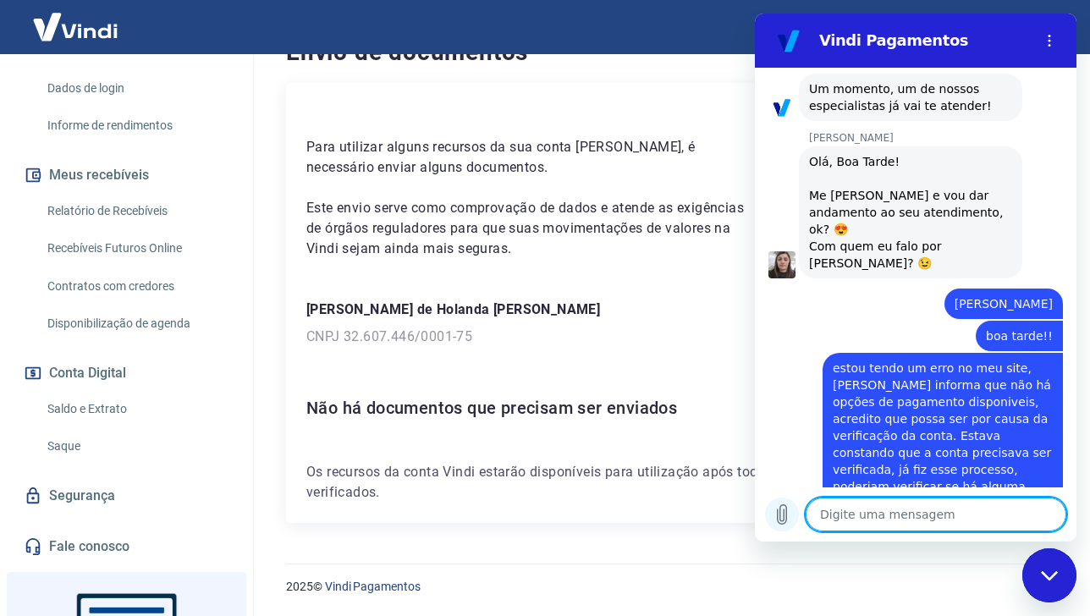
click at [788, 511] on icon "Carregar arquivo" at bounding box center [782, 515] width 20 height 20
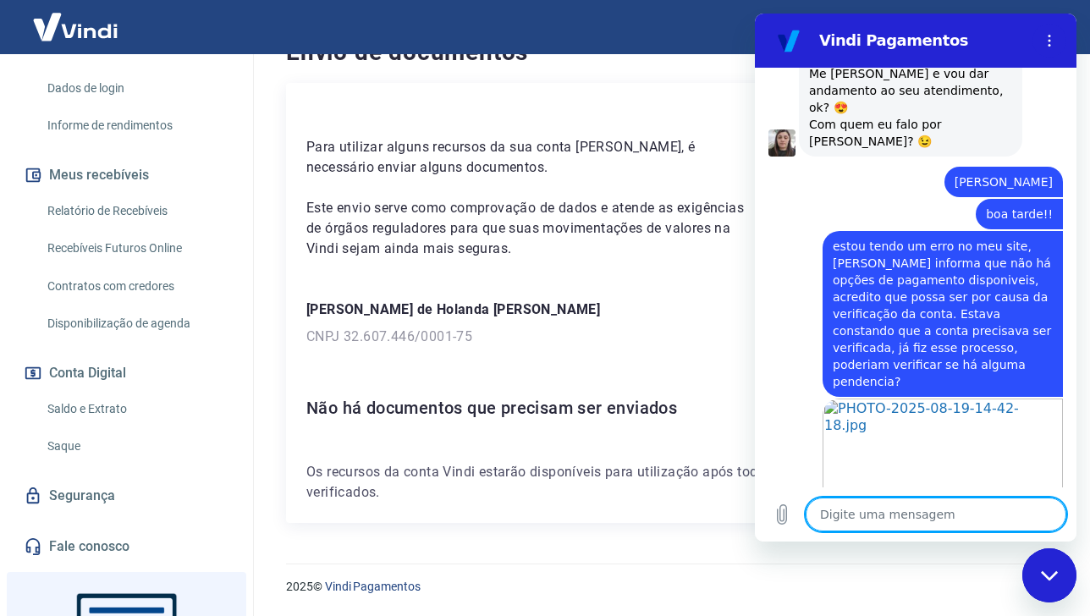
scroll to position [1618, 0]
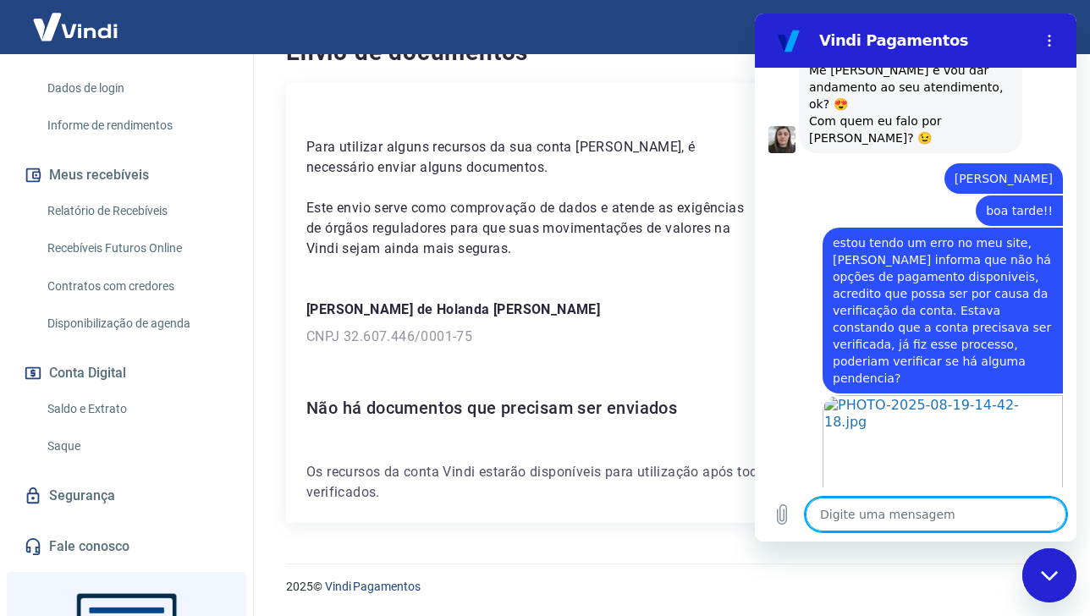
click at [1006, 502] on textarea at bounding box center [936, 515] width 261 height 34
click at [970, 512] on textarea at bounding box center [936, 515] width 261 height 34
click at [971, 518] on textarea at bounding box center [936, 515] width 261 height 34
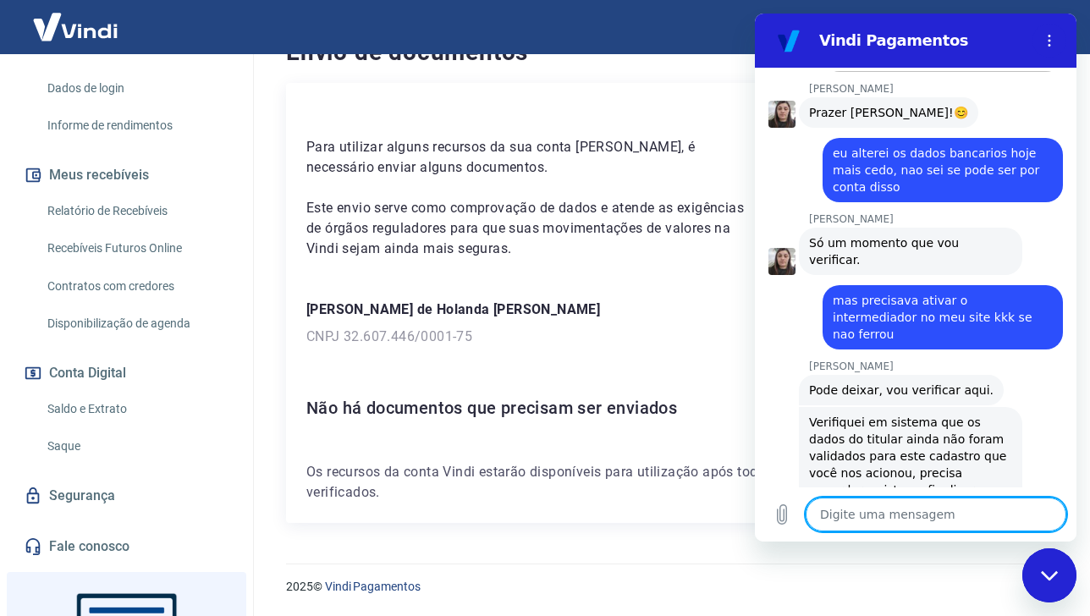
scroll to position [2260, 0]
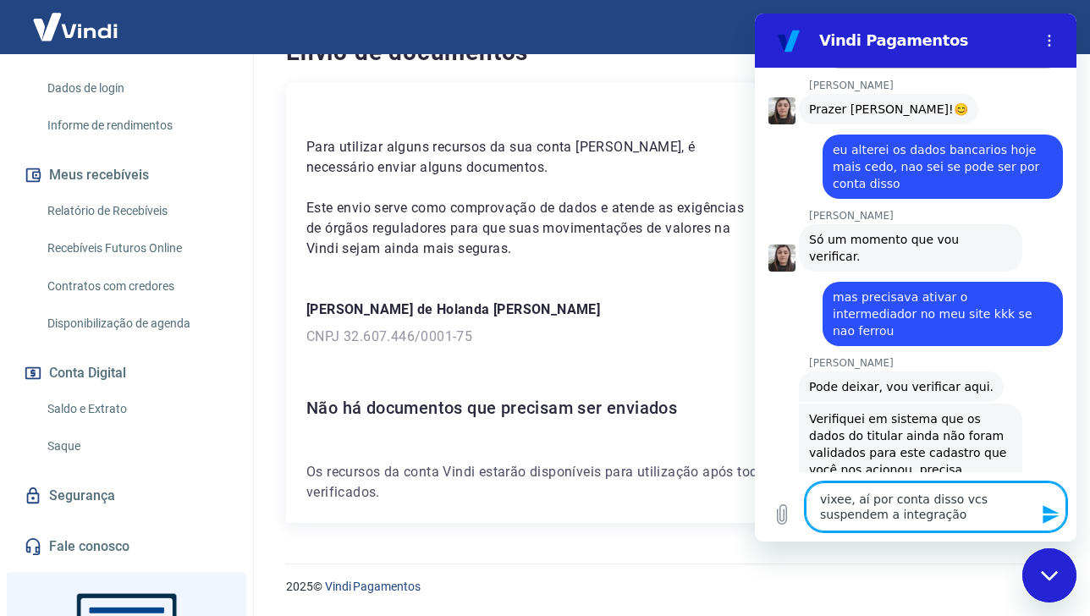
click at [946, 515] on textarea "vixee, aí por conta disso vcs suspendem a integração" at bounding box center [936, 507] width 261 height 49
drag, startPoint x: 958, startPoint y: 500, endPoint x: 982, endPoint y: 525, distance: 35.3
click at [982, 525] on textarea "vixee, aí por conta disso vcs suspendem a integração" at bounding box center [936, 507] width 261 height 49
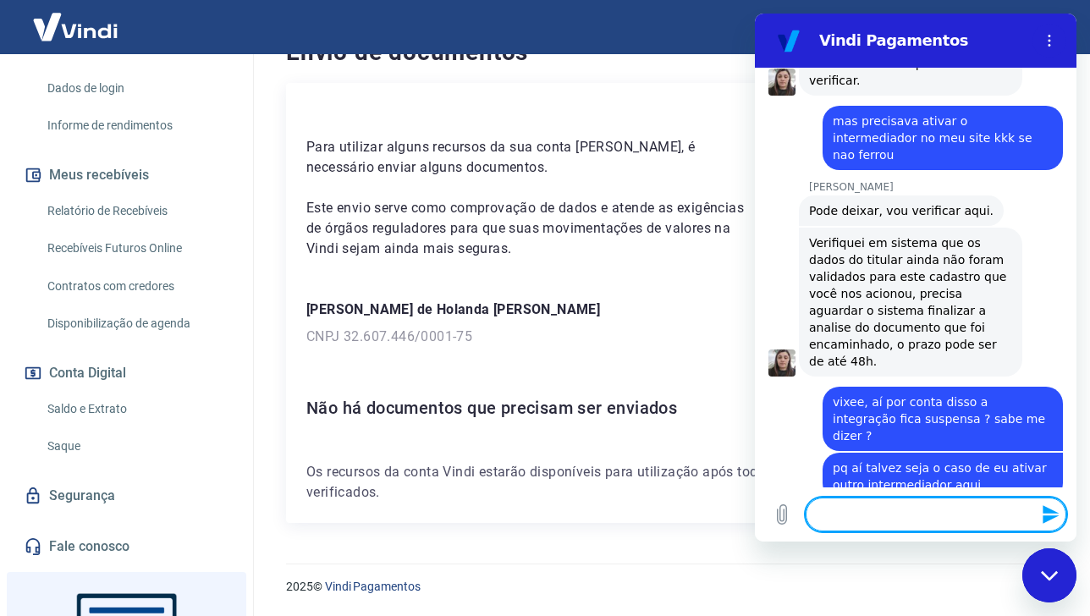
scroll to position [2439, 0]
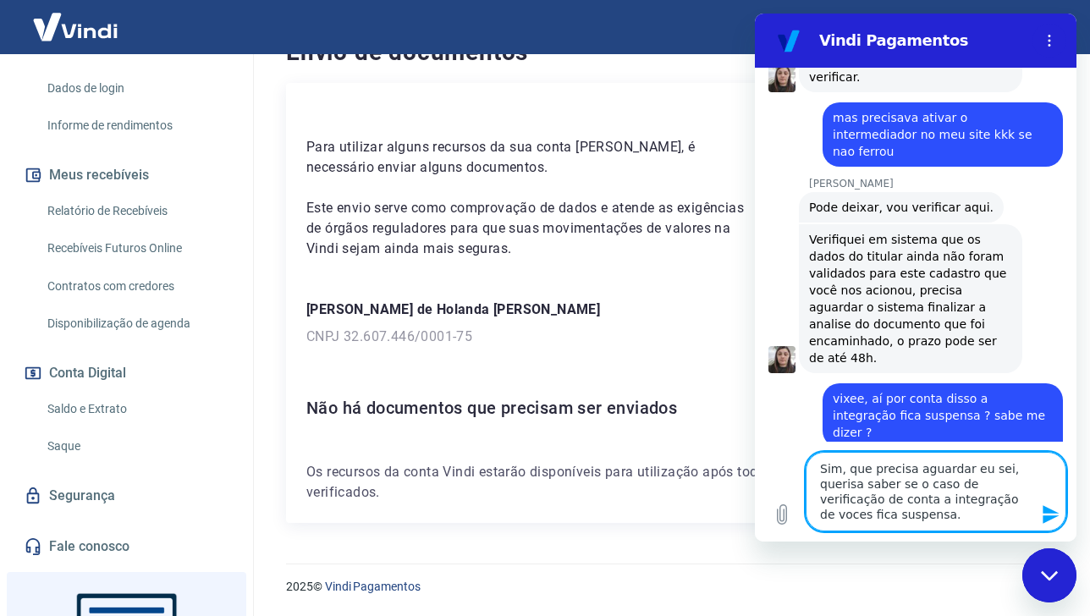
click at [857, 478] on textarea "Sim, que precisa aguardar eu sei, querisa saber se o caso de verificação de con…" at bounding box center [936, 492] width 261 height 80
click at [952, 525] on textarea "Sim, que precisa aguardar eu sei, queria saber se o caso de verificação de cont…" at bounding box center [936, 492] width 261 height 80
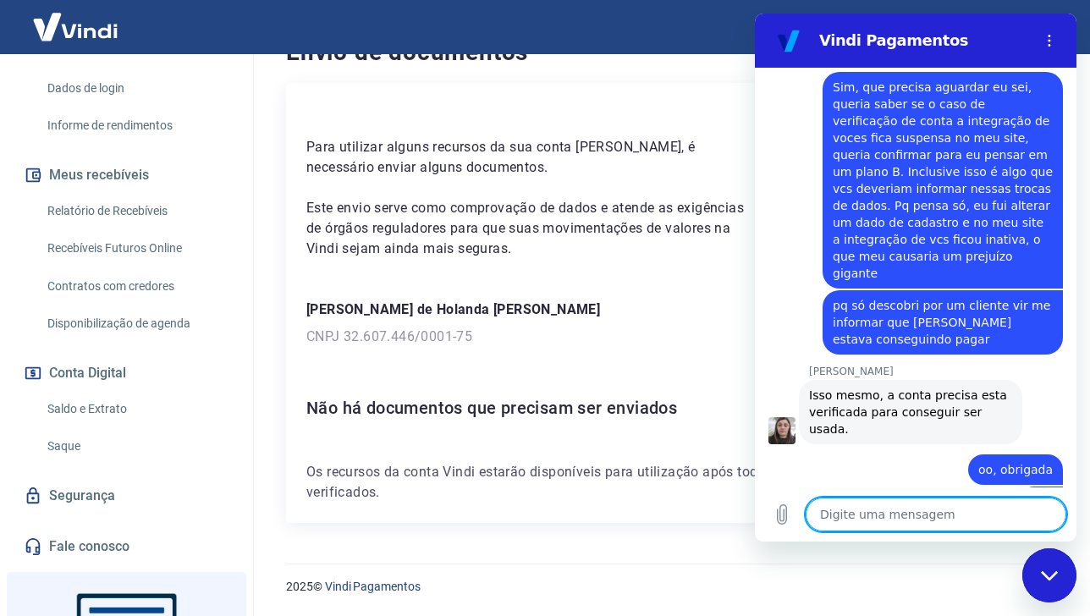
scroll to position [2951, 0]
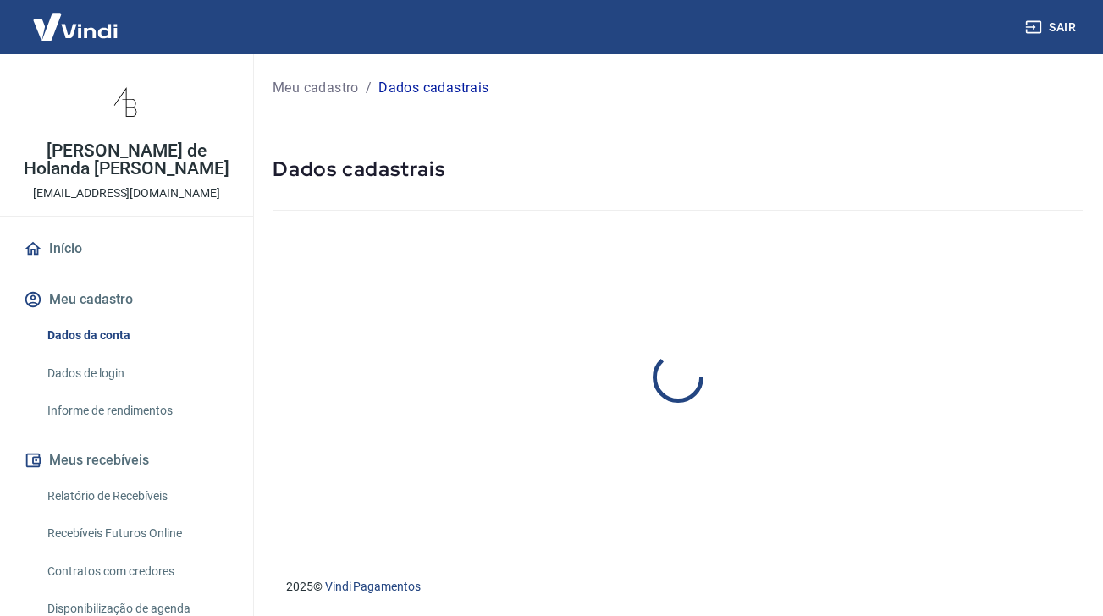
select select "RJ"
select select "business"
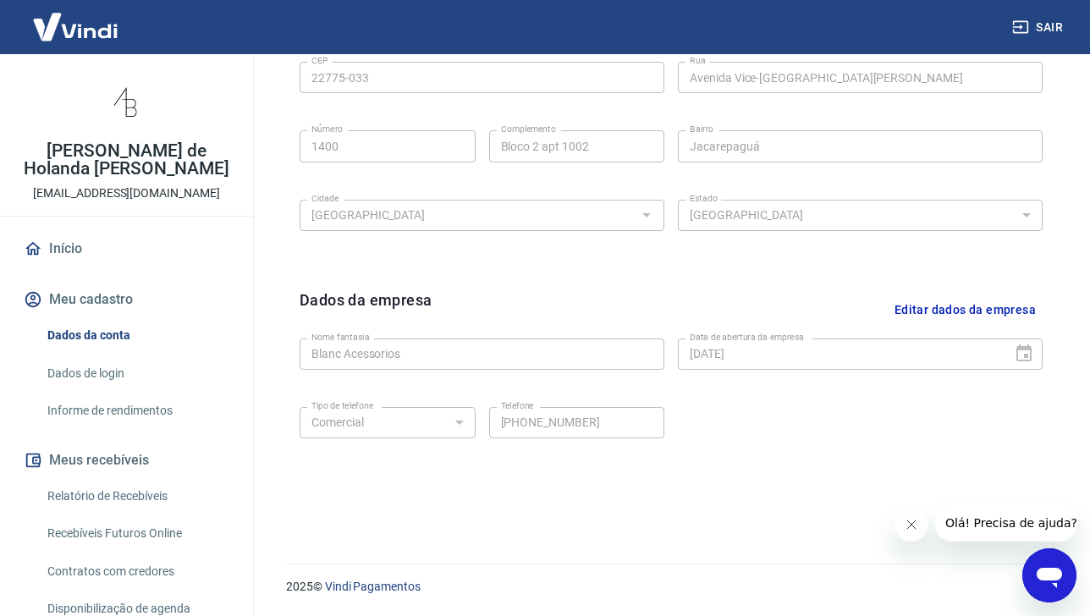
scroll to position [160, 0]
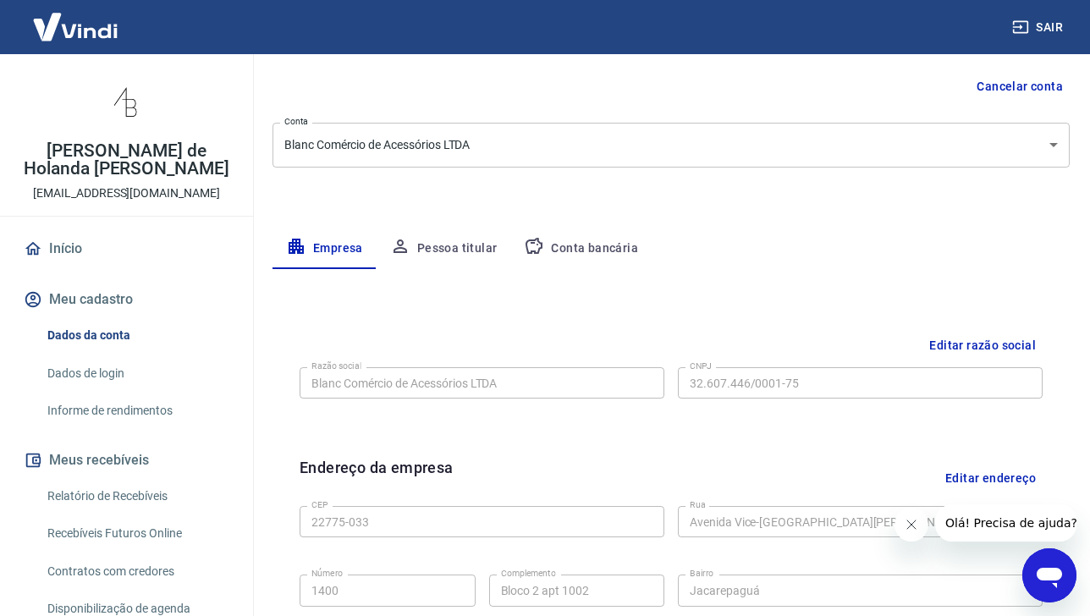
click at [594, 250] on button "Conta bancária" at bounding box center [581, 249] width 141 height 41
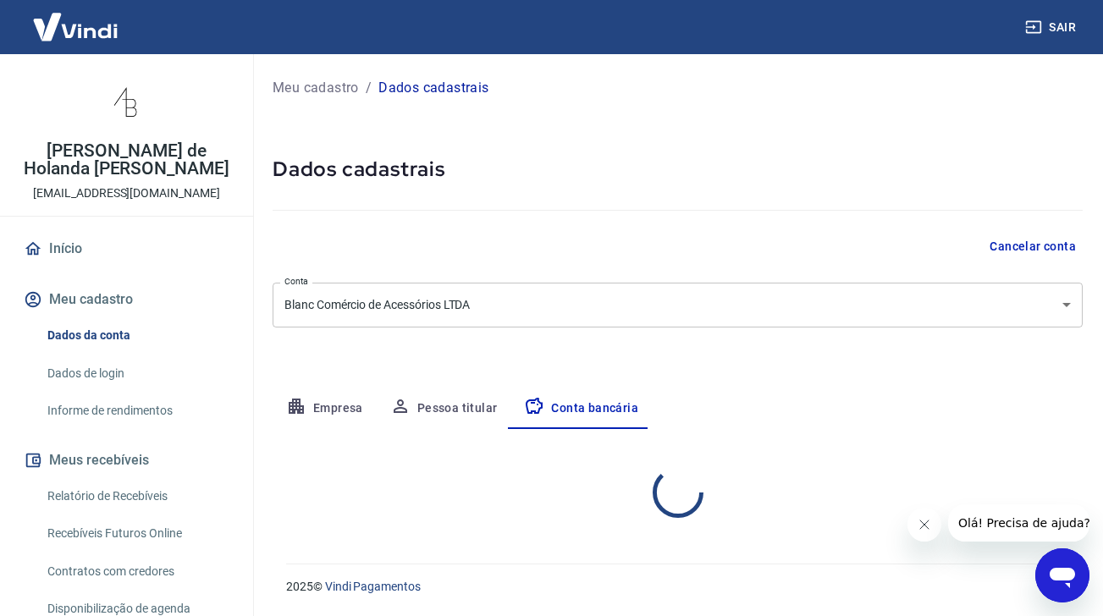
select select "1"
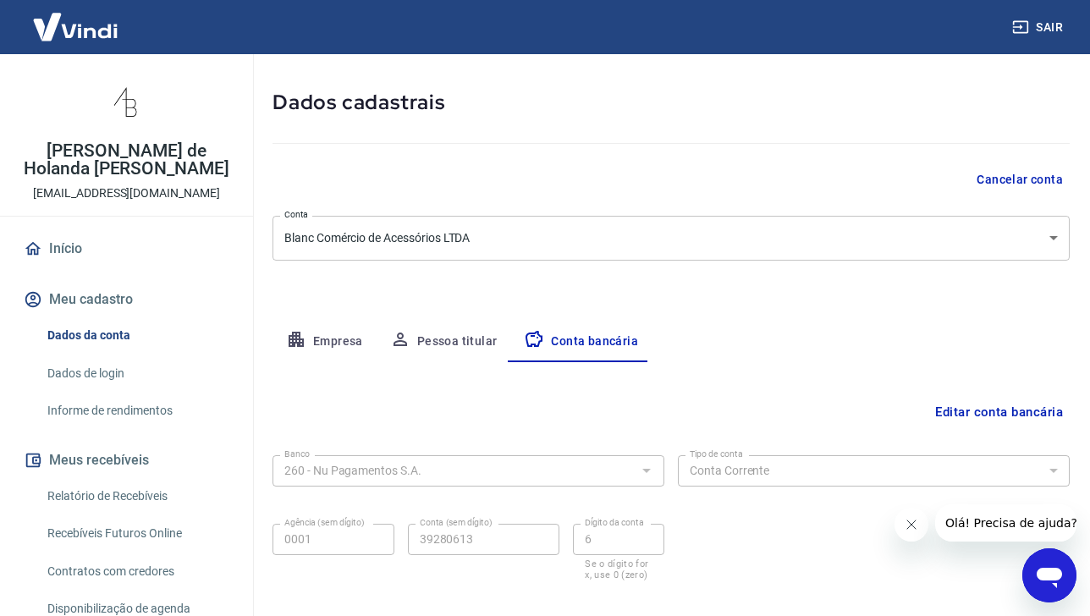
scroll to position [155, 0]
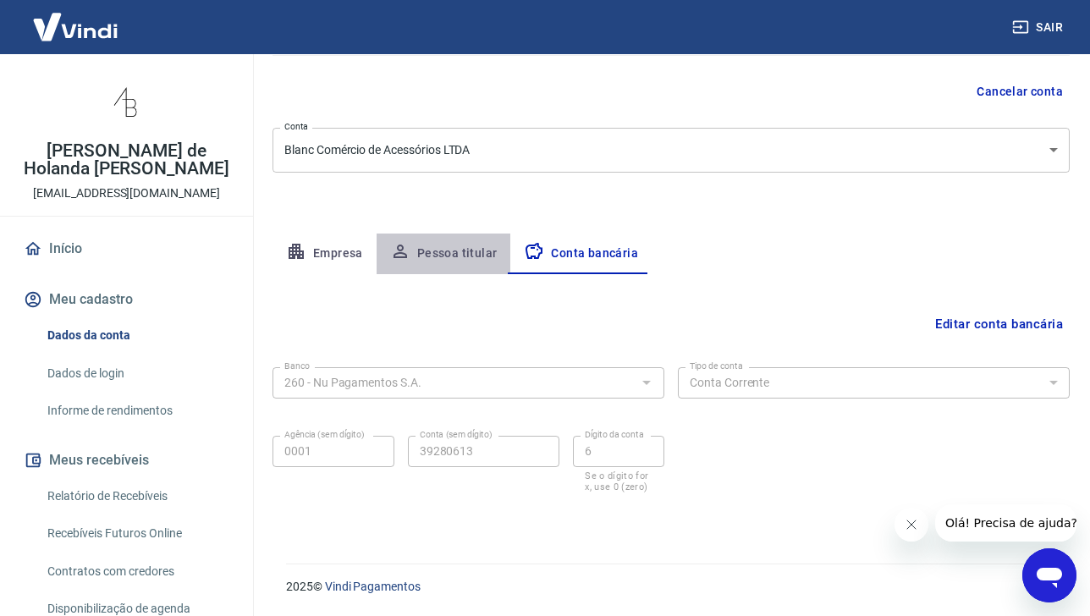
drag, startPoint x: 447, startPoint y: 257, endPoint x: 473, endPoint y: 263, distance: 26.9
click at [447, 257] on button "Pessoa titular" at bounding box center [444, 254] width 135 height 41
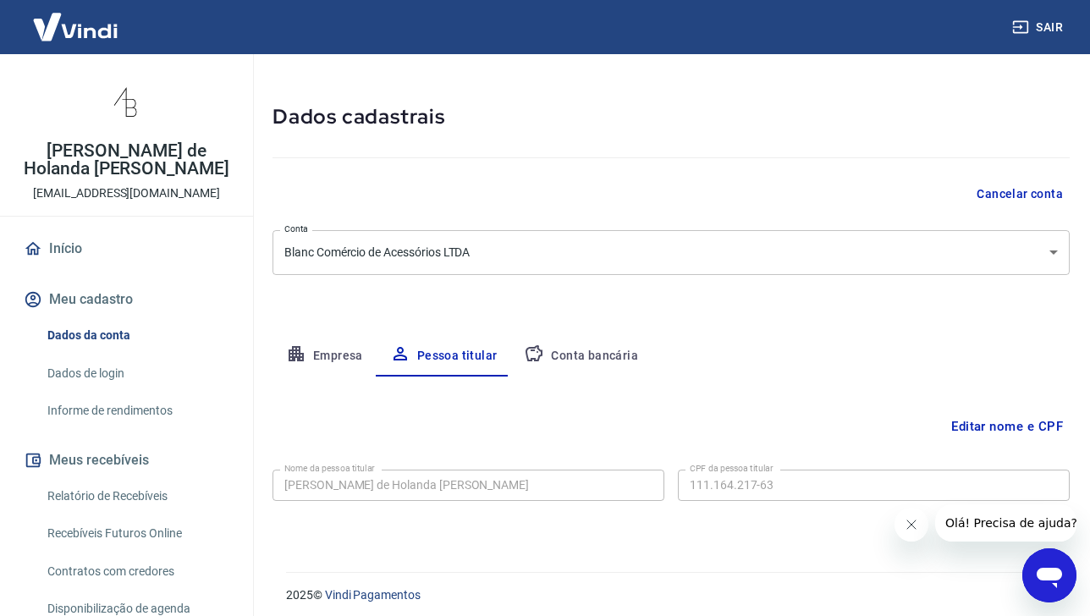
scroll to position [61, 0]
